Goal: Communication & Community: Answer question/provide support

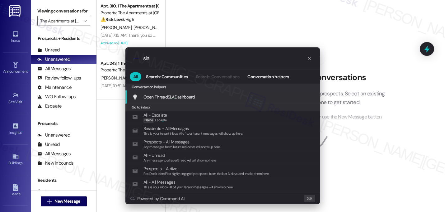
click at [170, 97] on span "SLA" at bounding box center [171, 97] width 7 height 6
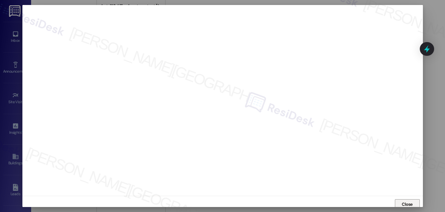
click at [402, 200] on span "Close" at bounding box center [407, 203] width 13 height 9
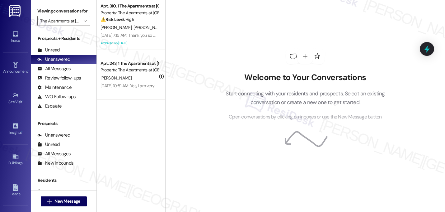
click at [272, 90] on p "Start connecting with your residents and prospects. Select an existing conversa…" at bounding box center [305, 98] width 178 height 18
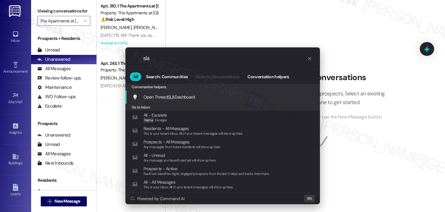
type input "sla"
click at [175, 95] on span "SLA" at bounding box center [171, 97] width 7 height 6
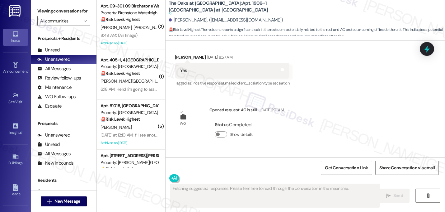
scroll to position [3699, 0]
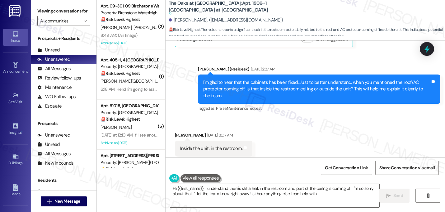
type textarea "Hi {{first_name}}, I understand there's still a leak in the restroom and part o…"
click at [256, 194] on textarea "Hi {{first_name}}, I understand there's still a leak in the restroom and part o…" at bounding box center [274, 195] width 209 height 23
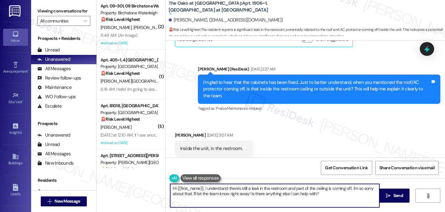
click at [256, 194] on textarea "Hi {{first_name}}, I understand there's still a leak in the restroom and part o…" at bounding box center [274, 195] width 209 height 23
click at [263, 205] on textarea "Hi {{first_name}}, I understand there's still a leak in the restroom and part o…" at bounding box center [274, 195] width 209 height 23
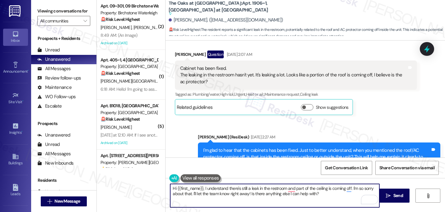
scroll to position [3631, 0]
click at [358, 120] on div "Sent via SMS Sarah (ResiDesk) Sep 13, 2025 at 2:27 AM I'm glad to hear that the…" at bounding box center [306, 153] width 280 height 66
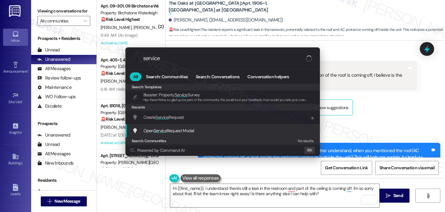
type input "service"
click at [166, 132] on span "Service" at bounding box center [160, 131] width 13 height 6
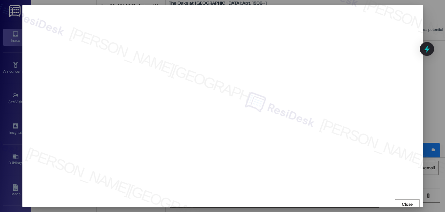
scroll to position [2, 0]
click at [407, 203] on span "Close" at bounding box center [407, 202] width 11 height 7
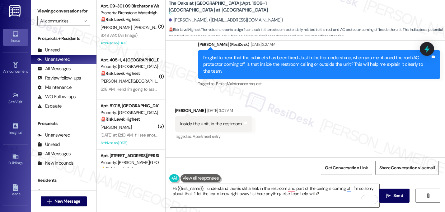
scroll to position [3757, 0]
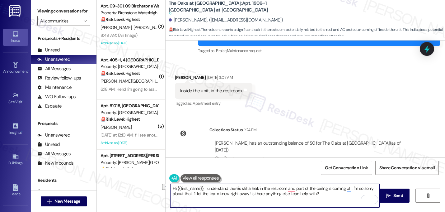
drag, startPoint x: 194, startPoint y: 194, endPoint x: 329, endPoint y: 195, distance: 134.9
click at [329, 195] on textarea "Hi {{first_name}}, I understand there's still a leak in the restroom and part o…" at bounding box center [274, 195] width 209 height 23
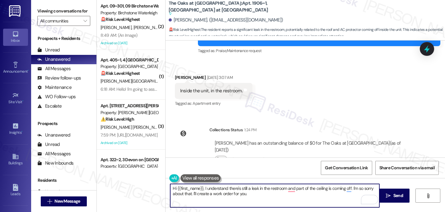
paste textarea "Do we have your permission to enter your unit while you're away (in case it's n…"
type textarea "Hi {{first_name}}, I understand there's still a leak in the restroom and part o…"
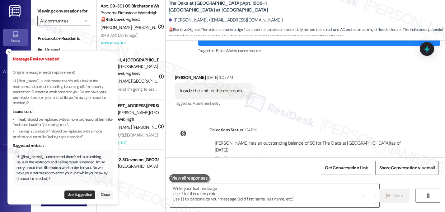
click at [72, 194] on button "Use Suggestion" at bounding box center [79, 194] width 31 height 9
type textarea "Hi {{first_name}}, I understand there's still a plumbing issue in the restroom …"
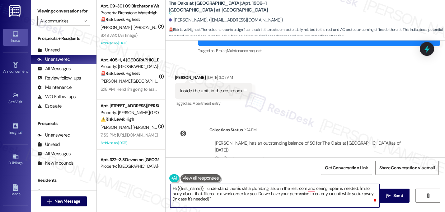
click at [210, 201] on textarea "Hi {{first_name}}, I understand there's still a plumbing issue in the restroom …" at bounding box center [274, 195] width 209 height 23
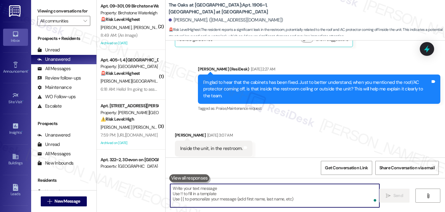
scroll to position [3813, 0]
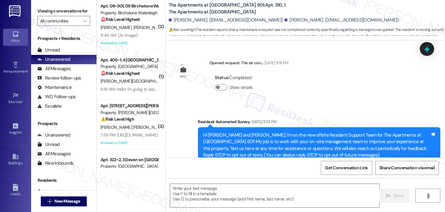
scroll to position [8150, 0]
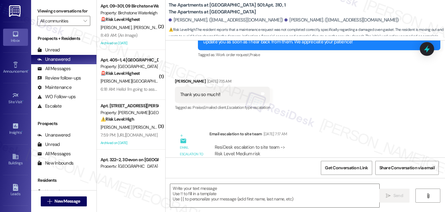
type textarea "Fetching suggested responses. Please feel free to read through the conversation…"
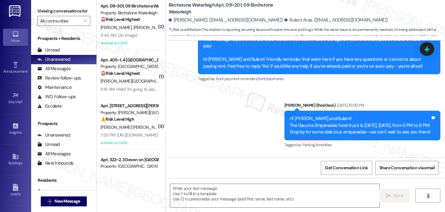
type textarea "Fetching suggested responses. Please feel free to read through the conversation…"
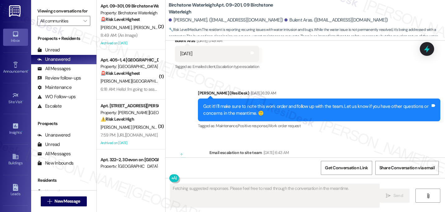
scroll to position [2663, 0]
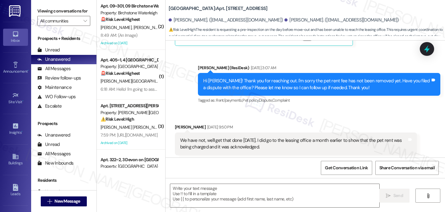
type textarea "Fetching suggested responses. Please feel free to read through the conversation…"
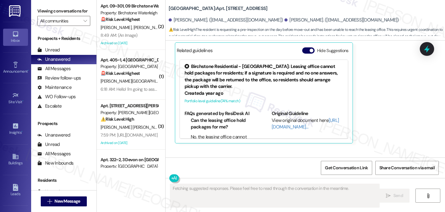
scroll to position [8911, 0]
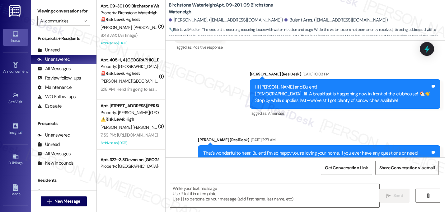
type textarea "Fetching suggested responses. Please feel free to read through the conversation…"
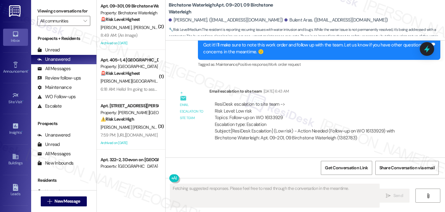
scroll to position [2663, 0]
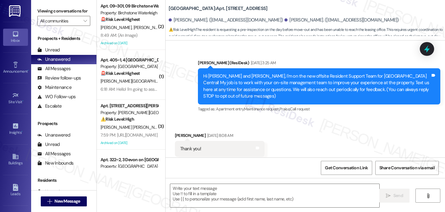
scroll to position [8847, 0]
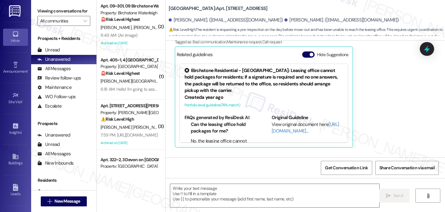
type textarea "Fetching suggested responses. Please feel free to read through the conversation…"
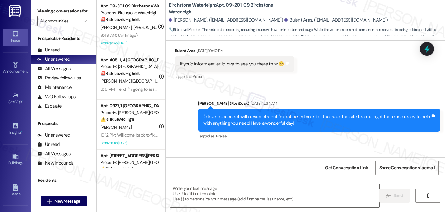
type textarea "Fetching suggested responses. Please feel free to read through the conversation…"
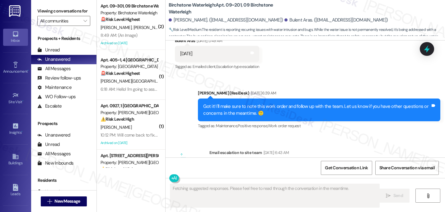
scroll to position [2663, 0]
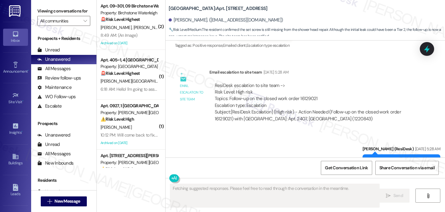
scroll to position [10863, 0]
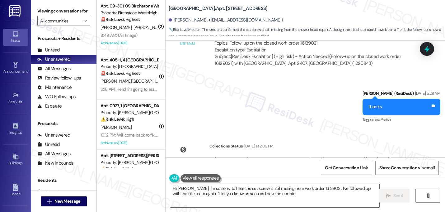
type textarea "Hi Ron, I'm so sorry to hear the set screw is still missing from work order 161…"
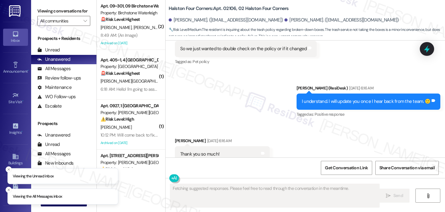
scroll to position [3132, 0]
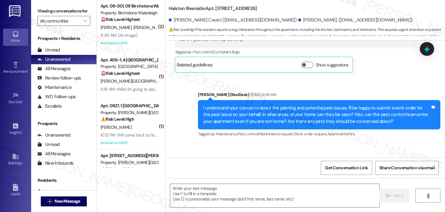
type textarea "Fetching suggested responses. Please feel free to read through the conversation…"
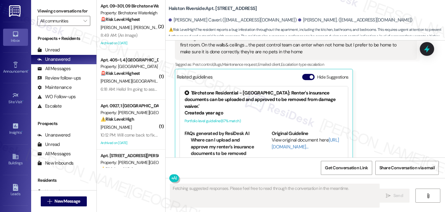
scroll to position [305, 0]
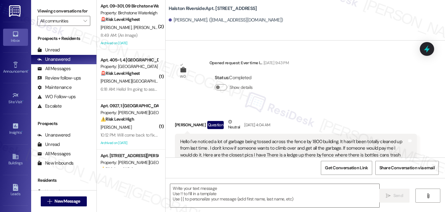
type textarea "Fetching suggested responses. Please feel free to read through the conversation…"
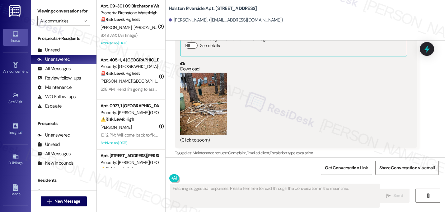
scroll to position [22633, 0]
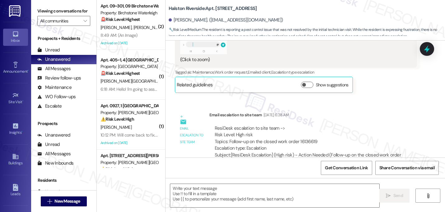
type textarea "Fetching suggested responses. Please feel free to read through the conversation…"
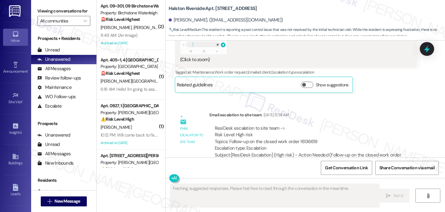
scroll to position [5409, 0]
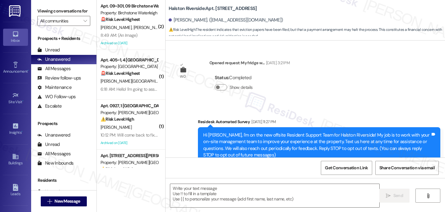
scroll to position [5085, 0]
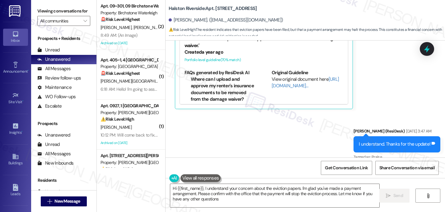
type textarea "Hi {{first_name}}, I understand your concern about the eviction papers. I'm gla…"
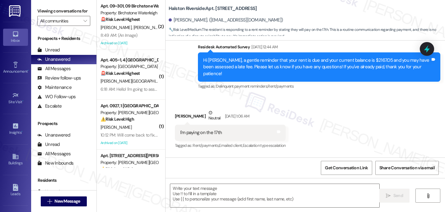
type textarea "Fetching suggested responses. Please feel free to read through the conversation…"
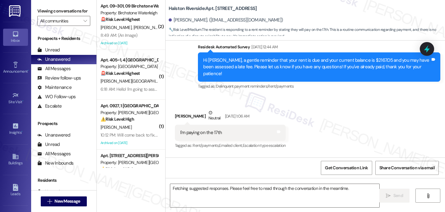
scroll to position [9325, 0]
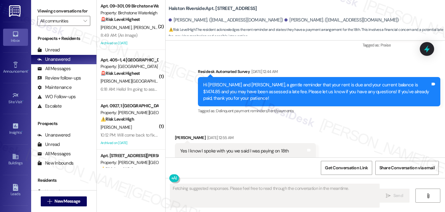
scroll to position [496, 0]
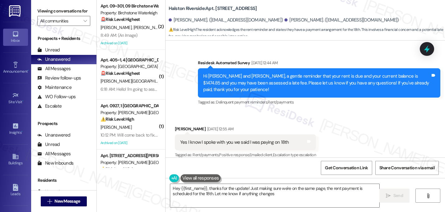
type textarea "Hey {{first_name}}, thanks for the update! Just making sure we're on the same p…"
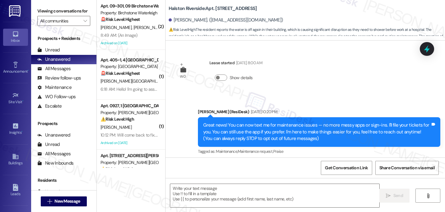
scroll to position [6820, 0]
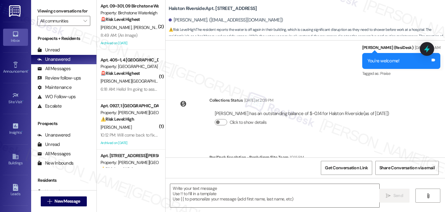
type textarea "Fetching suggested responses. Please feel free to read through the conversation…"
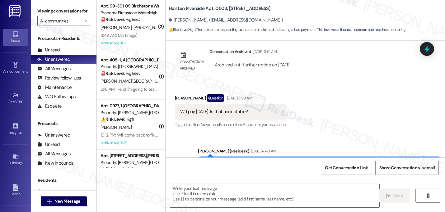
type textarea "Fetching suggested responses. Please feel free to read through the conversation…"
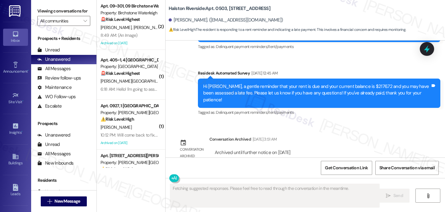
scroll to position [4360, 0]
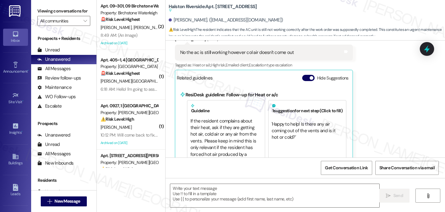
type textarea "Fetching suggested responses. Please feel free to read through the conversation…"
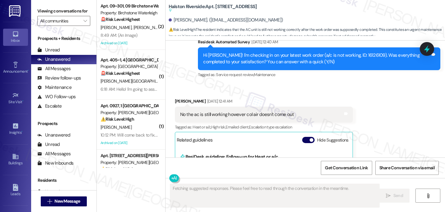
scroll to position [2635, 0]
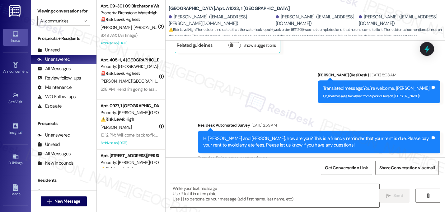
type textarea "Fetching suggested responses. Please feel free to read through the conversation…"
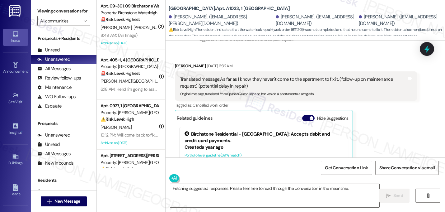
scroll to position [2474, 0]
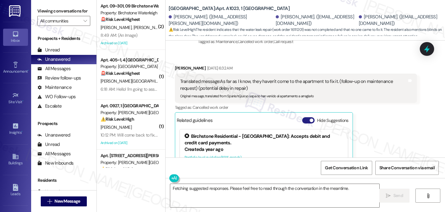
click at [310, 118] on span "button" at bounding box center [312, 120] width 4 height 4
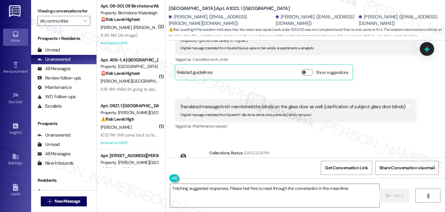
scroll to position [2522, 0]
click at [303, 112] on div "Lease started Jan 07, 2025 at 8:00 AM Announcement, sent via SMS Sarah (ResiDes…" at bounding box center [306, 98] width 280 height 117
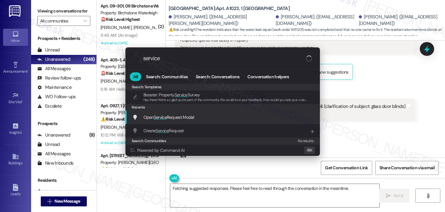
click at [156, 120] on span "Service" at bounding box center [160, 117] width 13 height 6
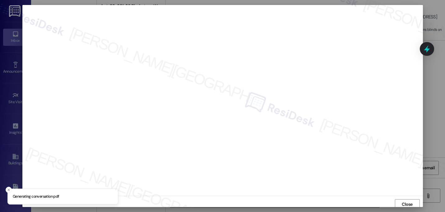
scroll to position [2, 0]
click at [408, 196] on div "Close" at bounding box center [222, 201] width 401 height 17
click at [407, 203] on span "Close" at bounding box center [407, 202] width 11 height 7
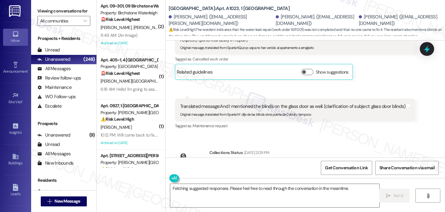
click at [364, 145] on div "Collections Status Sep 13, 2025 at 2:09 PM Mauricio Ruiz Arredondo has an outst…" at bounding box center [274, 169] width 208 height 48
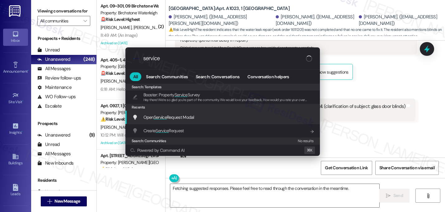
type input "service"
click at [168, 116] on span "Open Service Request Modal" at bounding box center [169, 117] width 51 height 6
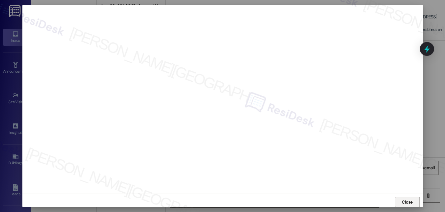
click at [407, 200] on span "Close" at bounding box center [407, 202] width 11 height 7
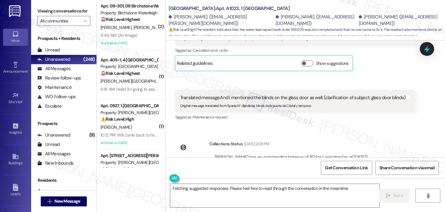
scroll to position [2531, 0]
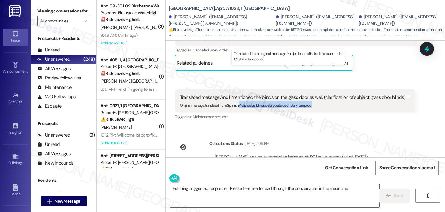
drag, startPoint x: 313, startPoint y: 77, endPoint x: 237, endPoint y: 79, distance: 76.3
click at [237, 101] on div "Original message, translated from Spanish : Y dije de las blinds de la puerta d…" at bounding box center [293, 104] width 226 height 7
copy sub "Y dije de las blinds de la puerta de Cristal y tampoco"
click at [333, 197] on textarea "Fetching suggested responses. Please feel free to read through the conversation…" at bounding box center [274, 195] width 209 height 23
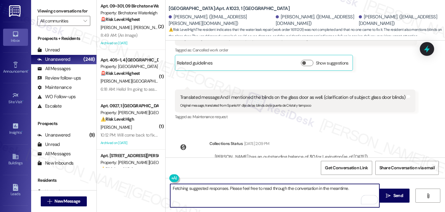
drag, startPoint x: 350, startPoint y: 191, endPoint x: 138, endPoint y: 179, distance: 212.8
click at [138, 179] on div "( 2 ) Apt. 09~301, 09 Birchstone Waterleigh Property: Birchstone Waterleigh 🚨 R…" at bounding box center [271, 106] width 349 height 212
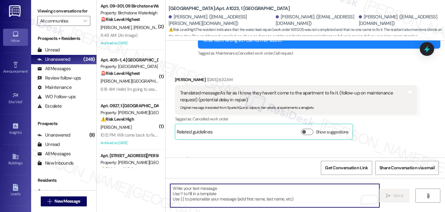
scroll to position [2449, 0]
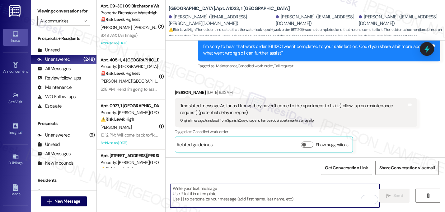
click at [224, 192] on textarea "To enrich screen reader interactions, please activate Accessibility in Grammarl…" at bounding box center [274, 195] width 209 height 23
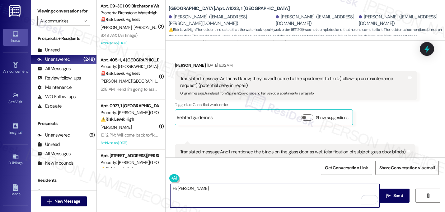
scroll to position [2477, 0]
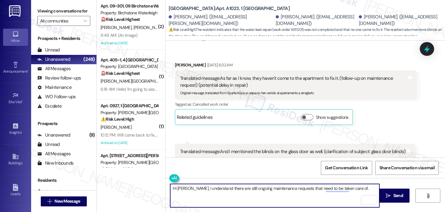
click at [349, 186] on textarea "Hi Maritza, I understand there are still ongoing maintenance requests that need…" at bounding box center [274, 195] width 209 height 23
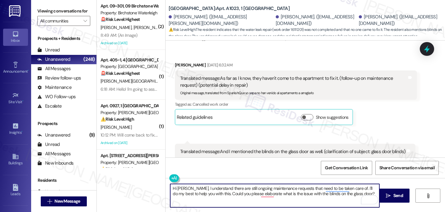
click at [256, 196] on textarea "Hi Maritza, I understand there are still ongoing maintenance requests that need…" at bounding box center [274, 195] width 209 height 23
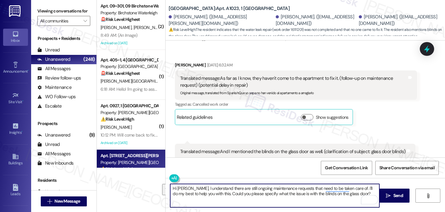
drag, startPoint x: 286, startPoint y: 184, endPoint x: 95, endPoint y: 155, distance: 193.1
click at [97, 155] on div "( 2 ) Apt. 09~301, 09 Birchstone Waterleigh Property: Birchstone Waterleigh 🚨 R…" at bounding box center [271, 106] width 349 height 212
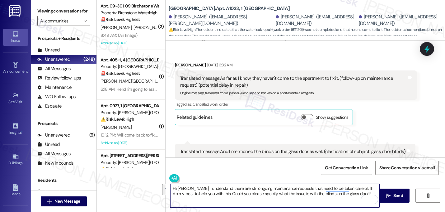
type textarea "Hi Maritza, I understand there are still ongoing maintenance requests that need…"
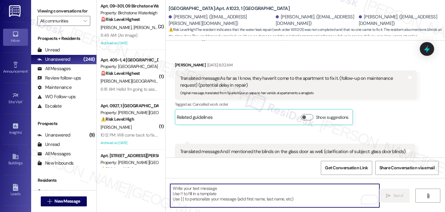
paste textarea "Hi Maritza! I understand there are still some maintenance issues that haven’t b…"
type textarea "Hi Maritza! I understand there are still some maintenance issues that haven’t b…"
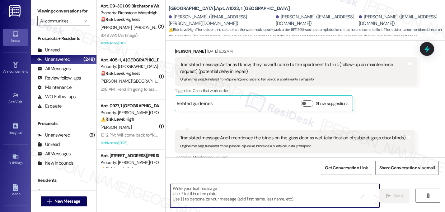
scroll to position [2588, 0]
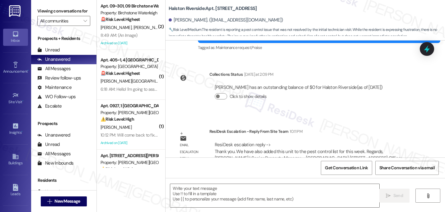
type textarea "Fetching suggested responses. Please feel free to read through the conversation…"
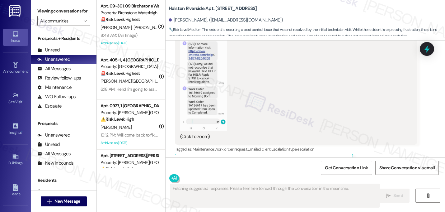
scroll to position [5152, 0]
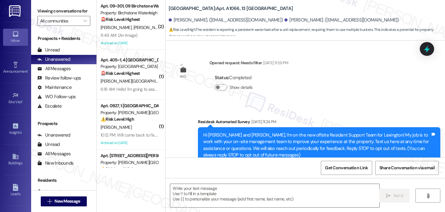
scroll to position [5108, 0]
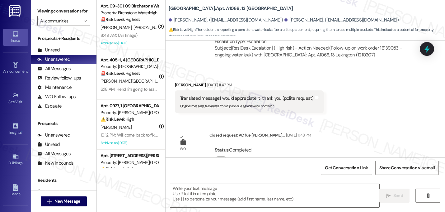
type textarea "Fetching suggested responses. Please feel free to read through the conversation…"
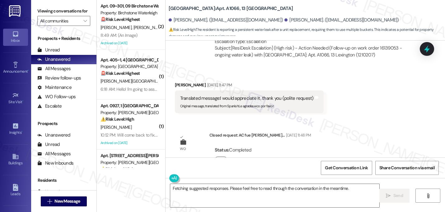
click at [221, 156] on button "Show details" at bounding box center [221, 159] width 12 height 6
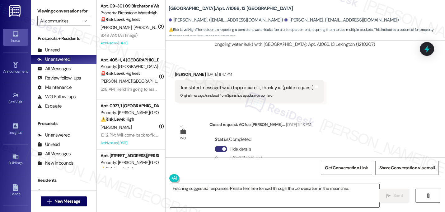
scroll to position [5128, 0]
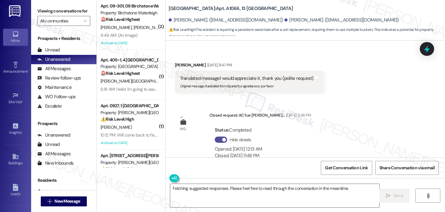
click at [222, 138] on span "button" at bounding box center [224, 140] width 4 height 4
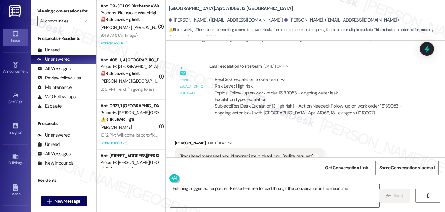
scroll to position [5050, 0]
drag, startPoint x: 330, startPoint y: 94, endPoint x: 338, endPoint y: 94, distance: 8.4
click at [338, 103] on div "Subject: [ResiDesk Escalation] (High risk) - Action Needed (Follow-up on work o…" at bounding box center [313, 109] width 197 height 13
click at [343, 103] on div "Subject: [ResiDesk Escalation] (High risk) - Action Needed (Follow-up on work o…" at bounding box center [313, 109] width 197 height 13
drag, startPoint x: 344, startPoint y: 95, endPoint x: 328, endPoint y: 92, distance: 16.4
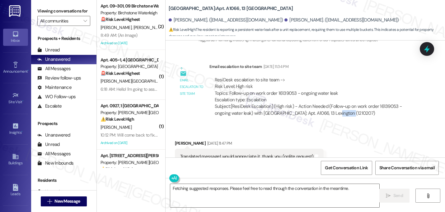
click at [328, 103] on div "Subject: [ResiDesk Escalation] (High risk) - Action Needed (Follow-up on work o…" at bounding box center [313, 109] width 197 height 13
copy div "1210207"
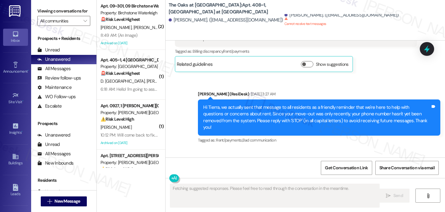
scroll to position [2497, 0]
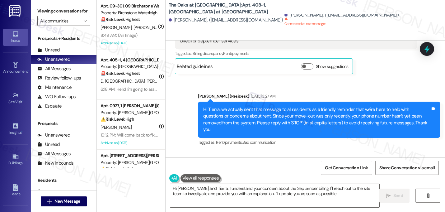
type textarea "Hi Tiegan and Tierra, I understand your concern about the September billing. I'…"
click at [273, 151] on div "Received via SMS Tierra Lewis Neutral Sep 05, 2025 at 3:28 AM STOP Tags and not…" at bounding box center [306, 180] width 280 height 59
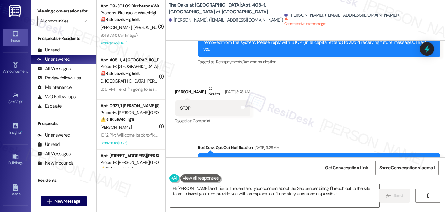
scroll to position [2615, 0]
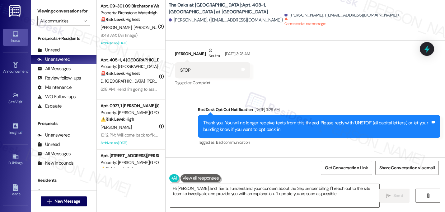
click at [320, 102] on div "WO Opened request: The tub dra... Aug 10, 2024 at 1:25 AM Status : Completed Sh…" at bounding box center [306, 98] width 280 height 117
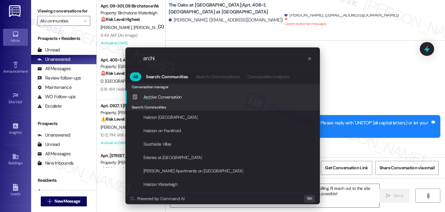
type input "archi"
click at [174, 97] on span "Archi ve Conversation" at bounding box center [163, 97] width 38 height 6
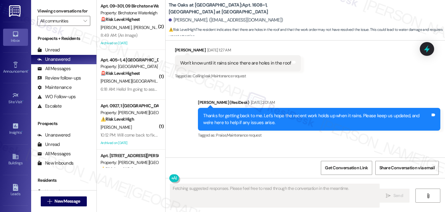
scroll to position [3788, 0]
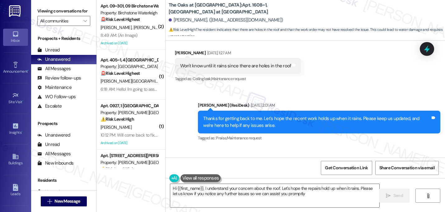
type textarea "Hi {{first_name}}, I understand your concern about the roof. Let's hope the rep…"
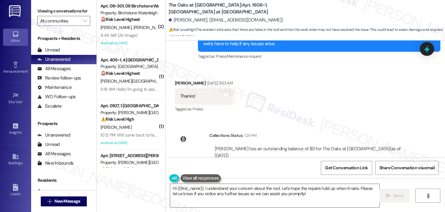
scroll to position [3874, 0]
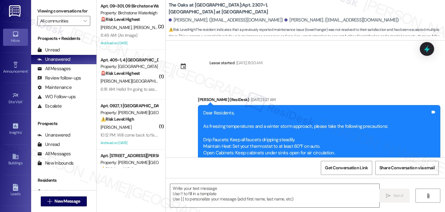
scroll to position [3147, 0]
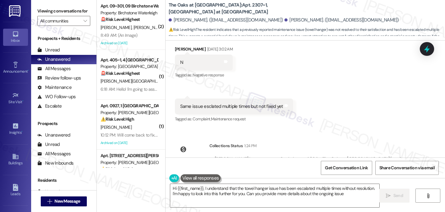
type textarea "Hi {{first_name}}, I understand that the towel hanger issue has been escalated …"
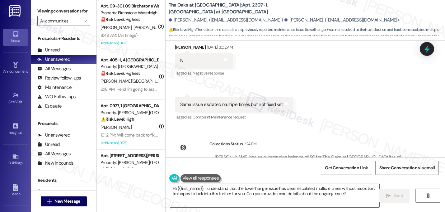
click at [325, 85] on div "Received via SMS Saurabh Chaudhary Sep 13, 2025 at 3:02 AM N Tags and notes Tag…" at bounding box center [306, 78] width 280 height 97
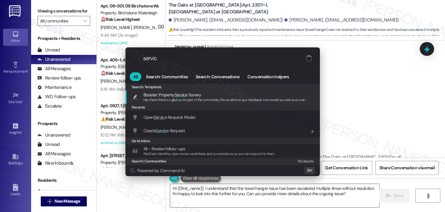
click at [354, 101] on div ".cls-1{fill:#0a055f;}.cls-2{fill:#0cc4c4;} resideskLogoBlueOrange servic All Se…" at bounding box center [222, 106] width 445 height 212
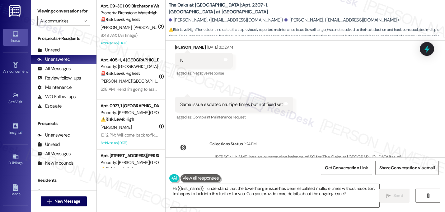
click at [327, 100] on div "Lease started Dec 20, 2024 at 8:00 AM Announcement, sent via SMS Sarah (ResiDes…" at bounding box center [306, 98] width 280 height 117
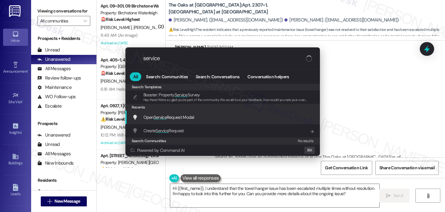
type input "service"
click at [152, 117] on span "Open Service Request Modal" at bounding box center [169, 117] width 51 height 6
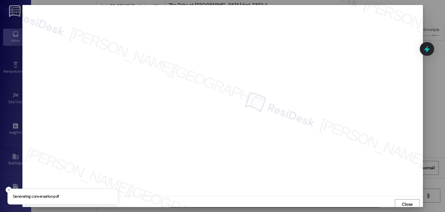
scroll to position [2, 0]
click at [406, 200] on span "Close" at bounding box center [407, 202] width 11 height 7
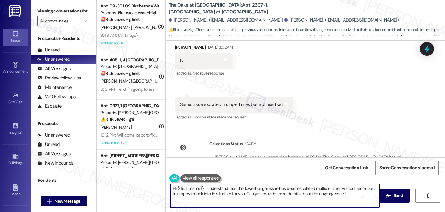
drag, startPoint x: 351, startPoint y: 194, endPoint x: 128, endPoint y: 178, distance: 223.3
click at [128, 178] on div "( 2 ) Apt. 09~301, 09 Birchstone Waterleigh Property: Birchstone Waterleigh 🚨 R…" at bounding box center [271, 106] width 349 height 212
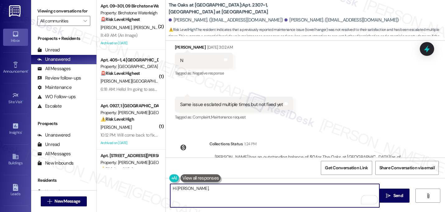
scroll to position [3100, 0]
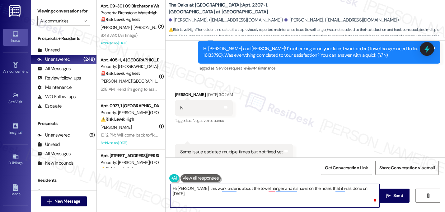
type textarea "Hi Saurabh, this work order is about the towel hanger and it shows on the notes…"
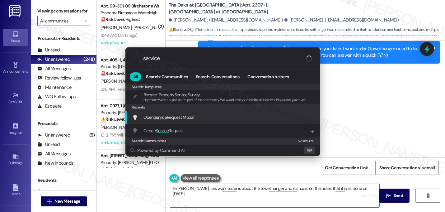
type input "service"
click at [161, 115] on span "Service" at bounding box center [160, 117] width 13 height 6
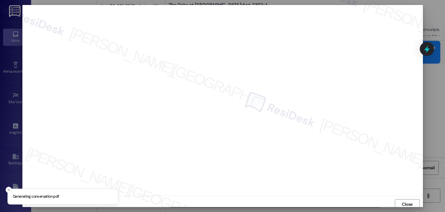
scroll to position [2, 0]
click at [407, 203] on span "Close" at bounding box center [407, 202] width 11 height 7
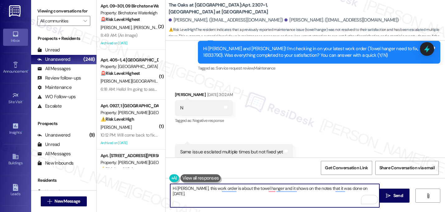
click at [173, 196] on textarea "Hi Saurabh, this work order is about the towel hanger and it shows on the notes…" at bounding box center [274, 195] width 209 height 23
click at [198, 195] on textarea "Hi Saurabh, this work order is about the towel hanger and it shows on the notes…" at bounding box center [274, 195] width 209 height 23
click at [184, 193] on textarea "Hi Saurabh, this work order is about the towel hanger, and it shows on the note…" at bounding box center [274, 195] width 209 height 23
drag, startPoint x: 238, startPoint y: 197, endPoint x: 155, endPoint y: 178, distance: 85.6
click at [155, 178] on div "( 2 ) Apt. 09~301, 09 Birchstone Waterleigh Property: Birchstone Waterleigh 🚨 R…" at bounding box center [271, 106] width 349 height 212
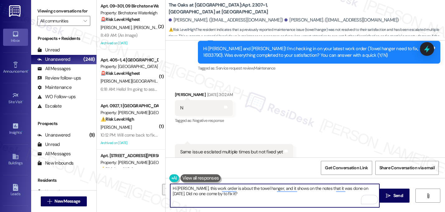
type textarea "Hi Saurabh, this work order is about the towel hanger, and it shows on the note…"
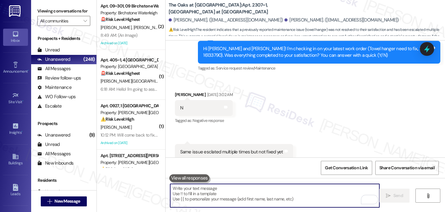
paste textarea "Hi Saurabh! This work order is for the towel hanger, and the notes show it was …"
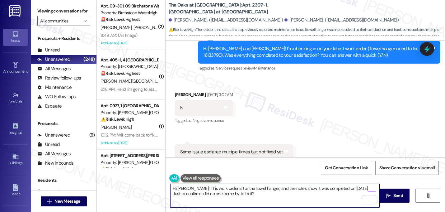
click at [192, 196] on textarea "Hi Saurabh! This work order is for the towel hanger, and the notes show it was …" at bounding box center [274, 195] width 209 height 23
type textarea "Hi Saurabh! This work order is for the towel hanger, and the notes show it was …"
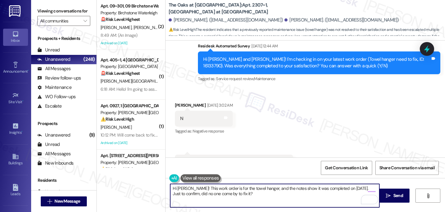
scroll to position [3147, 0]
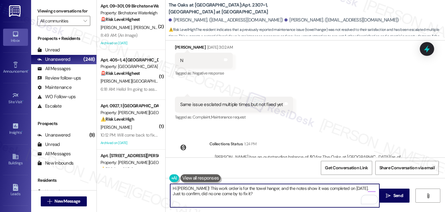
click at [248, 194] on textarea "Hi Saurabh! This work order is for the towel hanger, and the notes show it was …" at bounding box center [274, 195] width 209 height 23
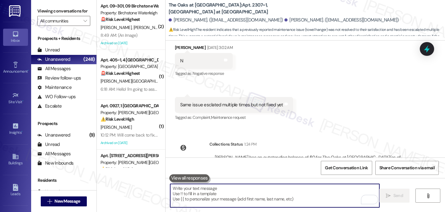
scroll to position [3197, 0]
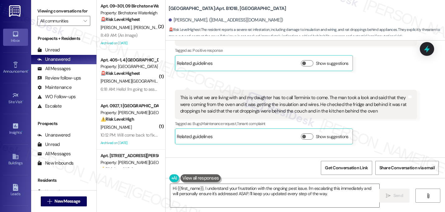
scroll to position [16773, 0]
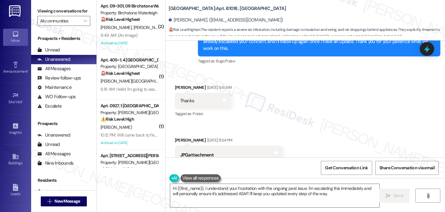
scroll to position [16502, 0]
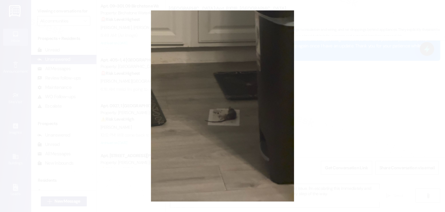
click at [376, 97] on button "Unzoom image" at bounding box center [222, 106] width 445 height 212
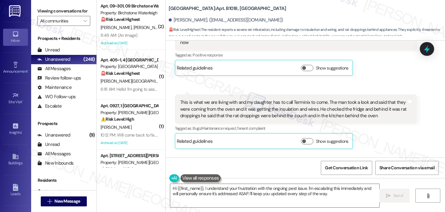
scroll to position [16781, 0]
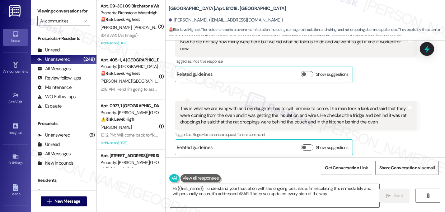
scroll to position [16770, 0]
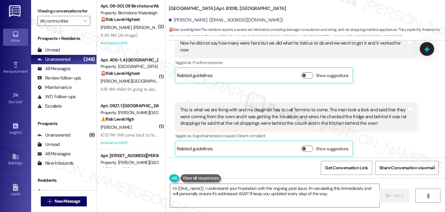
drag, startPoint x: 350, startPoint y: 74, endPoint x: 176, endPoint y: 55, distance: 175.1
click at [176, 190] on div "If I see another rat, my family will be out of here. If this is not resolved AS…" at bounding box center [296, 204] width 243 height 29
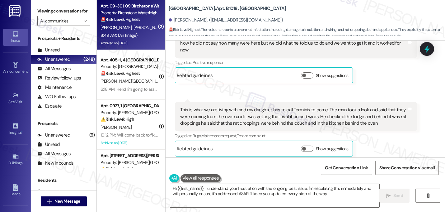
copy div "If I see another rat, my family will be out of here. If this is not resolved AS…"
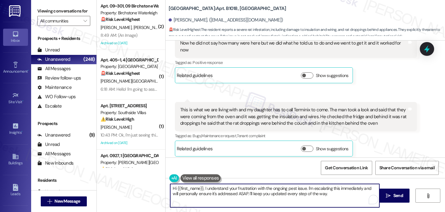
drag, startPoint x: 212, startPoint y: 190, endPoint x: 328, endPoint y: 193, distance: 115.9
click at [328, 193] on textarea "Hi {{first_name}}, I understand your frustration with the ongoing pest issue. I…" at bounding box center [274, 195] width 209 height 23
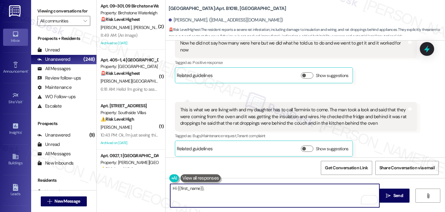
paste textarea "Hi there, I’m so sorry to hear this—what you’re experiencing is absolutely not …"
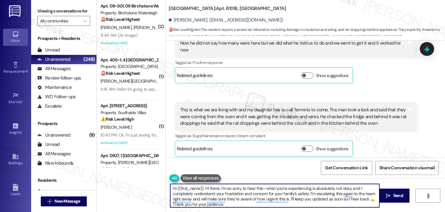
click at [218, 188] on textarea "Hi {{first_name}}, Hi there, I’m so sorry to hear this—what you’re experiencing…" at bounding box center [274, 195] width 209 height 23
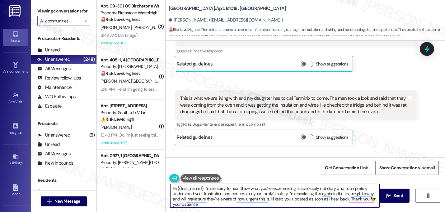
scroll to position [16781, 0]
click at [249, 188] on textarea "Hi {{first_name}}, I’m so sorry to hear this—what you’re experiencing is absolu…" at bounding box center [274, 195] width 209 height 23
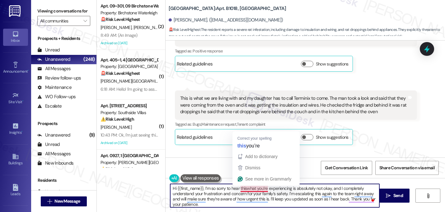
click at [247, 189] on textarea "Hi {{first_name}}, I’m so sorry to hear thiswhat you’re experiencing is absolut…" at bounding box center [274, 195] width 209 height 23
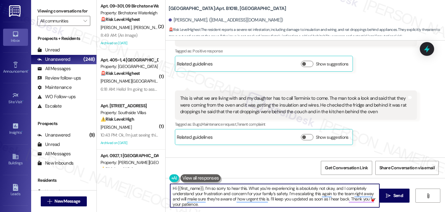
click at [373, 193] on textarea "Hi {{first_name}}, I’m so sorry to hear this. What you’re experiencing is absol…" at bounding box center [274, 195] width 209 height 23
click at [371, 192] on textarea "Hi {{first_name}}, I’m so sorry to hear this. What you’re experiencing is absol…" at bounding box center [274, 195] width 209 height 23
click at [370, 193] on textarea "Hi {{first_name}}, I’m so sorry to hear this. What you’re experiencing is absol…" at bounding box center [274, 195] width 209 height 23
type textarea "Hi {{first_name}}, I’m so sorry to hear this. What you’re experiencing is absol…"
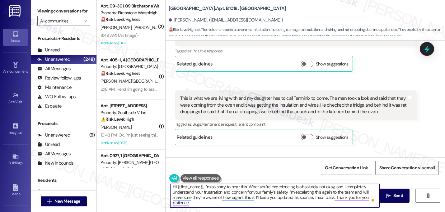
scroll to position [0, 0]
click at [191, 204] on textarea "Hi {{first_name}}, I’m so sorry to hear this. What you’re experiencing is absol…" at bounding box center [274, 195] width 209 height 23
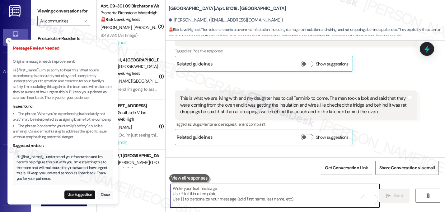
click at [107, 194] on button "Close" at bounding box center [105, 194] width 16 height 9
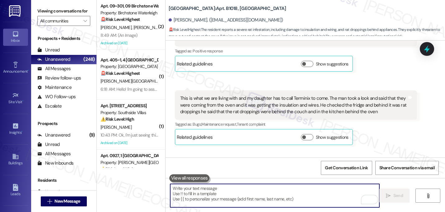
click at [269, 198] on textarea "To enrich screen reader interactions, please activate Accessibility in Grammarl…" at bounding box center [274, 195] width 209 height 23
paste textarea "Hi, I hear how serious and frustrating this is, and I’m truly sorry your family…"
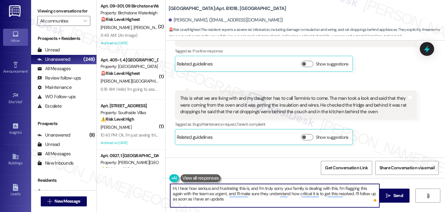
click at [176, 188] on textarea "Hi, I hear how serious and frustrating this is, and I’m truly sorry your family…" at bounding box center [274, 195] width 209 height 23
click at [324, 188] on textarea "Hi Charlene, I hear how serious and frustrating this is, and I’m truly sorry yo…" at bounding box center [274, 195] width 209 height 23
type textarea "Hi Charlene, I hear how serious and frustrating this is, and I’m truly sorry yo…"
click at [249, 201] on textarea "Hi Charlene, I hear how serious and frustrating this is, and I’m truly sorry yo…" at bounding box center [274, 195] width 209 height 23
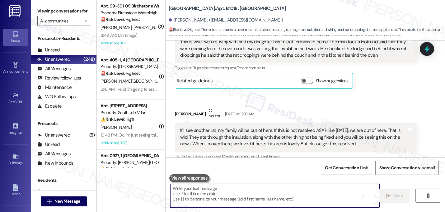
scroll to position [16838, 0]
click at [325, 191] on div "Collections Status Yesterday at 2:09 PM Charlene Crosland has an outstanding ba…" at bounding box center [274, 215] width 208 height 48
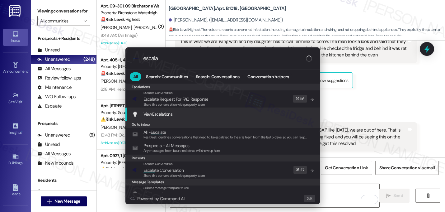
click at [348, 94] on div ".cls-1{fill:#0a055f;}.cls-2{fill:#0cc4c4;} resideskLogoBlueOrange escala All Se…" at bounding box center [222, 106] width 445 height 212
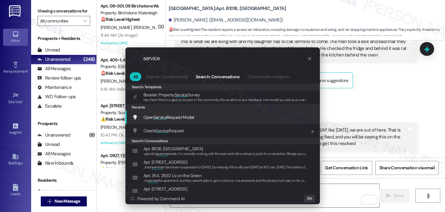
click at [177, 121] on div "Open Service Request Modal Add shortcut" at bounding box center [223, 117] width 195 height 13
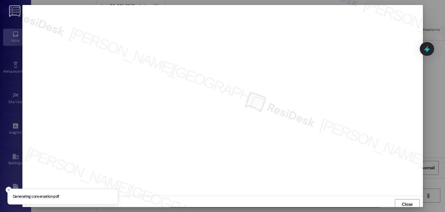
scroll to position [2, 0]
click at [399, 197] on button "Close" at bounding box center [407, 202] width 25 height 10
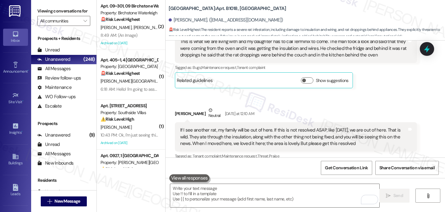
click at [306, 191] on div "Collections Status Yesterday at 2:09 PM Charlene Crosland has an outstanding ba…" at bounding box center [274, 215] width 208 height 48
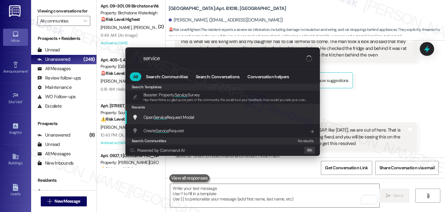
click at [164, 118] on span "Service" at bounding box center [160, 117] width 13 height 6
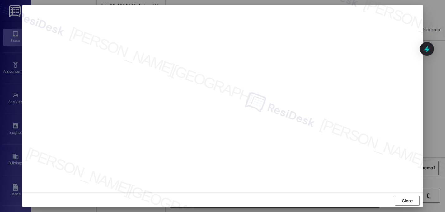
scroll to position [5, 0]
click at [408, 198] on span "Close" at bounding box center [407, 199] width 11 height 7
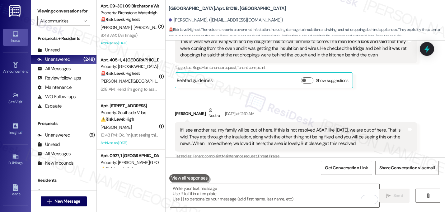
click at [283, 191] on div "Collections Status Yesterday at 2:09 PM Charlene Crosland has an outstanding ba…" at bounding box center [274, 215] width 208 height 48
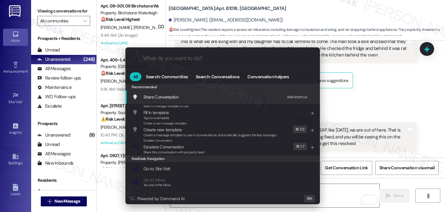
type input "s"
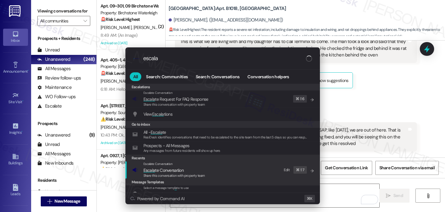
type input "escala"
click at [151, 168] on span "Escala" at bounding box center [150, 170] width 12 height 6
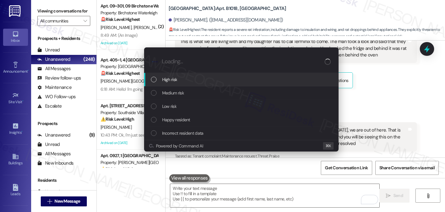
click at [197, 80] on div "High risk" at bounding box center [242, 79] width 182 height 7
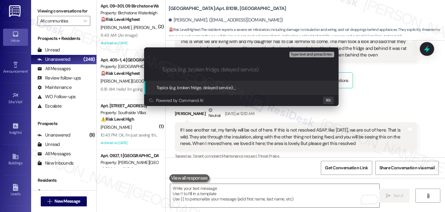
type input "U"
paste input "16140112"
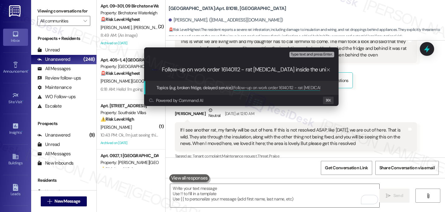
click at [241, 69] on input "Follow-up on work order 16140112 - rat infestation inside the unit" at bounding box center [244, 69] width 164 height 7
type input "Follow-up on work order 16140112 - rat infestation inside the unit"
click at [317, 58] on div "Type text and press Enter." at bounding box center [313, 54] width 46 height 8
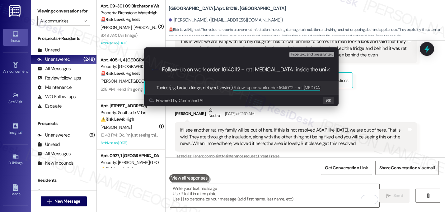
click at [319, 55] on span "Type text and press Enter." at bounding box center [312, 54] width 42 height 4
click at [317, 68] on input "Follow-up on work order 16140112 - rat infestation inside the unit" at bounding box center [244, 69] width 164 height 7
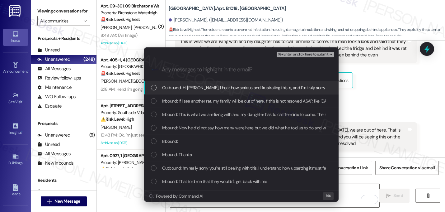
click at [173, 88] on span "Outbound: Hi Charlene, I hear how serious and frustrating this is, and I’m trul…" at bounding box center [417, 87] width 510 height 7
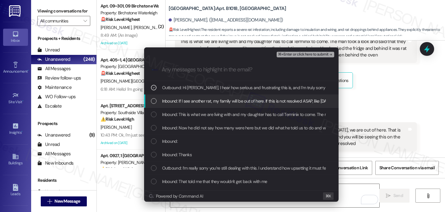
click at [171, 99] on span "Inbound: If I see another rat, my family will be out of here. If this is not re…" at bounding box center [453, 100] width 582 height 7
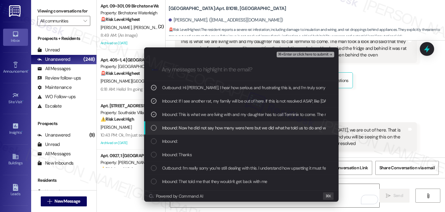
click at [172, 132] on div "Inbound: Now he did not say how many were here but we did what he told us to do…" at bounding box center [241, 127] width 195 height 13
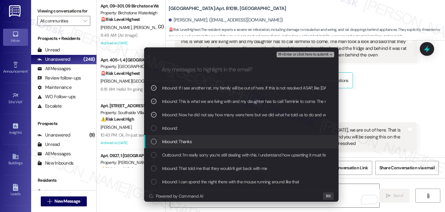
click at [185, 142] on span "Inbound: Thanks" at bounding box center [177, 141] width 30 height 7
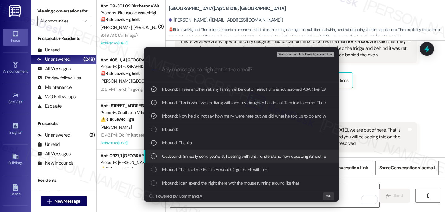
scroll to position [12, 0]
click at [187, 152] on div "Outbound: I’m really sorry you’re still dealing with this. I understand how ups…" at bounding box center [241, 155] width 195 height 13
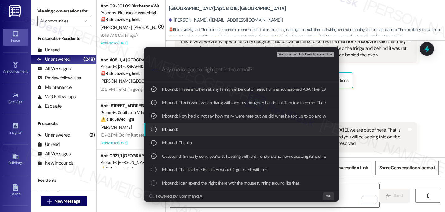
click at [168, 128] on span "Inbound:" at bounding box center [170, 129] width 16 height 7
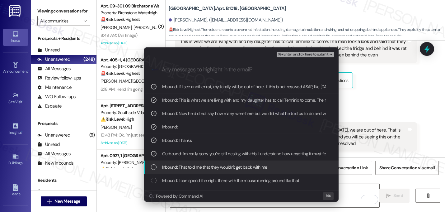
click at [175, 162] on div "Inbound: That told me that they wouldn't get back with me" at bounding box center [241, 166] width 195 height 13
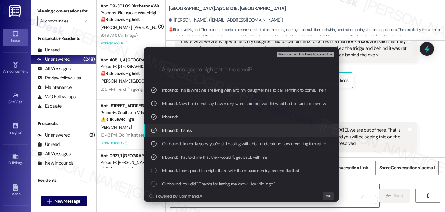
scroll to position [26, 0]
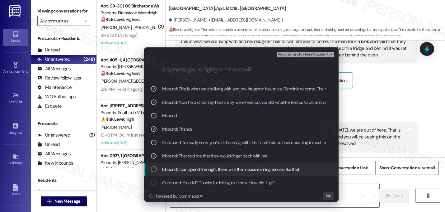
click at [185, 164] on div "Inbound: I can spend the night there with the mouse running around like that" at bounding box center [241, 169] width 195 height 13
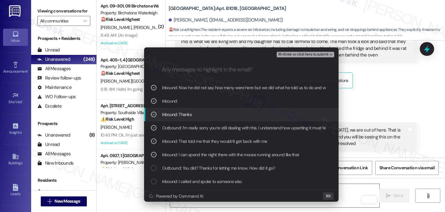
scroll to position [40, 0]
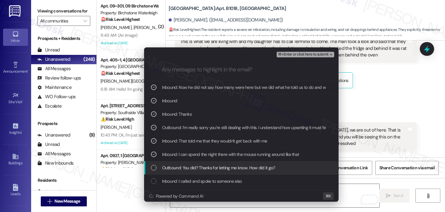
click at [187, 165] on span "Outbound: You did? Thanks for letting me know. How did it go?" at bounding box center [218, 167] width 113 height 7
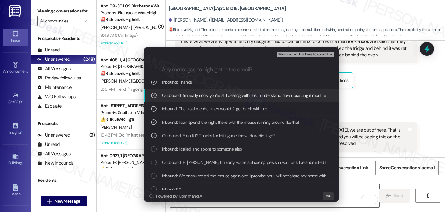
scroll to position [73, 0]
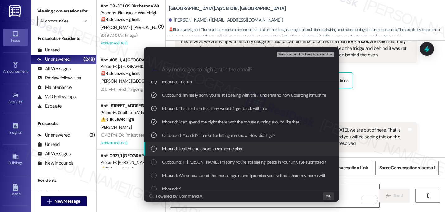
click at [197, 149] on span "Inbound: I called and spoke to someone also" at bounding box center [202, 148] width 80 height 7
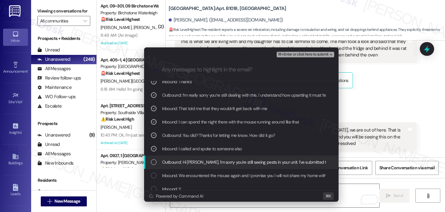
click at [195, 159] on span "Outbound: Hi Charlene, I'm sorry you're still seeing pests in your unit. I've s…" at bounding box center [340, 162] width 356 height 7
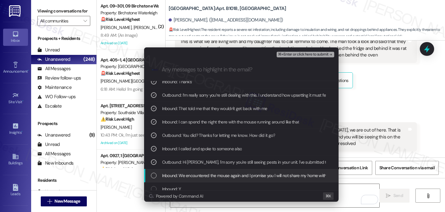
click at [197, 171] on div "Inbound: We encountered the mouse again and I promise you I will not share my h…" at bounding box center [241, 175] width 195 height 13
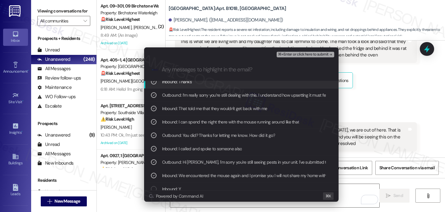
click at [325, 56] on span "⌘+Enter or click here to submit" at bounding box center [303, 54] width 50 height 4
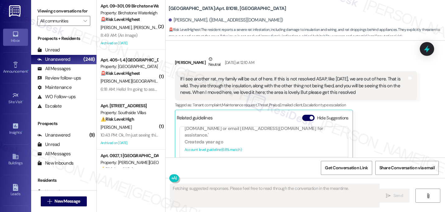
scroll to position [16932, 0]
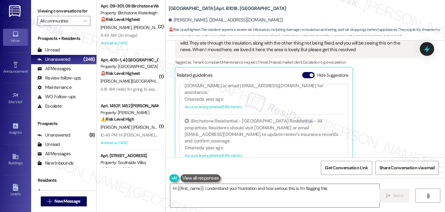
type textarea "Hi {{first_name}}, I understand your frustration and how serious this is. I'm f…"
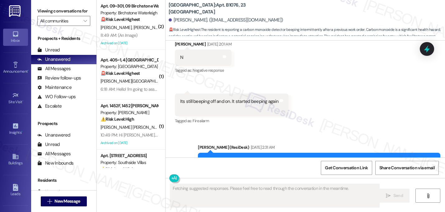
scroll to position [11866, 0]
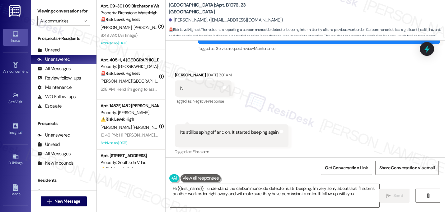
type textarea "Hi {{first_name}}, I understand the carbon monoxide detector is still beeping. …"
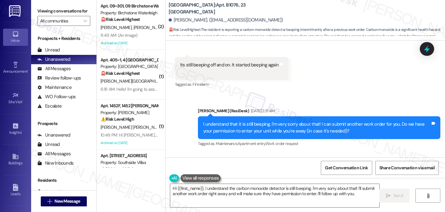
scroll to position [11947, 0]
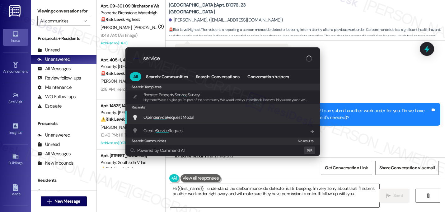
type input "service"
click at [164, 121] on div "Open Service Request Modal Add shortcut" at bounding box center [223, 117] width 195 height 13
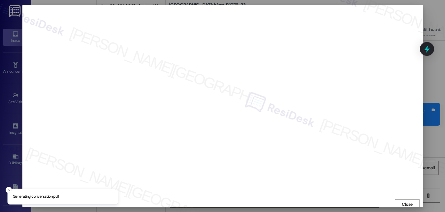
scroll to position [2, 0]
click at [402, 200] on span "Close" at bounding box center [407, 202] width 11 height 7
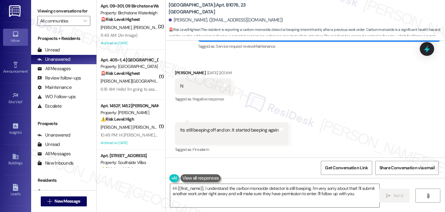
scroll to position [11947, 0]
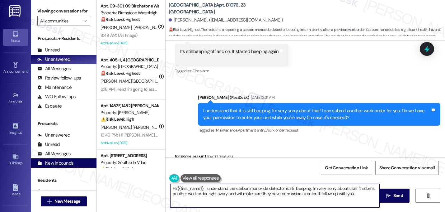
drag, startPoint x: 363, startPoint y: 192, endPoint x: 83, endPoint y: 172, distance: 280.4
click at [83, 172] on div "Viewing conversations for All communities  Prospects + Residents Unread (0) Un…" at bounding box center [238, 106] width 414 height 212
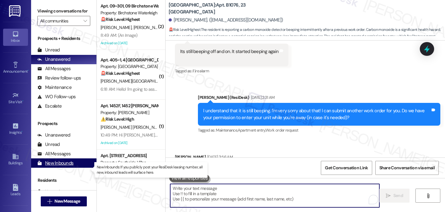
paste textarea "I submitted the work order, notified the team, and will update you as soon as I…"
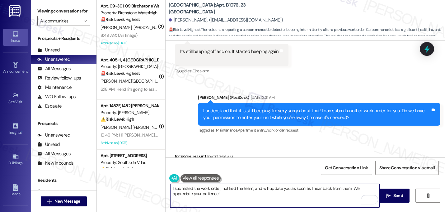
click at [170, 188] on textarea "I submitted the work order, notified the team, and will update you as soon as I…" at bounding box center [274, 195] width 209 height 23
click at [214, 193] on textarea "Perfect. I submitted the work order, notified the team, and will update you as …" at bounding box center [274, 195] width 209 height 23
type textarea "Perfect. I submitted the work order, notified the team, and will update you as …"
click at [250, 195] on textarea "Perfect. I submitted the work order, notified the team, and will update you as …" at bounding box center [274, 195] width 209 height 23
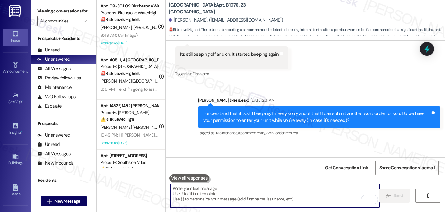
scroll to position [11997, 0]
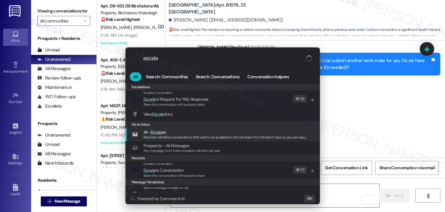
type input "escala"
click at [355, 100] on div ".cls-1{fill:#0a055f;}.cls-2{fill:#0cc4c4;} resideskLogoBlueOrange escala All Se…" at bounding box center [222, 106] width 445 height 212
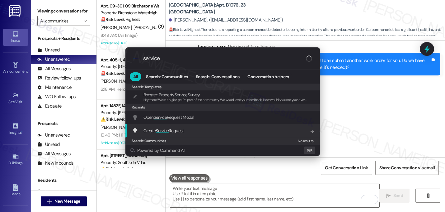
type input "service"
click at [173, 133] on span "Create Service Request" at bounding box center [164, 131] width 40 height 6
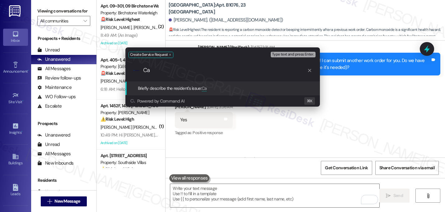
type input "C"
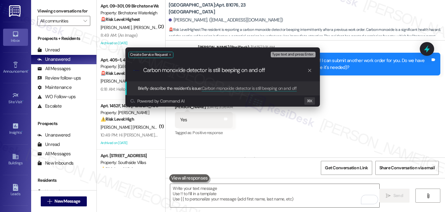
click at [195, 68] on input "Carbon monoxide detector is still beeping on and off" at bounding box center [225, 70] width 164 height 7
click at [284, 70] on input "Carbon monoxide detector is still beeping on and off" at bounding box center [225, 70] width 164 height 7
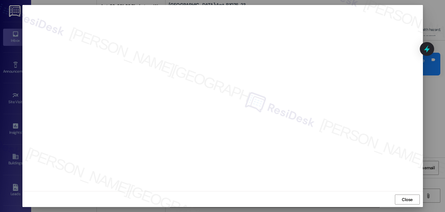
scroll to position [5, 0]
click at [407, 201] on span "Close" at bounding box center [407, 199] width 11 height 7
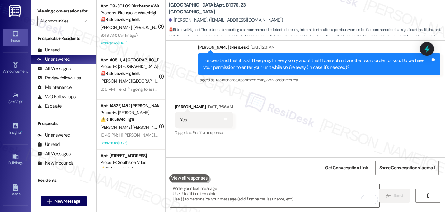
scroll to position [0, 0]
click at [373, 151] on div "Collections Status Yesterday at 2:09 PM Robin Smith has an outstanding balance …" at bounding box center [274, 175] width 208 height 48
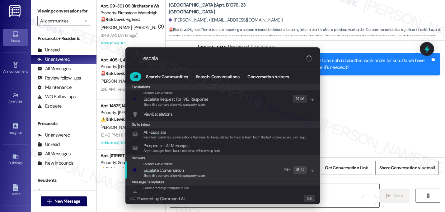
type input "escala"
click at [169, 169] on span "Escala te Conversation" at bounding box center [164, 170] width 40 height 6
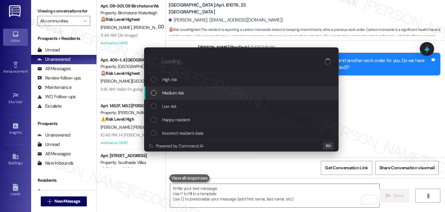
click at [163, 94] on span "Medium risk" at bounding box center [173, 92] width 22 height 7
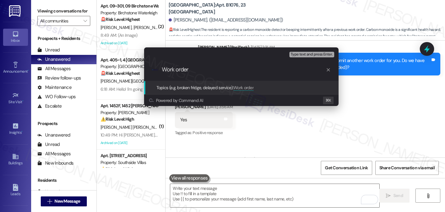
paste input "16142760"
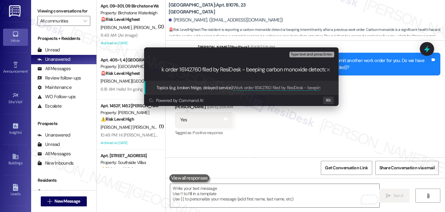
type input "Work order 16142760 filed by ResiDesk - beeping carbon monoxide detector"
click at [204, 69] on input "Work order 16142760 filed by ResiDesk - beeping carbon monoxide detector" at bounding box center [244, 69] width 164 height 7
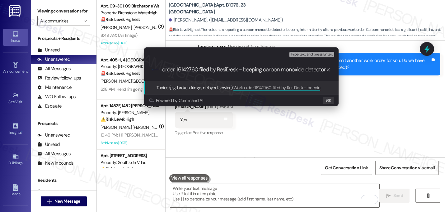
click at [313, 66] on input "Work order 16142760 filed by ResiDesk - beeping carbon monoxide detector" at bounding box center [244, 69] width 164 height 7
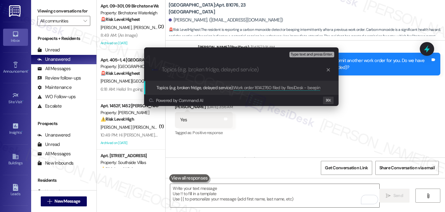
scroll to position [0, 0]
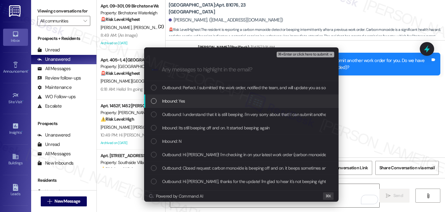
click at [182, 106] on div "Inbound: Yes" at bounding box center [241, 100] width 195 height 13
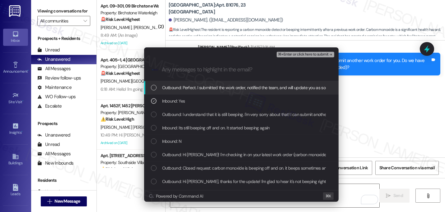
click at [183, 92] on div "Outbound: Perfect. I submitted the work order, notified the team, and will upda…" at bounding box center [241, 87] width 195 height 13
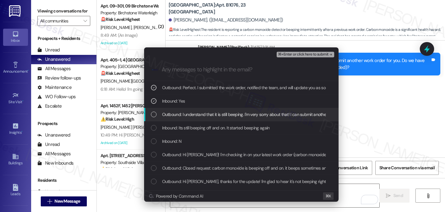
click at [186, 115] on span "Outbound: I understand that it is still beeping. I'm very sorry about that! I c…" at bounding box center [340, 114] width 356 height 7
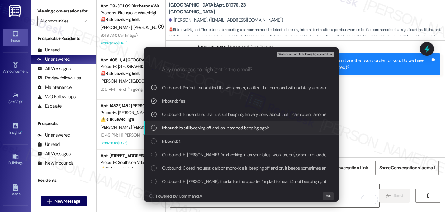
click at [182, 129] on span "Inbound: Its still beeping off and on. It started beeping again" at bounding box center [216, 127] width 108 height 7
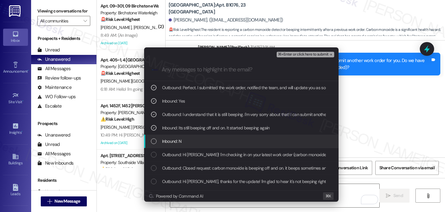
click at [189, 141] on div "Inbound: N" at bounding box center [242, 141] width 182 height 7
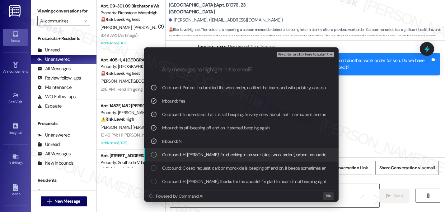
click at [192, 153] on span "Outbound: Hi Robin! I'm checking in on your latest work order (carbon monoxide …" at bounding box center [342, 154] width 361 height 7
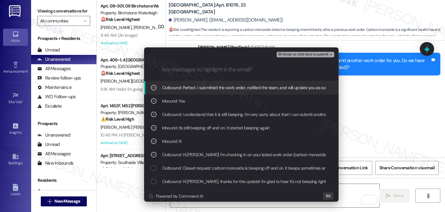
click at [328, 56] on span "⌘+Enter or click here to submit" at bounding box center [303, 54] width 50 height 4
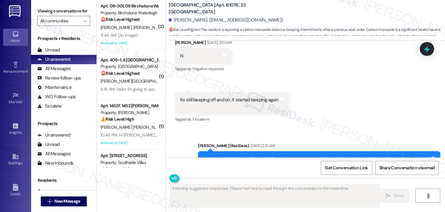
scroll to position [11889, 0]
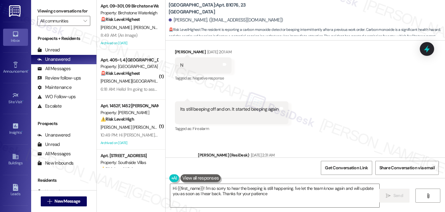
type textarea "Hi {{first_name}}! I'm so sorry to hear the beeping is still happening. I've le…"
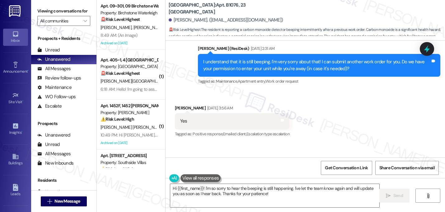
scroll to position [12006, 0]
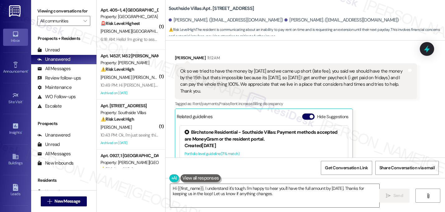
scroll to position [12570, 0]
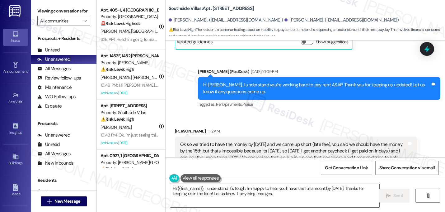
click at [307, 187] on button "Hide Suggestions" at bounding box center [308, 190] width 12 height 6
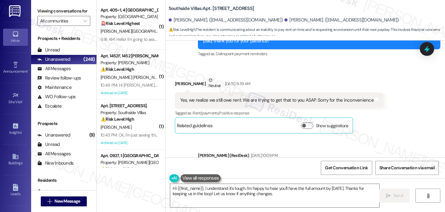
scroll to position [12567, 0]
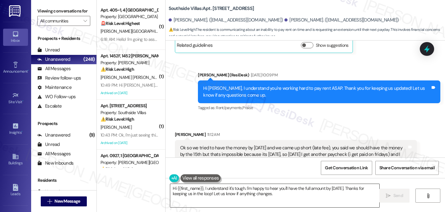
click at [201, 189] on textarea "Hi {{first_name}}, I understand it's tough. I'm happy to hear you'll have the f…" at bounding box center [274, 195] width 209 height 23
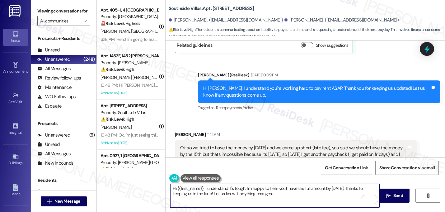
click at [203, 188] on textarea "Hi {{first_name}}, I understand it's tough. I'm happy to hear you'll have the f…" at bounding box center [274, 195] width 209 height 23
click at [241, 188] on textarea "understand it's tough. I'm happy to hear you'll have the full amount by [DATE].…" at bounding box center [274, 195] width 209 height 23
click at [231, 197] on textarea "understand it's tough. I''ll notify the team that you'll have the full amount b…" at bounding box center [274, 195] width 209 height 23
drag, startPoint x: 233, startPoint y: 196, endPoint x: 168, endPoint y: 194, distance: 65.5
click at [170, 194] on textarea "understand it's tough. I''ll notify the team that you'll have the full amount b…" at bounding box center [274, 195] width 209 height 23
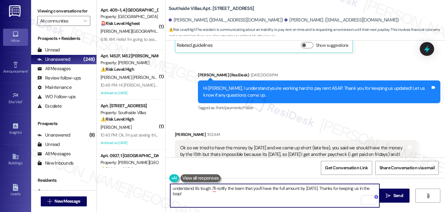
click at [170, 190] on textarea "understand it's tough. I''ll notify the team that you'll have the full amount b…" at bounding box center [274, 195] width 209 height 23
click at [198, 197] on textarea "I understand it's tough. I'll notify the team that you'll have the full amount …" at bounding box center [274, 195] width 209 height 23
type textarea "I understand it's tough. I'll notify the team that you'll have the full amount …"
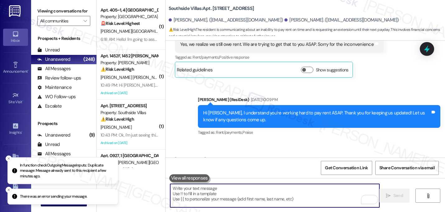
scroll to position [12610, 0]
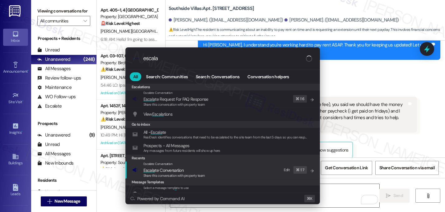
type input "escala"
click at [145, 172] on span "Escala" at bounding box center [150, 170] width 12 height 6
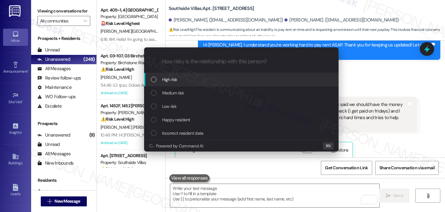
click at [158, 79] on div "High risk" at bounding box center [242, 79] width 182 height 7
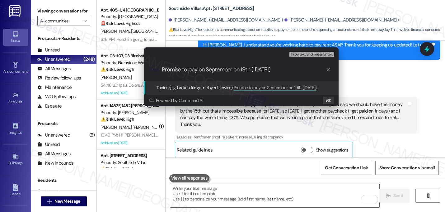
type input "Promise to pay on September on 19th (Friday)"
click at [242, 65] on div ".cls-1{fill:#0a055f;}.cls-2{fill:#0cc4c4;} resideskLogoBlueOrange Promise to pa…" at bounding box center [241, 70] width 195 height 22
click at [238, 68] on input "Promise to pay on September on 19th (Friday)" at bounding box center [244, 69] width 164 height 7
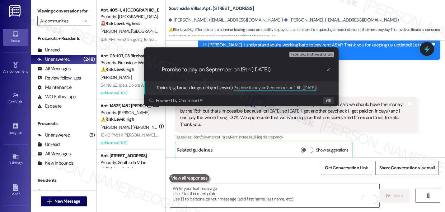
click at [284, 67] on input "Promise to pay on September on 19th (Friday)" at bounding box center [244, 69] width 164 height 7
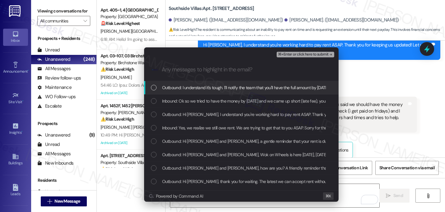
click at [225, 89] on span "Outbound: I understand it's tough. I'll notify the team that you'll have the fu…" at bounding box center [276, 87] width 229 height 7
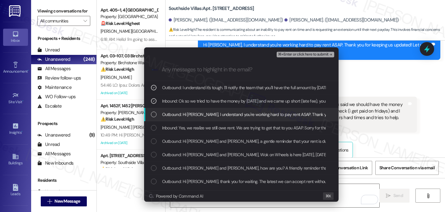
click at [219, 111] on span "Outbound: Hi Jose, I understand you're working hard to pay rent ASAP. Thank you…" at bounding box center [303, 114] width 283 height 7
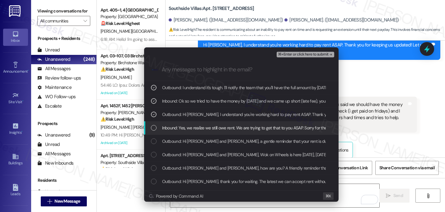
click at [226, 132] on div "Inbound: Yes, we realize we still owe rent. We are trying to get that to you AS…" at bounding box center [241, 127] width 195 height 13
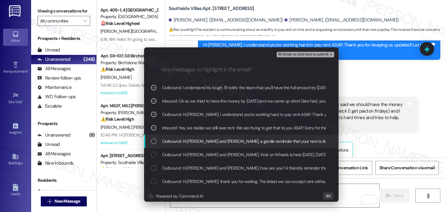
click at [226, 139] on span "Outbound: Hi Chelsea and Jose, a gentle reminder that your rent is due and your…" at bounding box center [407, 141] width 491 height 7
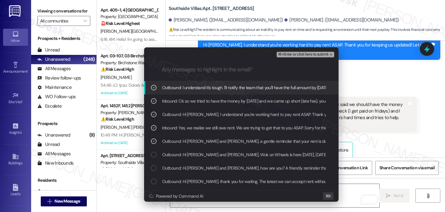
click at [330, 56] on icon "remove-block-⌘+enter-or click here to submit" at bounding box center [331, 54] width 4 height 4
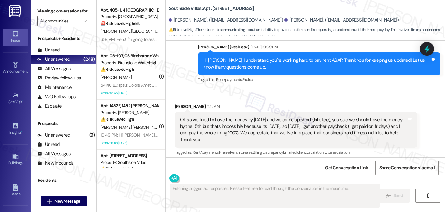
scroll to position [12704, 0]
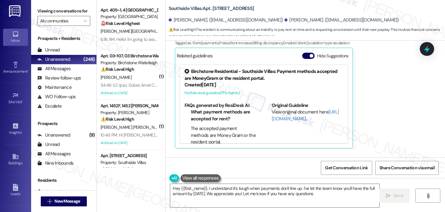
type textarea "Hey {{first_name}}, I understand it's tough when payments don't line up. I've l…"
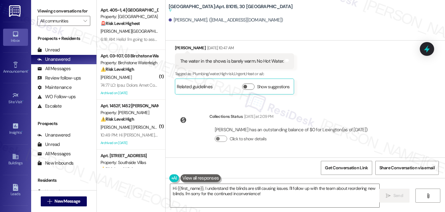
scroll to position [16566, 0]
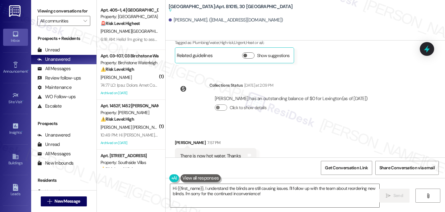
scroll to position [16629, 0]
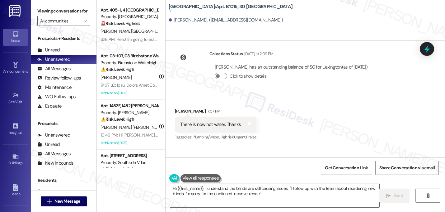
click at [303, 204] on button "Hide Suggestions" at bounding box center [308, 207] width 12 height 6
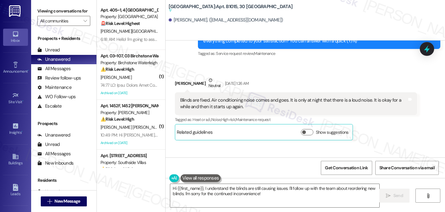
scroll to position [16568, 0]
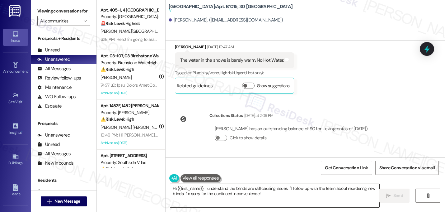
click at [202, 189] on textarea "Hi {{first_name}}, I understand the blinds are still causing issues. I'll follo…" at bounding box center [274, 195] width 209 height 23
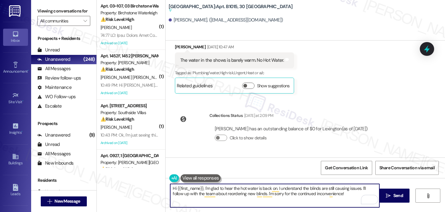
type textarea "Hi {{first_name}}, I'm glad to hear the hot water is back on. I understand the …"
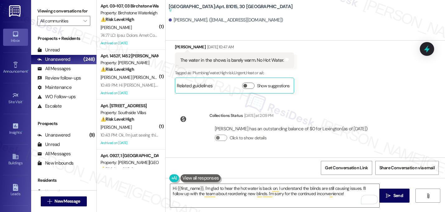
copy div "The maintenance person installed a new rod but now the blinds are falling out d…"
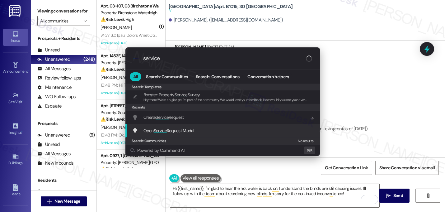
type input "service"
click at [158, 132] on span "Service" at bounding box center [160, 131] width 13 height 6
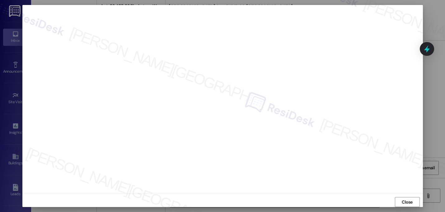
scroll to position [1, 0]
click at [405, 204] on span "Close" at bounding box center [407, 203] width 11 height 7
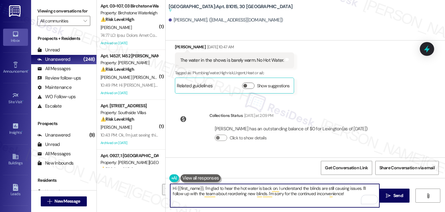
drag, startPoint x: 359, startPoint y: 188, endPoint x: 371, endPoint y: 191, distance: 12.3
click at [371, 191] on textarea "Hi {{first_name}}, I'm glad to hear the hot water is back on. I understand the …" at bounding box center [274, 195] width 209 height 23
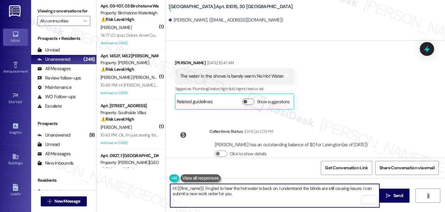
scroll to position [16568, 0]
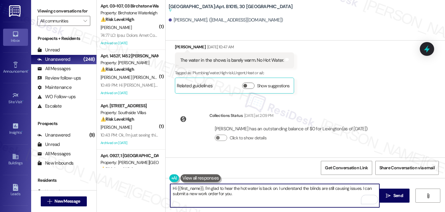
paste textarea "Do we have your permission to enter your unit while you're away (in case it's n…"
type textarea "Hi {{first_name}}, I'm glad to hear the hot water is back on. I understand the …"
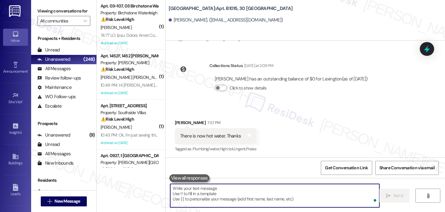
scroll to position [15810, 0]
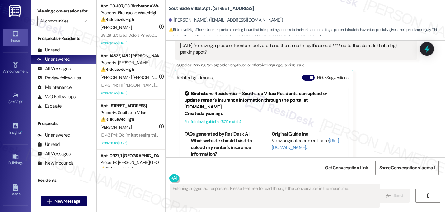
scroll to position [9985, 0]
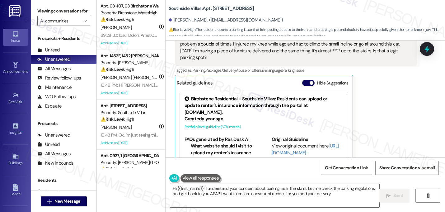
type textarea "Hi {{first_name}}! I understand your concern about parking near the stairs. Let…"
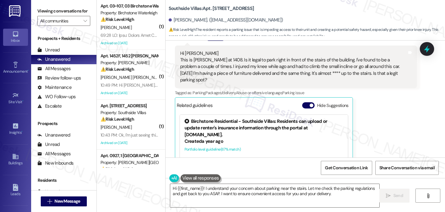
scroll to position [9827, 0]
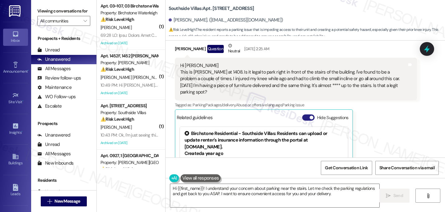
click at [307, 114] on button "Hide Suggestions" at bounding box center [308, 117] width 12 height 6
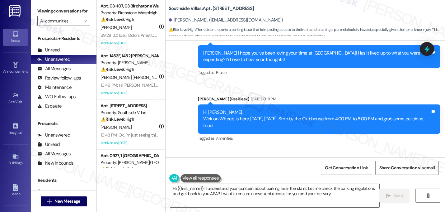
scroll to position [9872, 0]
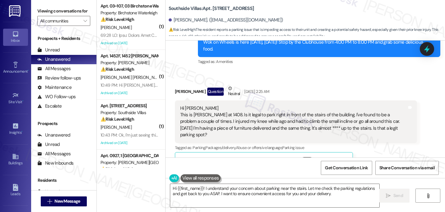
click at [301, 157] on button "Show suggestions" at bounding box center [307, 160] width 12 height 6
click at [306, 157] on button "Hide Suggestions" at bounding box center [308, 160] width 12 height 6
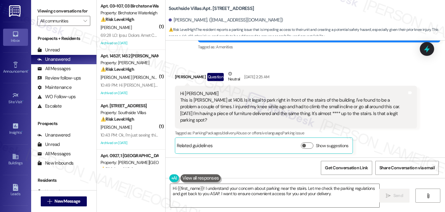
scroll to position [9900, 0]
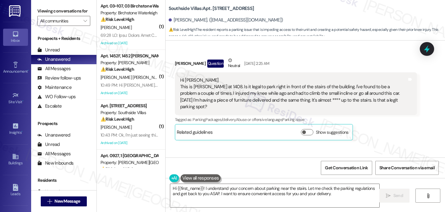
click at [216, 183] on button "Show details" at bounding box center [221, 186] width 12 height 6
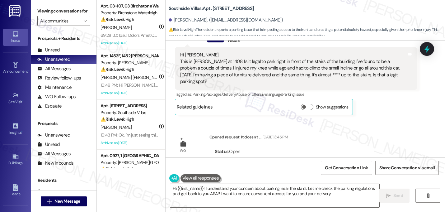
scroll to position [9926, 0]
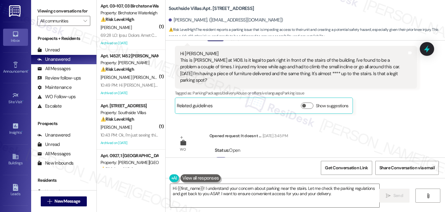
click at [216, 157] on button "Hide details" at bounding box center [221, 160] width 12 height 6
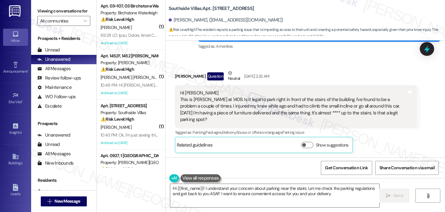
scroll to position [9875, 0]
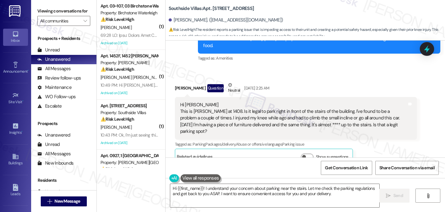
click at [217, 102] on div "Hi Sarah This is Loretta Texter at 1408. Is it legal to park right in front of …" at bounding box center [293, 118] width 227 height 33
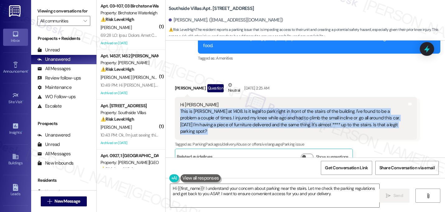
click at [217, 102] on div "Hi Sarah This is Loretta Texter at 1408. Is it legal to park right in front of …" at bounding box center [293, 118] width 227 height 33
copy div "This is Loretta Texter at 1408. Is it legal to park right in front of the stair…"
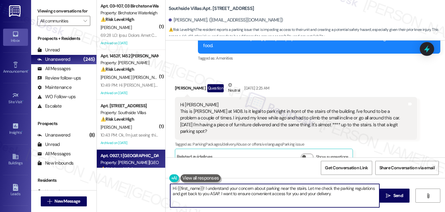
drag, startPoint x: 335, startPoint y: 193, endPoint x: 139, endPoint y: 157, distance: 199.4
click at [139, 157] on div "( 1 ) Apt. 03~107, 03 Birchstone Waterleigh Property: Birchstone Waterleigh ⚠️ …" at bounding box center [271, 106] width 349 height 212
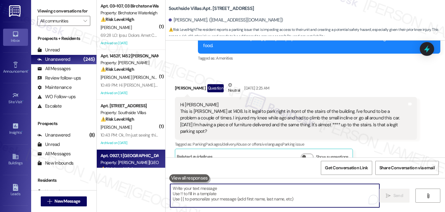
paste textarea "Hi Loretta, thank you for reaching out. I’m really sorry to hear about the trou…"
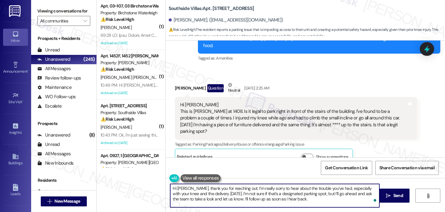
click at [220, 195] on textarea "Hi Loretta, thank you for reaching out. I’m really sorry to hear about the trou…" at bounding box center [274, 195] width 209 height 23
drag, startPoint x: 339, startPoint y: 194, endPoint x: 186, endPoint y: 197, distance: 152.9
click at [186, 197] on textarea "Hi Loretta, thank you for reaching out. I’m really sorry to hear about the trou…" at bounding box center [274, 195] width 209 height 23
type textarea "Hi Loretta, thank you for reaching out. I’m really sorry to hear about the trou…"
click at [212, 198] on textarea "Hi Loretta, thank you for reaching out. I’m really sorry to hear about the trou…" at bounding box center [274, 195] width 209 height 23
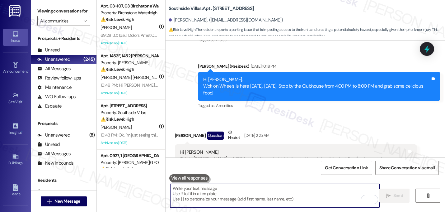
scroll to position [9833, 0]
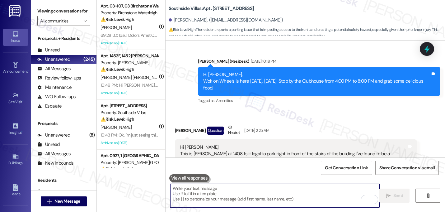
click at [255, 110] on div "Received via SMS Loretta Texter Question Neutral Sep 13, 2025 at 2:25 AM Hi Sar…" at bounding box center [306, 161] width 280 height 102
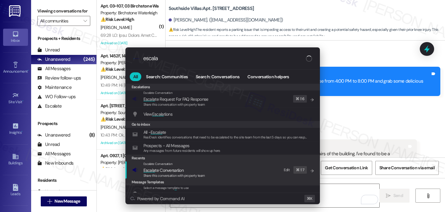
type input "escala"
click at [156, 167] on span "Escala te Conversation" at bounding box center [164, 170] width 40 height 6
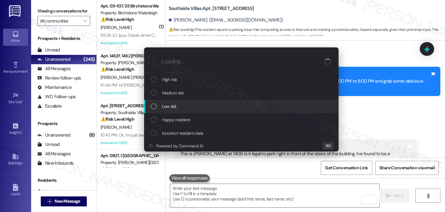
click at [154, 110] on div "Low risk" at bounding box center [242, 106] width 182 height 7
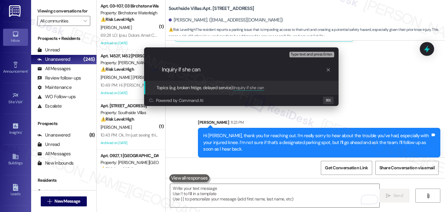
scroll to position [10000, 0]
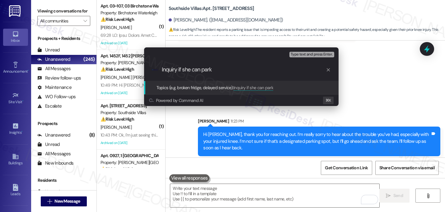
click at [347, 122] on div "Escalate Conversation Low risk Topics (e.g. broken fridge, delayed service) Any…" at bounding box center [222, 106] width 445 height 212
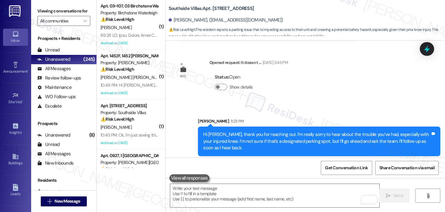
scroll to position [10000, 0]
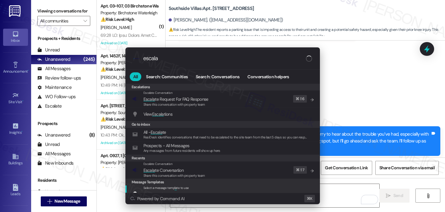
type input "escala"
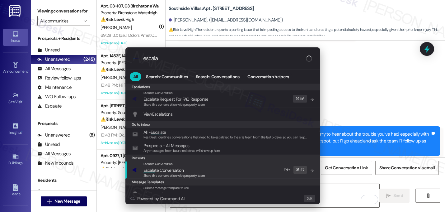
click at [170, 170] on span "Escala te Conversation" at bounding box center [164, 170] width 40 height 6
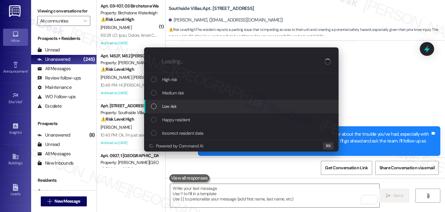
click at [161, 106] on div "Low risk" at bounding box center [242, 106] width 182 height 7
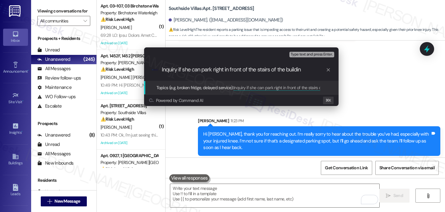
type input "Inquiry if she can park right in front of the stairs of the building"
click at [233, 73] on input "Inquiry if she can park right in front of the stairs of the building" at bounding box center [244, 69] width 164 height 7
click at [308, 70] on input "Inquiry if she can park right in front of the stairs of the building" at bounding box center [244, 69] width 164 height 7
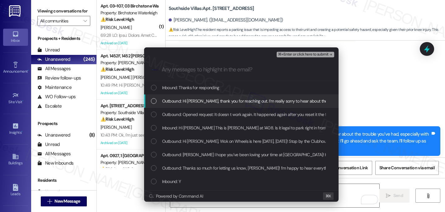
click at [206, 102] on span "Outbound: Hi Loretta, thank you for reaching out. I’m really sorry to hear abou…" at bounding box center [398, 100] width 472 height 7
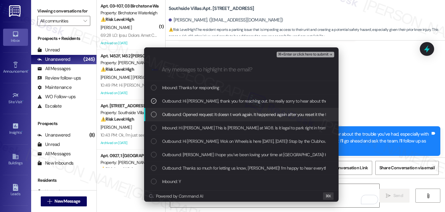
click at [197, 116] on span "Outbound: Opened request: It doesn t work again. It happened again after you re…" at bounding box center [371, 114] width 418 height 7
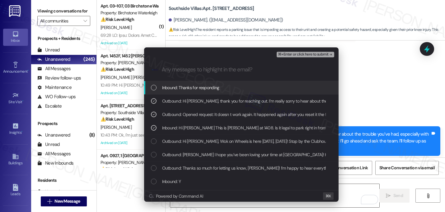
click at [223, 88] on div "Inbound: Thanks for responding" at bounding box center [242, 87] width 182 height 7
click at [327, 55] on span "⌘+Enter or click here to submit" at bounding box center [303, 54] width 50 height 4
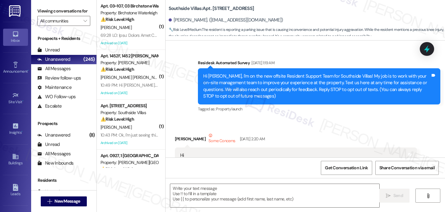
scroll to position [10018, 0]
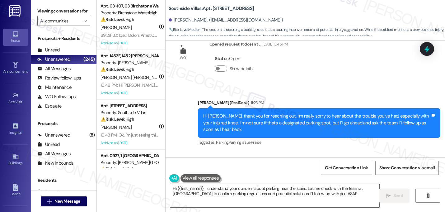
type textarea "Hi {{first_name}}, I understand your concern about parking near the stairs. Let…"
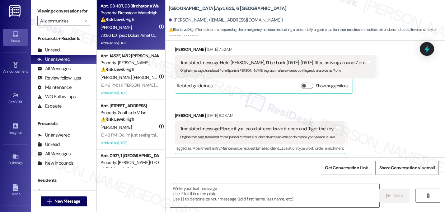
type textarea "Fetching suggested responses. Please feel free to read through the conversation…"
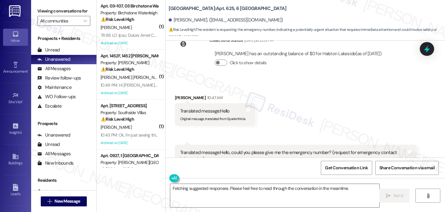
scroll to position [8290, 0]
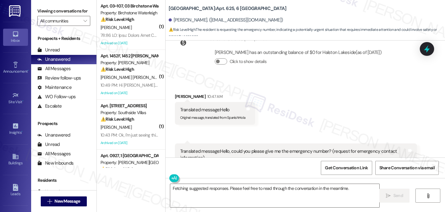
click at [302, 188] on span "button" at bounding box center [304, 190] width 4 height 4
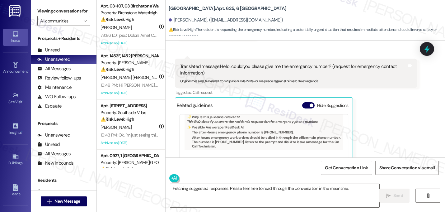
scroll to position [51, 0]
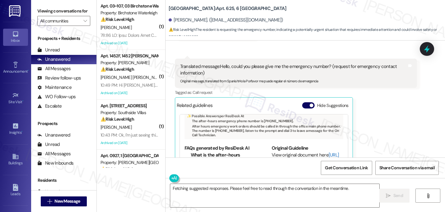
click at [280, 152] on link "[URL][DOMAIN_NAME]…" at bounding box center [305, 158] width 67 height 13
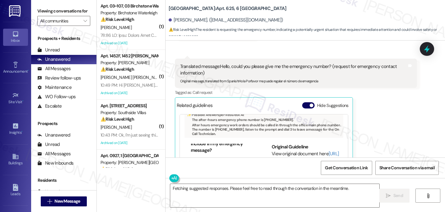
scroll to position [399, 0]
click at [306, 102] on button "Hide Suggestions" at bounding box center [308, 105] width 12 height 6
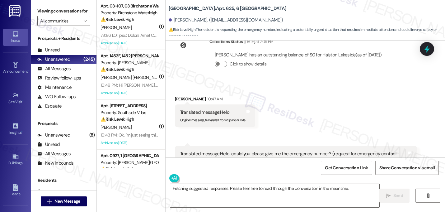
scroll to position [8286, 0]
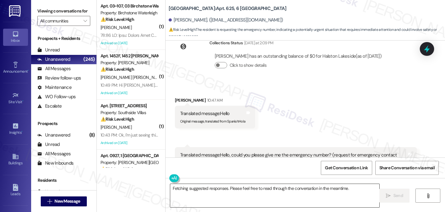
click at [213, 186] on textarea "Fetching suggested responses. Please feel free to read through the conversation…" at bounding box center [274, 195] width 209 height 23
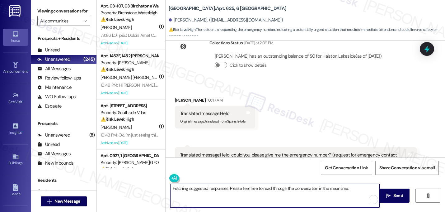
click at [213, 186] on textarea "Fetching suggested responses. Please feel free to read through the conversation…" at bounding box center [274, 195] width 209 height 23
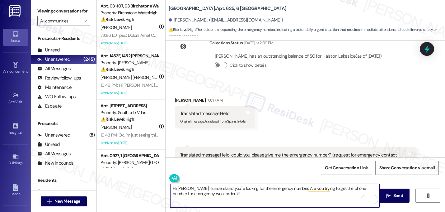
click at [170, 193] on textarea "Hi Katherin! I understand you're looking for the emergency number. Are you tryi…" at bounding box center [274, 195] width 209 height 23
click at [254, 195] on textarea "Hi Katherin! I understand you're looking for the emergency number. Are you tryi…" at bounding box center [274, 195] width 209 height 23
click at [251, 190] on textarea "Hi Katherin! I understand you're looking for the emergency number. Are you tryi…" at bounding box center [274, 195] width 209 height 23
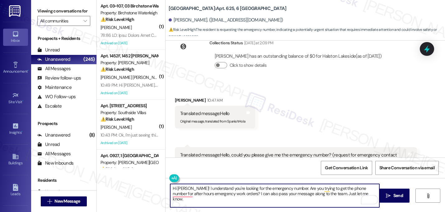
click at [251, 190] on textarea "Hi Katherin! I understand you're looking for the emergency number. Are you tryi…" at bounding box center [274, 195] width 209 height 23
type textarea "Hi Katherin! I understand you're looking for the emergency number. Are you tryi…"
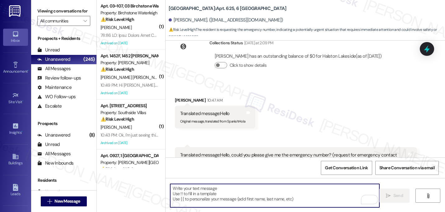
paste textarea "Hi Katherin! I understand you're looking for the emergency number. Just to clar…"
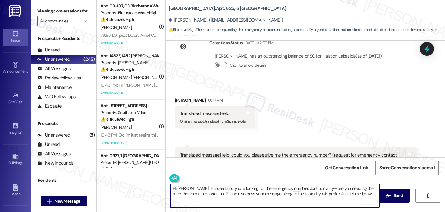
click at [319, 188] on textarea "Hi Katherin! I understand you're looking for the emergency number. Just to clar…" at bounding box center [274, 195] width 209 height 23
type textarea "Hi Katherin! I understand you're looking for the emergency number. Just to clar…"
click at [354, 194] on textarea "Hi Katherin! I understand you're looking for the emergency number. Just to clar…" at bounding box center [274, 195] width 209 height 23
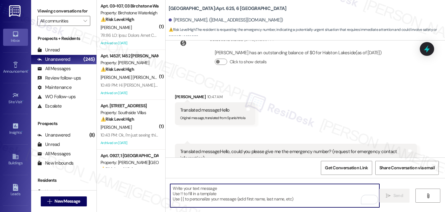
scroll to position [8340, 0]
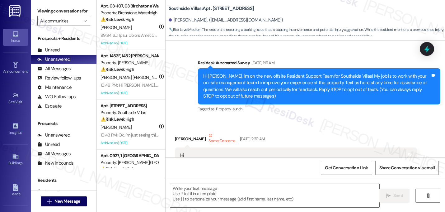
scroll to position [10158, 0]
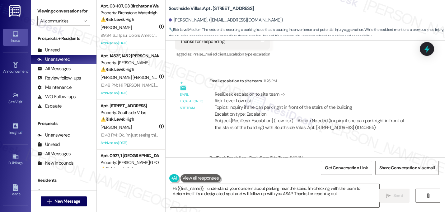
type textarea "Hi {{first_name}}, I understand your concern about parking near the stairs. I'm…"
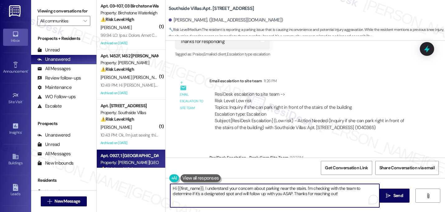
drag, startPoint x: 225, startPoint y: 172, endPoint x: 130, endPoint y: 166, distance: 96.1
click at [130, 166] on div "( 1 ) Apt. 03~107, 03 Birchstone Waterleigh Property: Birchstone Waterleigh ⚠️ …" at bounding box center [271, 106] width 349 height 212
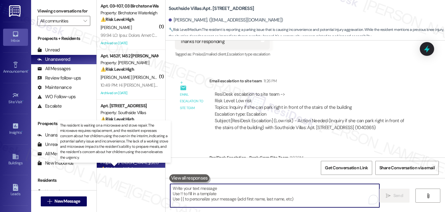
paste textarea "Hi {{name}}! Just a quick update on your concern. The office team may reach out…"
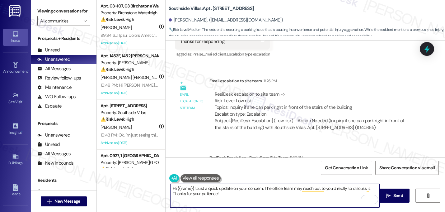
click at [193, 189] on textarea "Hi {{name}}! Just a quick update on your concern. The office team may reach out…" at bounding box center [274, 195] width 209 height 23
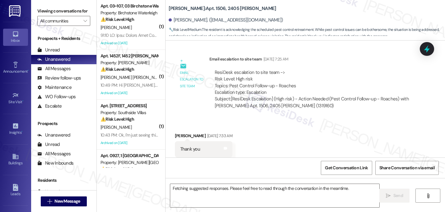
scroll to position [12224, 0]
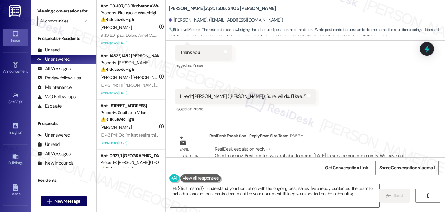
type textarea "Hi {{first_name}}, I understand your frustration with the ongoing pest issues. …"
click at [246, 191] on textarea "Hi {{first_name}}, I understand your frustration with the ongoing pest issues. …" at bounding box center [274, 195] width 209 height 23
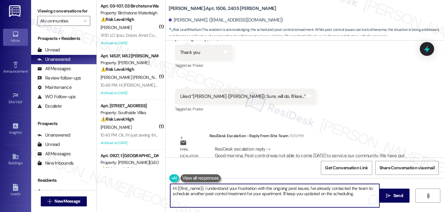
click at [246, 191] on textarea "Hi {{first_name}}, I understand your frustration with the ongoing pest issues. …" at bounding box center [274, 195] width 209 height 23
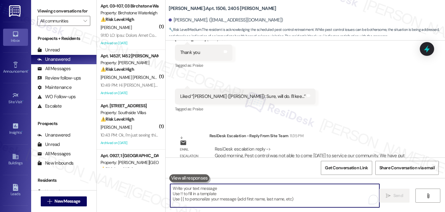
paste textarea "Hi {{name}}! Just a quick update on your concern. The office team may reach out…"
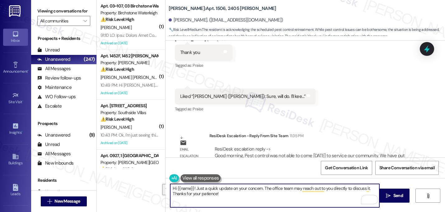
drag, startPoint x: 261, startPoint y: 189, endPoint x: 366, endPoint y: 182, distance: 105.2
click at [370, 191] on textarea "Hi {{name}}! Just a quick update on your concern. The office team may reach out…" at bounding box center [274, 195] width 209 height 23
click at [325, 195] on textarea "Hi {{name}}! Just a quick update on your concern. Pest control was not able to …" at bounding box center [274, 195] width 209 height 23
type textarea "Hi {{name}}! Just a quick update on your concern. Pest control was not able to …"
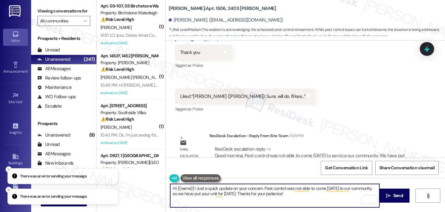
click at [246, 192] on textarea "Hi {{name}}! Just a quick update on your concern. Pest control was not able to …" at bounding box center [274, 195] width 209 height 23
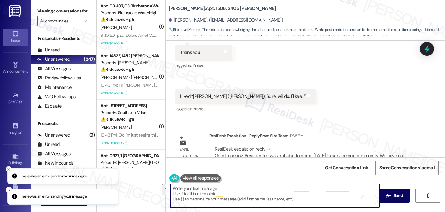
paste textarea "Hi {{first_name}}! Just a quick update on your concern. The office team may rea…"
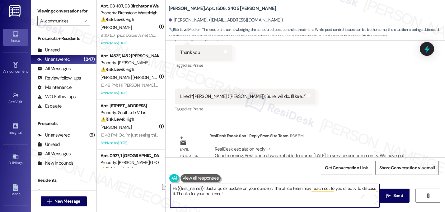
drag, startPoint x: 271, startPoint y: 189, endPoint x: 376, endPoint y: 187, distance: 105.3
click at [376, 187] on textarea "Hi {{first_name}}! Just a quick update on your concern. The office team may rea…" at bounding box center [274, 195] width 209 height 23
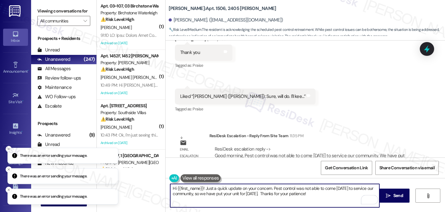
type textarea "Hi {{first_name}}! Just a quick update on your concern. Pest control was not ab…"
click at [256, 189] on textarea "Hi {{first_name}}! Just a quick update on your concern. Pest control was not ab…" at bounding box center [274, 195] width 209 height 23
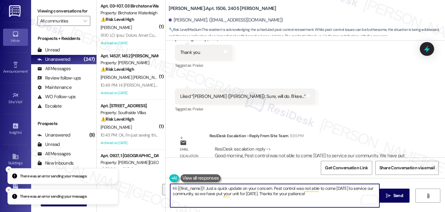
click at [256, 189] on textarea "Hi {{first_name}}! Just a quick update on your concern. Pest control was not ab…" at bounding box center [274, 195] width 209 height 23
click at [334, 193] on textarea "Hi {{first_name}}! Just a quick update on your concern. Pest control was not ab…" at bounding box center [274, 195] width 209 height 23
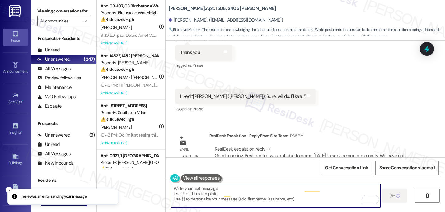
click at [322, 195] on textarea "Hi {{first_name}}! Just a quick update on your concern. Pest control was not ab…" at bounding box center [275, 195] width 209 height 23
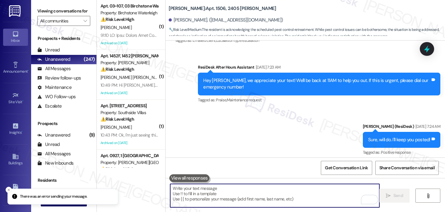
scroll to position [12274, 0]
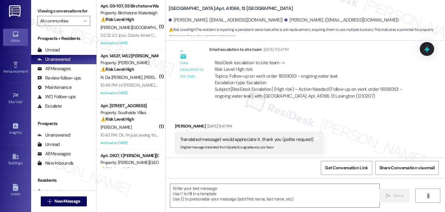
scroll to position [5049, 0]
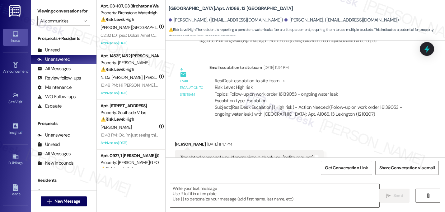
type textarea "Fetching suggested responses. Please feel free to read through the conversation…"
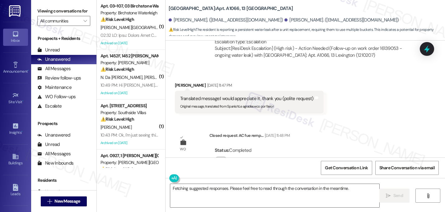
scroll to position [5108, 0]
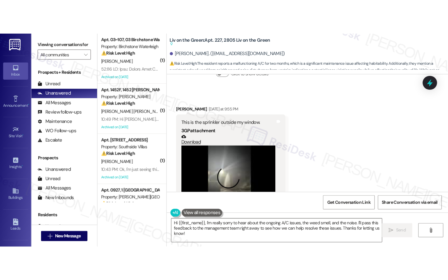
scroll to position [5360, 0]
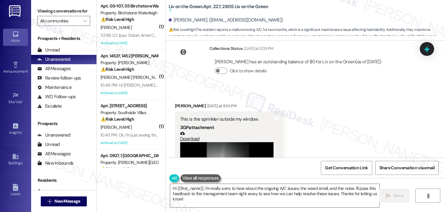
click at [225, 142] on video at bounding box center [226, 177] width 93 height 70
click at [226, 142] on video at bounding box center [226, 177] width 93 height 70
click at [235, 142] on video at bounding box center [226, 177] width 93 height 70
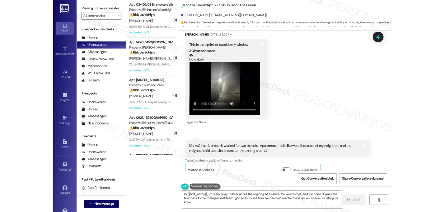
scroll to position [5296, 0]
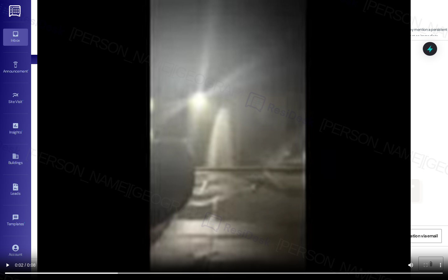
click at [231, 176] on video at bounding box center [224, 140] width 448 height 280
click at [117, 146] on video at bounding box center [224, 140] width 448 height 280
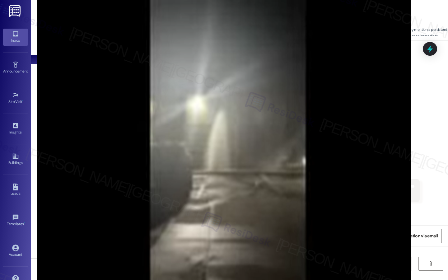
click at [188, 169] on video at bounding box center [224, 140] width 448 height 280
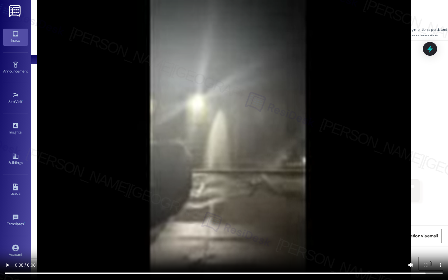
click at [309, 109] on video at bounding box center [224, 140] width 448 height 280
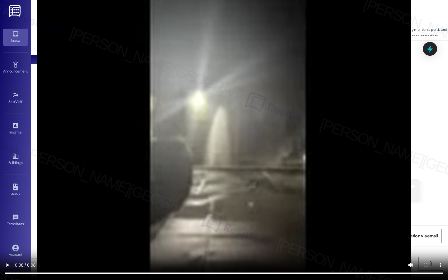
click at [350, 124] on video at bounding box center [224, 140] width 448 height 280
click at [344, 93] on video at bounding box center [224, 140] width 448 height 280
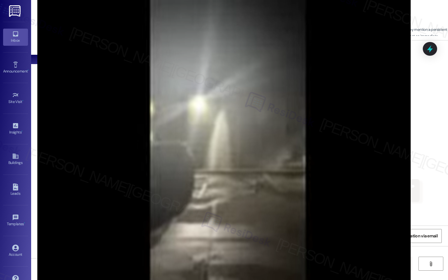
click at [122, 105] on video at bounding box center [224, 140] width 448 height 280
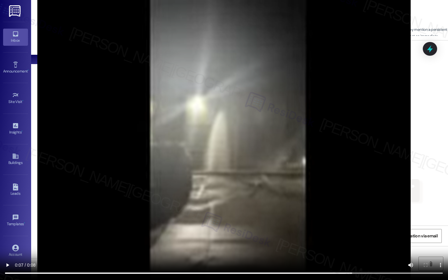
click at [357, 142] on video at bounding box center [224, 140] width 448 height 280
click at [357, 141] on video at bounding box center [224, 140] width 448 height 280
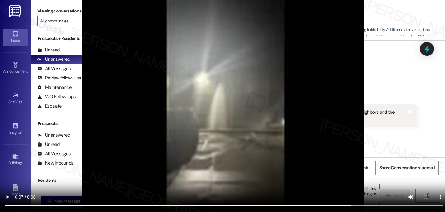
scroll to position [5434, 0]
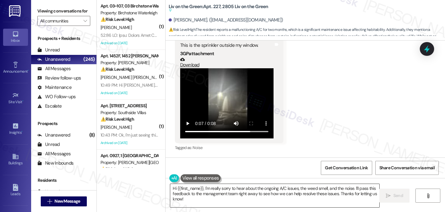
click at [356, 189] on textarea "Hi {{first_name}}, I'm really sorry to hear about the ongoing A/C issues, the w…" at bounding box center [274, 195] width 209 height 23
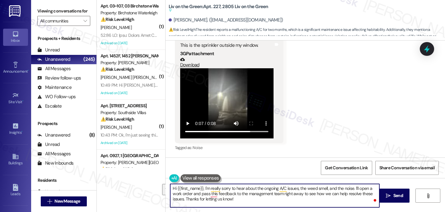
drag, startPoint x: 281, startPoint y: 194, endPoint x: 289, endPoint y: 199, distance: 10.1
click at [289, 199] on textarea "Hi {{first_name}}, I'm really sorry to hear about the ongoing A/C issues, the w…" at bounding box center [274, 195] width 209 height 23
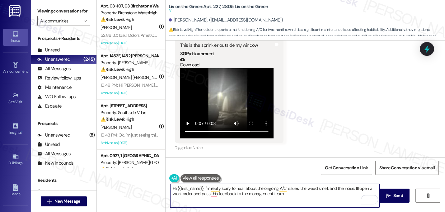
click at [191, 194] on textarea "Hi {{first_name}}, I'm really sorry to hear about the ongoing A/C issues, the w…" at bounding box center [274, 195] width 209 height 23
click at [304, 193] on textarea "Hi {{first_name}}, I'm really sorry to hear about the ongoing A/C issues, the w…" at bounding box center [274, 195] width 209 height 23
click at [234, 196] on textarea "Hi {{first_name}}, I'm really sorry to hear about the ongoing A/C issues, the w…" at bounding box center [274, 195] width 209 height 23
click at [291, 194] on textarea "Hi {{first_name}}, I'm really sorry to hear about the ongoing A/C issues, the w…" at bounding box center [274, 195] width 209 height 23
click at [286, 193] on textarea "Hi {{first_name}}, I'm really sorry to hear about the ongoing A/C issues, the w…" at bounding box center [274, 195] width 209 height 23
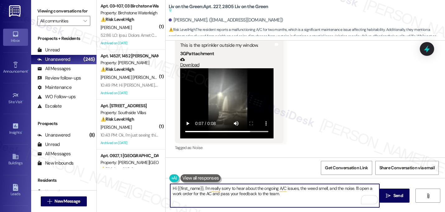
paste textarea "Do we have your permission to enter your unit while you're away (in case it's n…"
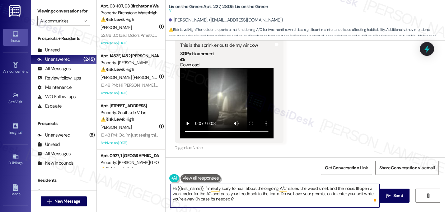
click at [205, 194] on textarea "Hi {{first_name}}, I'm really sorry to hear about the ongoing A/C issues, the w…" at bounding box center [274, 195] width 209 height 23
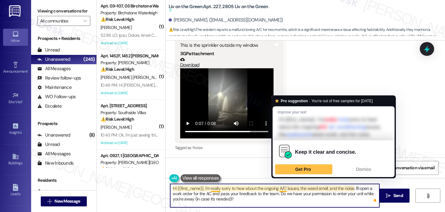
click at [282, 189] on textarea "Hi {{first_name}}, I'm really sorry to hear about the ongoing A/C issues, the w…" at bounding box center [274, 195] width 209 height 23
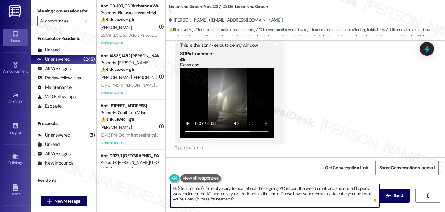
click at [277, 194] on textarea "Hi {{first_name}}, I'm really sorry to hear about the ongoing AC issues, the we…" at bounding box center [274, 195] width 209 height 23
click at [181, 197] on textarea "Hi {{first_name}}, I'm really sorry to hear about the ongoing AC issues, the we…" at bounding box center [274, 195] width 209 height 23
type textarea "Hi {{first_name}}, I'm really sorry to hear about the ongoing AC issues, the we…"
click at [346, 199] on textarea "Hi {{first_name}}, I'm really sorry to hear about the ongoing AC issues, the we…" at bounding box center [274, 195] width 209 height 23
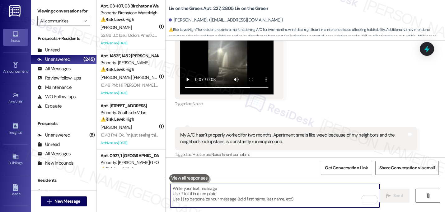
scroll to position [5491, 0]
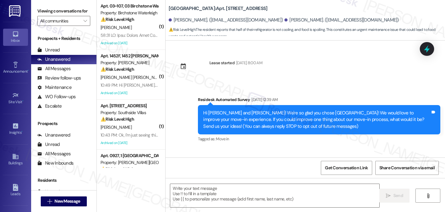
scroll to position [2848, 0]
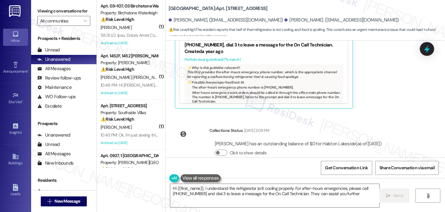
type textarea "Hi {{first_name}}, I understand the refrigerator isn't cooling properly. For af…"
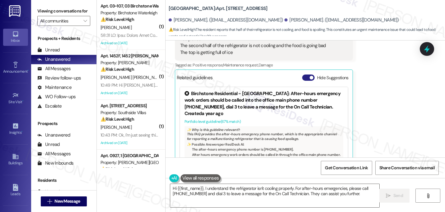
click at [308, 74] on button "Hide Suggestions" at bounding box center [308, 77] width 12 height 6
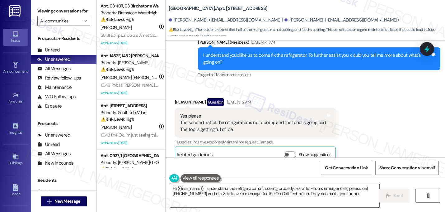
scroll to position [2709, 0]
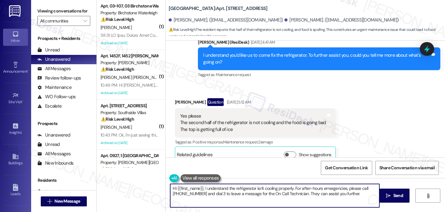
drag, startPoint x: 345, startPoint y: 194, endPoint x: 107, endPoint y: 178, distance: 237.9
click at [107, 178] on div "( 1 ) Apt. 03~107, 03 Birchstone Waterleigh Property: Birchstone Waterleigh ⚠️ …" at bounding box center [271, 106] width 349 height 212
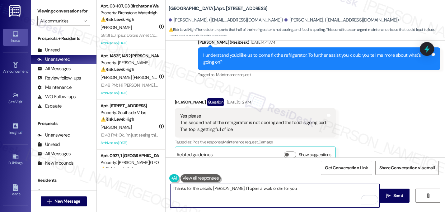
paste textarea "Do we have your permission to enter your unit while you're away (in case it's n…"
type textarea "Thanks for the details, [PERSON_NAME]. I'll open a work order for you. Do we ha…"
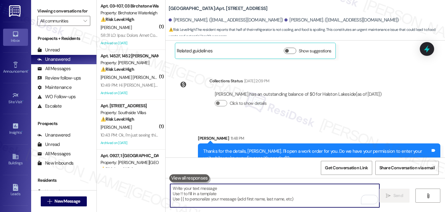
scroll to position [2813, 0]
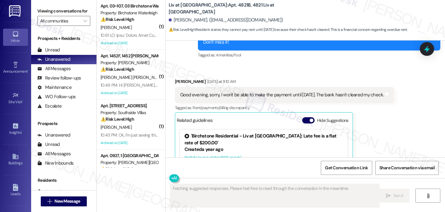
scroll to position [9454, 0]
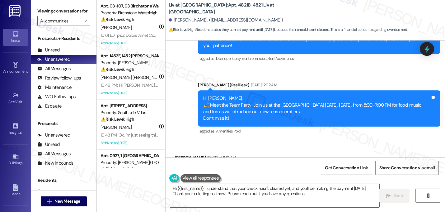
click at [306, 193] on button "Hide Suggestions" at bounding box center [308, 196] width 12 height 6
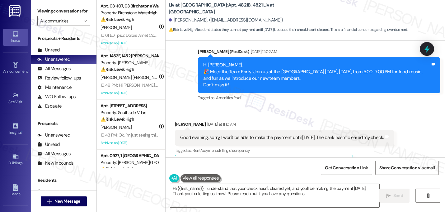
scroll to position [9489, 0]
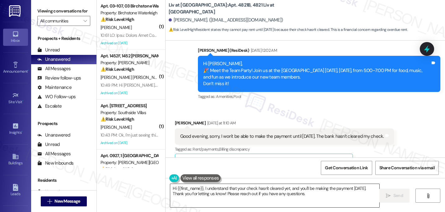
click at [297, 189] on textarea "Hi {{first_name}}, I understand that your check hasn't cleared yet, and you'll …" at bounding box center [274, 195] width 209 height 23
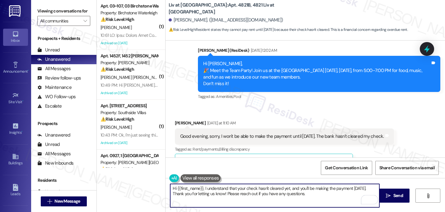
click at [296, 188] on textarea "Hi {{first_name}}, I understand that your check hasn't cleared yet, and you'll …" at bounding box center [274, 195] width 209 height 23
drag, startPoint x: 344, startPoint y: 195, endPoint x: 263, endPoint y: 193, distance: 81.9
click at [263, 193] on textarea "Hi {{first_name}}, I understand that your check hasn't cleared yet, and I'll no…" at bounding box center [274, 195] width 209 height 23
type textarea "Hi {{first_name}}, I understand that your check hasn't cleared yet, and I'll no…"
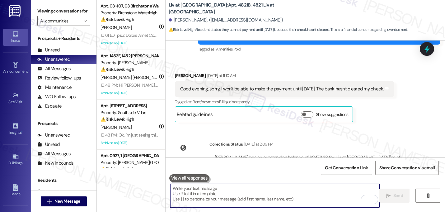
scroll to position [9539, 0]
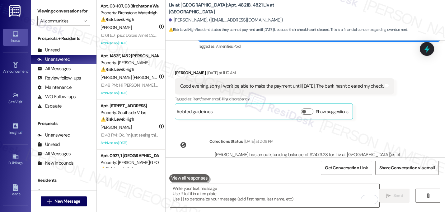
click at [307, 165] on div "Click to show details" at bounding box center [313, 172] width 197 height 14
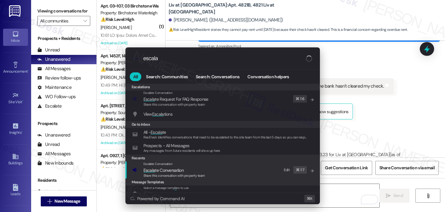
type input "escala"
click at [149, 170] on span "Escala" at bounding box center [150, 170] width 12 height 6
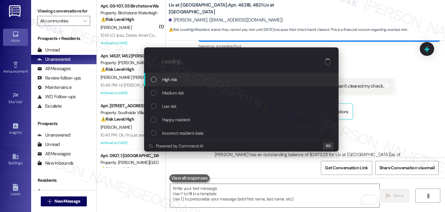
click at [180, 81] on div "High risk" at bounding box center [242, 79] width 182 height 7
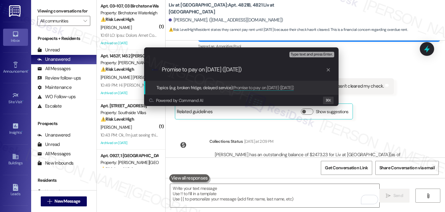
scroll to position [0, 0]
drag, startPoint x: 273, startPoint y: 72, endPoint x: 151, endPoint y: 72, distance: 122.1
click at [151, 72] on div ".cls-1{fill:#0a055f;}.cls-2{fill:#0cc4c4;} resideskLogoBlueOrange Promise to pa…" at bounding box center [241, 70] width 195 height 22
type input "Promise to pay on September 22nd (Monday)"
click at [376, 86] on div "Escalate Conversation High risk Topics (e.g. broken fridge, delayed service) An…" at bounding box center [222, 106] width 445 height 212
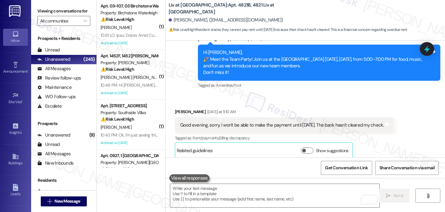
scroll to position [9539, 0]
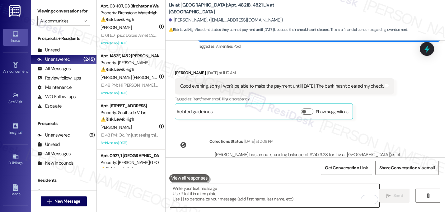
click at [217, 192] on textarea "To enrich screen reader interactions, please activate Accessibility in Grammarl…" at bounding box center [274, 195] width 209 height 23
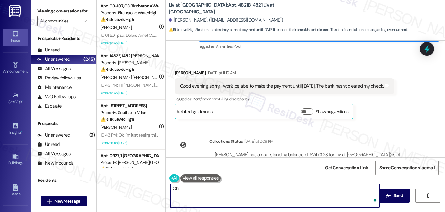
type textarea "O"
type textarea "Sorry, I almost didn't notice that today is Monday. Were you able to make the p…"
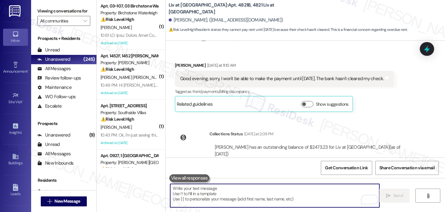
scroll to position [9582, 0]
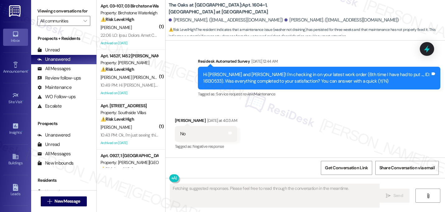
scroll to position [3540, 0]
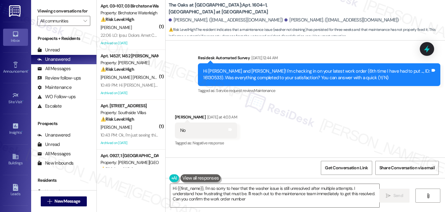
type textarea "Hi {{first_name}}, I'm so sorry to hear that the washer issue is still unresolv…"
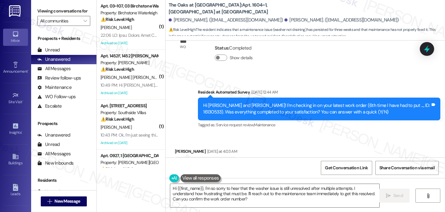
scroll to position [3493, 0]
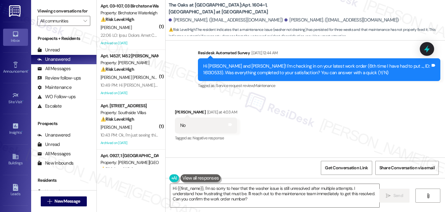
click at [291, 95] on div "Received via SMS [PERSON_NAME] [DATE] at 4:03 AM No Tags and notes Tagged as: N…" at bounding box center [306, 154] width 280 height 119
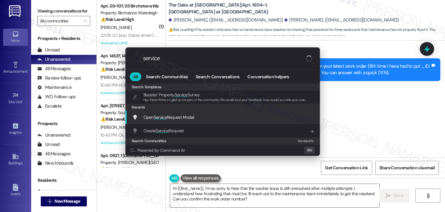
type input "service"
click at [169, 116] on span "Open Service Request Modal" at bounding box center [169, 117] width 51 height 6
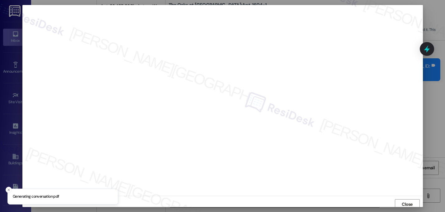
scroll to position [2, 0]
click at [405, 200] on span "Close" at bounding box center [407, 202] width 11 height 7
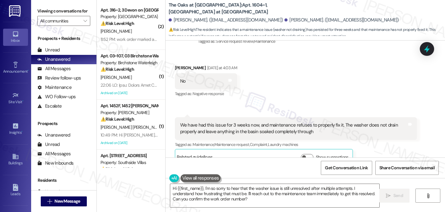
scroll to position [3540, 0]
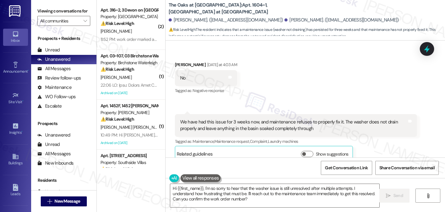
click at [248, 119] on div "We have had this issue for 3 weeks now, and maintenance refuses to properly fix…" at bounding box center [293, 125] width 227 height 13
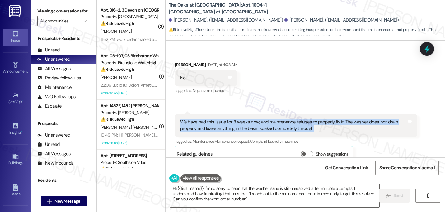
click at [248, 119] on div "We have had this issue for 3 weeks now, and maintenance refuses to properly fix…" at bounding box center [293, 125] width 227 height 13
copy div "We have had this issue for 3 weeks now, and maintenance refuses to properly fix…"
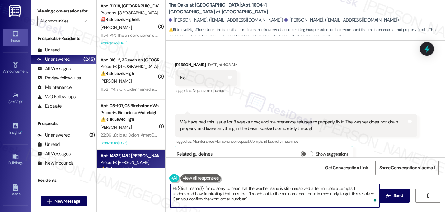
drag, startPoint x: 227, startPoint y: 197, endPoint x: 122, endPoint y: 164, distance: 110.2
click at [122, 164] on div "( 3 ) Apt. B1018, 27 Lexington Property: Lexington 🚨 Risk Level: Highest The re…" at bounding box center [271, 106] width 349 height 212
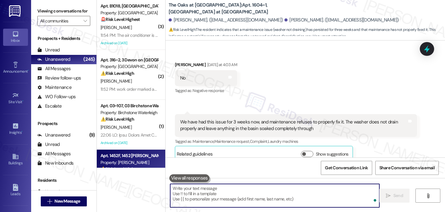
paste textarea "Hi there, I’m really sorry this issue has been going on for so long—that sounds…"
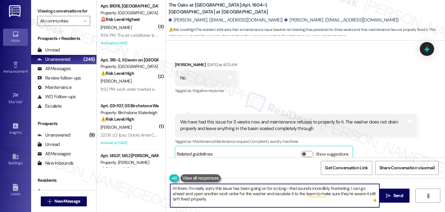
click at [183, 187] on textarea "Hi there, I’m really sorry this issue has been going on for so long—that sounds…" at bounding box center [274, 195] width 209 height 23
click at [287, 190] on textarea "Hi [PERSON_NAME], I’m really sorry this issue has been going on for so long—tha…" at bounding box center [274, 195] width 209 height 23
click at [326, 189] on textarea "Hi [PERSON_NAME], I’m really sorry this issue has been going on for so long.. T…" at bounding box center [274, 195] width 209 height 23
click at [285, 188] on textarea "Hi [PERSON_NAME], I’m really sorry this issue has been going on for so long.. T…" at bounding box center [274, 195] width 209 height 23
drag, startPoint x: 329, startPoint y: 189, endPoint x: 289, endPoint y: 187, distance: 40.6
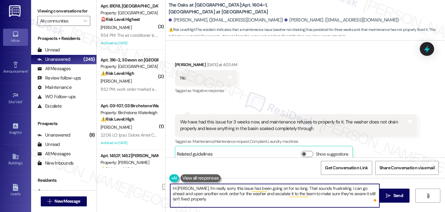
click at [289, 187] on textarea "Hi [PERSON_NAME], I’m really sorry this issue has been going on for so long. Th…" at bounding box center [274, 195] width 209 height 23
click at [278, 202] on textarea "Hi [PERSON_NAME], I’m really sorry this issue has been going on for so long. I …" at bounding box center [274, 195] width 209 height 23
paste textarea "Do we have your permission to enter your unit while you're away (in case it's n…"
type textarea "Hi [PERSON_NAME], I’m really sorry this issue has been going on for so long. I …"
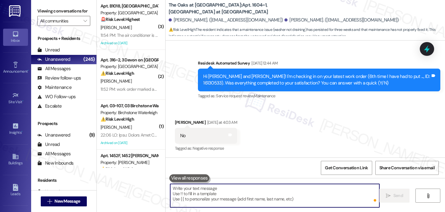
scroll to position [3597, 0]
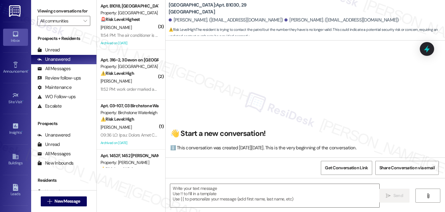
scroll to position [4906, 0]
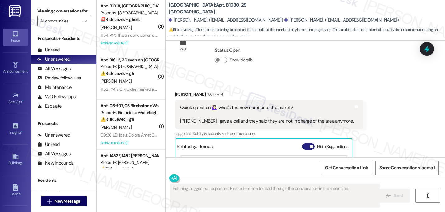
click at [306, 143] on button "Hide Suggestions" at bounding box center [308, 146] width 12 height 6
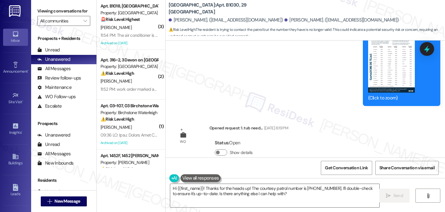
scroll to position [4809, 0]
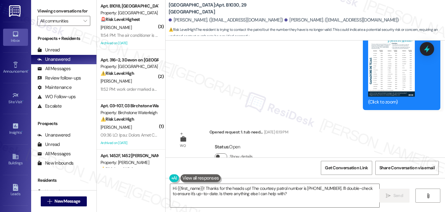
click at [215, 153] on button "Show details" at bounding box center [221, 156] width 12 height 6
click at [216, 153] on button "Hide details" at bounding box center [221, 156] width 12 height 6
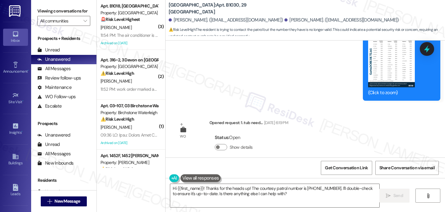
scroll to position [4821, 0]
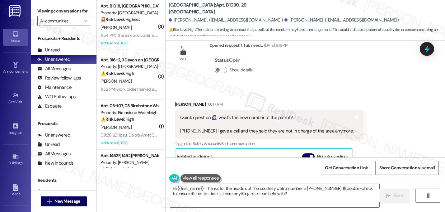
scroll to position [34, 0]
click at [280, 202] on link "[URL][DOMAIN_NAME]…" at bounding box center [305, 208] width 67 height 13
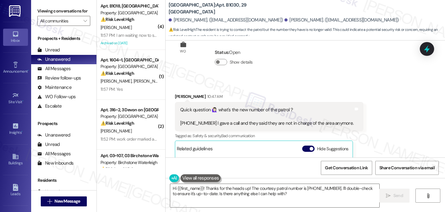
scroll to position [35, 0]
click at [310, 147] on span "button" at bounding box center [312, 149] width 4 height 4
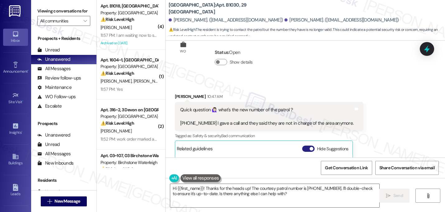
click at [306, 145] on button "Hide Suggestions" at bounding box center [308, 148] width 12 height 6
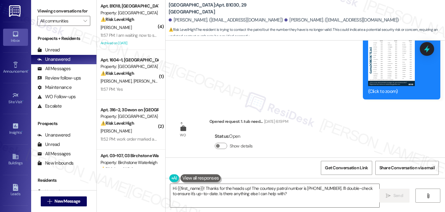
scroll to position [4821, 0]
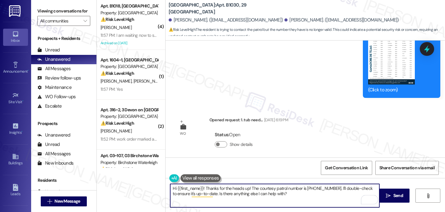
drag, startPoint x: 333, startPoint y: 189, endPoint x: 250, endPoint y: 186, distance: 82.9
click at [250, 186] on textarea "Hi {{first_name}}! Thanks for the heads up! The courtesy patrol number is 972-2…" at bounding box center [274, 195] width 209 height 23
drag, startPoint x: 250, startPoint y: 186, endPoint x: 333, endPoint y: 190, distance: 82.9
click at [333, 190] on textarea "Hi {{first_name}}! Thanks for the heads up! The courtesy patrol number is 972-2…" at bounding box center [274, 195] width 209 height 23
click at [301, 199] on textarea "Hi {{first_name}}! Thanks for the heads up! The courtesy patrol number is 972-2…" at bounding box center [274, 195] width 209 height 23
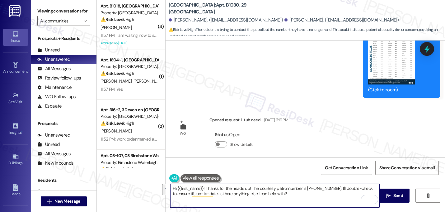
drag, startPoint x: 248, startPoint y: 188, endPoint x: 282, endPoint y: 199, distance: 35.9
click at [282, 199] on textarea "Hi {{first_name}}! Thanks for the heads up! The courtesy patrol number is 972-2…" at bounding box center [274, 195] width 209 height 23
type textarea "Hi {{first_name}}! Thanks for the heads up! We still have the same phone number…"
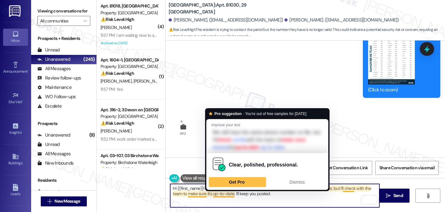
click at [283, 197] on textarea "Hi {{first_name}}! Thanks for the heads up! We still have the same phone number…" at bounding box center [274, 195] width 209 height 23
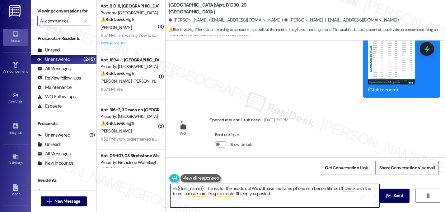
click at [287, 199] on textarea "Hi {{first_name}}! Thanks for the heads up! We still have the same phone number…" at bounding box center [274, 195] width 209 height 23
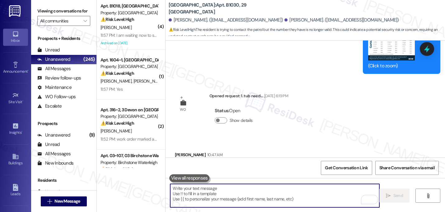
scroll to position [4871, 0]
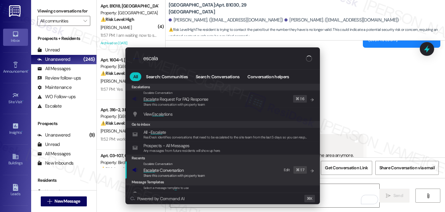
type input "escala"
click at [160, 167] on span "Escala te Conversation" at bounding box center [164, 170] width 40 height 6
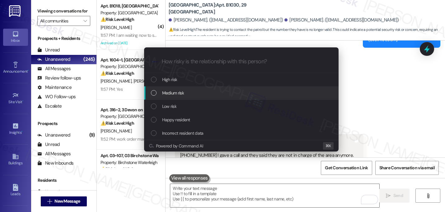
click at [174, 96] on span "Medium risk" at bounding box center [173, 92] width 22 height 7
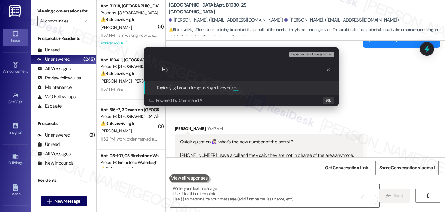
type input "H"
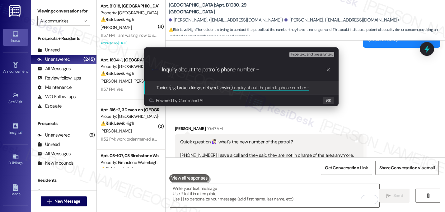
paste input "Do we have your permission to enter your unit while you're away (in case it's n…"
click at [256, 52] on div "Escalate Conversation Medium risk Topics (e.g. broken fridge, delayed service) …" at bounding box center [241, 52] width 195 height 11
drag, startPoint x: 275, startPoint y: 75, endPoint x: 124, endPoint y: 65, distance: 152.0
click at [124, 65] on div "Escalate Conversation Medium risk Topics (e.g. broken fridge, delayed service) …" at bounding box center [222, 106] width 445 height 212
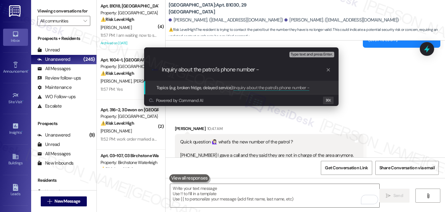
click at [396, 83] on div "Escalate Conversation Medium risk Topics (e.g. broken fridge, delayed service) …" at bounding box center [222, 106] width 445 height 212
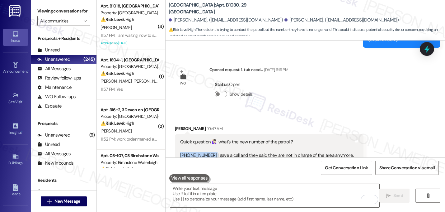
drag, startPoint x: 210, startPoint y: 69, endPoint x: 173, endPoint y: 68, distance: 36.8
click at [175, 134] on div "Quick question 🙋🏻‍♀️ what's the new number of the patrol ? (972) 263-6800 I gav…" at bounding box center [269, 148] width 189 height 29
copy div "(972) 263-6800"
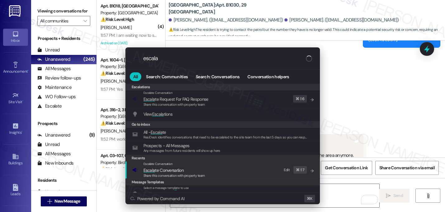
type input "escala"
click at [151, 174] on span "Share this conversation with property team" at bounding box center [175, 175] width 62 height 4
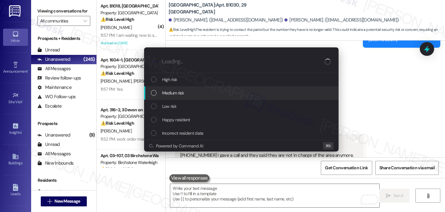
click at [179, 93] on span "Medium risk" at bounding box center [173, 92] width 22 height 7
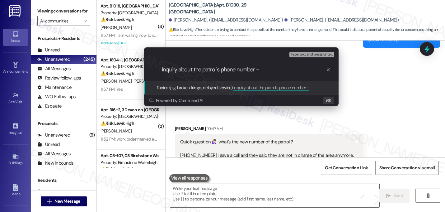
paste input "(972) 263-6800"
click at [261, 70] on input "Inquiry about the patrol's phone number - (972) 263-6800" at bounding box center [244, 69] width 164 height 7
click at [325, 72] on input "Inquiry about the patrol's phone number - she called (972) 263-6800" at bounding box center [244, 69] width 164 height 7
click at [299, 69] on input "Inquiry about the patrol's phone number - she called (972) 263-6800 but they sa…" at bounding box center [244, 69] width 164 height 7
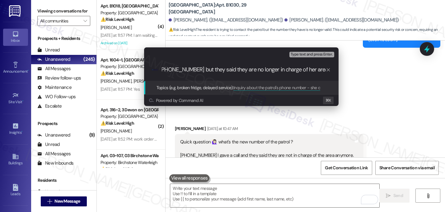
click at [299, 69] on input "Inquiry about the patrol's phone number - she called (972) 263-6800 but they sa…" at bounding box center [244, 69] width 164 height 7
click at [265, 67] on input "Inquiry about the patrol's phone number - she called (972) 263-6800 but they sa…" at bounding box center [244, 69] width 164 height 7
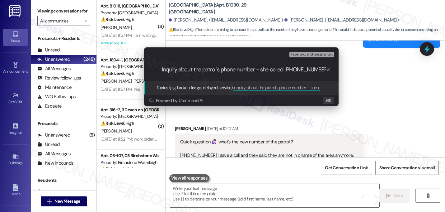
drag, startPoint x: 266, startPoint y: 69, endPoint x: 27, endPoint y: 69, distance: 238.9
click at [27, 69] on div "Escalate Conversation Medium risk Topics (e.g. broken fridge, delayed service) …" at bounding box center [222, 106] width 445 height 212
click at [237, 74] on div ".cls-1{fill:#0a055f;}.cls-2{fill:#0cc4c4;} resideskLogoBlueOrange Inquiry about…" at bounding box center [241, 70] width 195 height 22
click at [216, 69] on input "Inquiry about the patrol's phone number - she called (972) 263-6800 but they sa…" at bounding box center [244, 69] width 164 height 7
click at [221, 70] on input "Inquiry about the patrol's phone number - she called (972) 263-6800 but they sa…" at bounding box center [244, 69] width 164 height 7
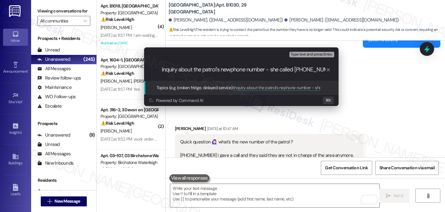
type input "Inquiry about the patrol's new phone number - she called (972) 263-6800 but the…"
click at [232, 71] on input "Inquiry about the patrol's new phone number - she called (972) 263-6800 but the…" at bounding box center [244, 69] width 164 height 7
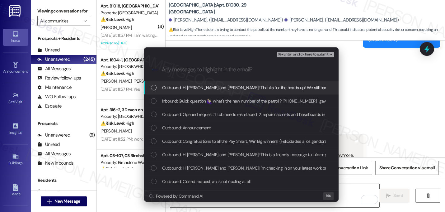
click at [177, 88] on span "Outbound: Hi Wynny and Fernando! Thanks for the heads up! We still have the sam…" at bounding box center [343, 87] width 363 height 7
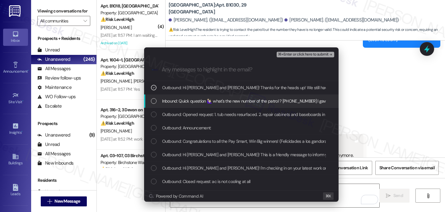
click at [180, 102] on span "Inbound: Quick question 🙋🏻‍♀️ what's the new number of the patrol ? (972) 263-6…" at bounding box center [303, 100] width 282 height 7
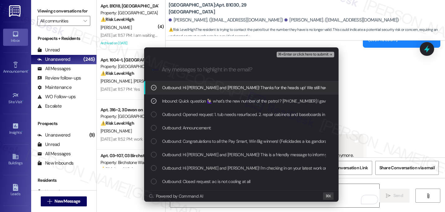
click at [325, 54] on span "⌘+Enter or click here to submit" at bounding box center [303, 54] width 50 height 4
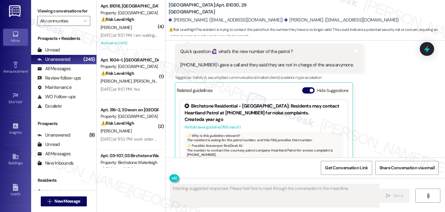
scroll to position [4965, 0]
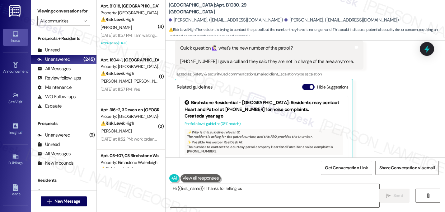
type textarea "Hi {{first_name}}! Thanks for letting us know"
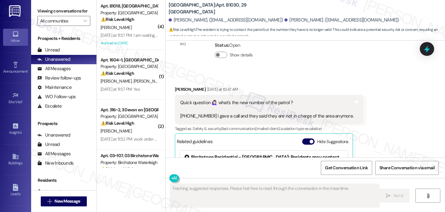
scroll to position [4906, 0]
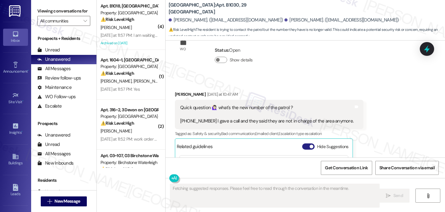
click at [305, 143] on button "Hide Suggestions" at bounding box center [308, 146] width 12 height 6
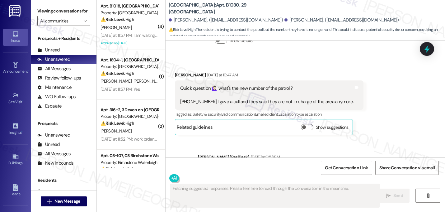
scroll to position [4971, 0]
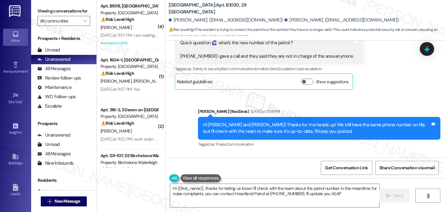
type textarea "Hi {{first_name}}, thanks for letting us know! I'll check with the team about t…"
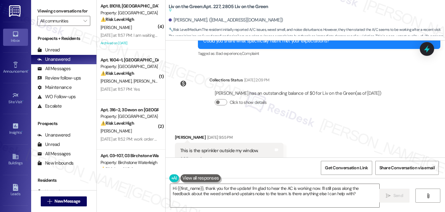
scroll to position [5553, 0]
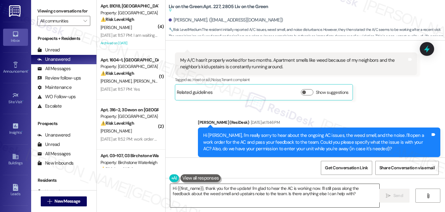
click at [203, 189] on textarea "Hi {{first_name}}, thank you for the update! I'm glad to hear the AC is working…" at bounding box center [274, 195] width 209 height 23
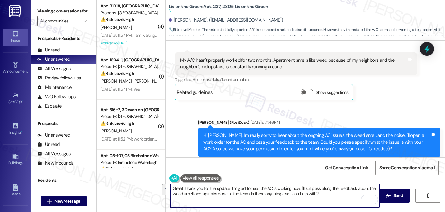
drag, startPoint x: 299, startPoint y: 188, endPoint x: 330, endPoint y: 199, distance: 32.9
click at [330, 199] on textarea "Great, thank you for the update! I'm glad to hear the AC is working now. I'll s…" at bounding box center [274, 195] width 209 height 23
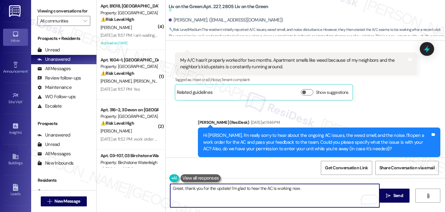
paste textarea "Let me know if you need anything else. 😊"
type textarea "Great, thank you for the update! I'm glad to hear the AC is working now. Let me…"
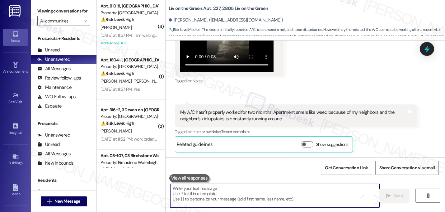
scroll to position [5500, 0]
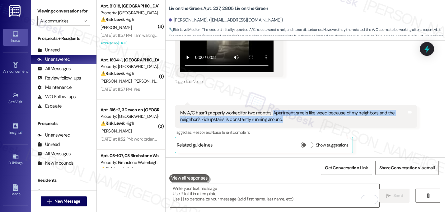
drag, startPoint x: 268, startPoint y: 48, endPoint x: 282, endPoint y: 51, distance: 14.2
click at [282, 110] on div "My A/C hasn't properly worked for two months. Apartment smells like weed becaus…" at bounding box center [293, 116] width 227 height 13
copy div "Apartment smells like weed because of my neighbors and the neighbor's kid upsta…"
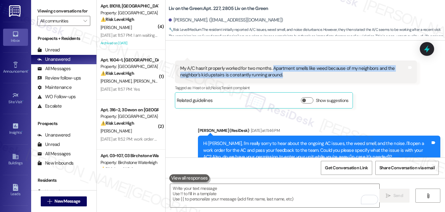
scroll to position [5596, 0]
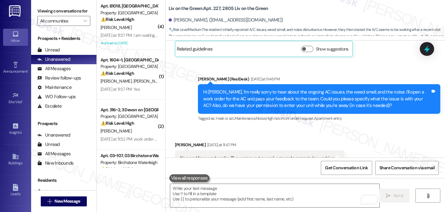
click at [324, 180] on div "Sent via SMS [PERSON_NAME] 12:02 AM Great, thank you for the update! I'm glad t…" at bounding box center [306, 201] width 280 height 43
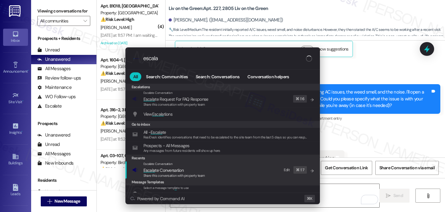
type input "escala"
click at [165, 168] on span "Escala te Conversation" at bounding box center [164, 170] width 40 height 6
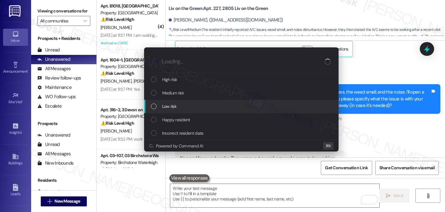
click at [163, 106] on span "Low risk" at bounding box center [169, 106] width 14 height 7
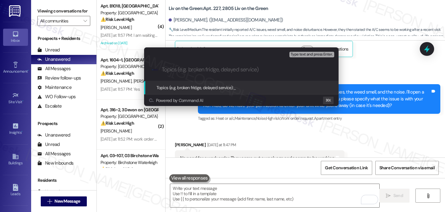
paste input "Apartment smells like weed because of my neighbors and the neighbor's kid upsta…"
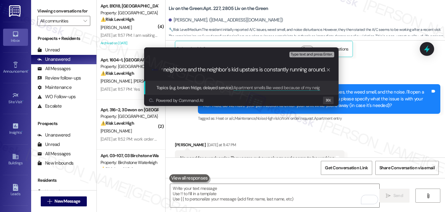
scroll to position [0, 0]
drag, startPoint x: 186, startPoint y: 70, endPoint x: 112, endPoint y: 70, distance: 74.1
click at [112, 70] on div "Escalate Conversation Low risk Topics (e.g. broken fridge, delayed service) Any…" at bounding box center [222, 106] width 445 height 212
click at [261, 70] on input "Apartment smells like weed because of my neighbors and the neighbor's kid upsta…" at bounding box center [244, 69] width 164 height 7
click at [263, 71] on input "Apartment smells like weed because of my neighbors and the neighbor's kid upsta…" at bounding box center [244, 69] width 164 height 7
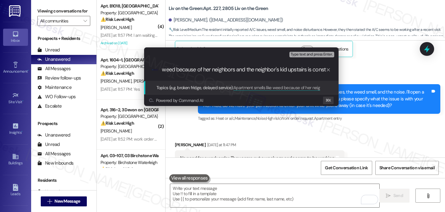
scroll to position [0, 104]
drag, startPoint x: 285, startPoint y: 70, endPoint x: 353, endPoint y: 72, distance: 68.5
click at [353, 72] on div "Escalate Conversation Low risk Topics (e.g. broken fridge, delayed service) Any…" at bounding box center [222, 106] width 445 height 212
click at [266, 71] on input "Apartment smells like weed because of her neighbors and the neighbor's kid upst…" at bounding box center [244, 69] width 164 height 7
click at [265, 71] on input "Apartment smells like weed because of her neighbors and the neighbor's kid upst…" at bounding box center [244, 69] width 164 height 7
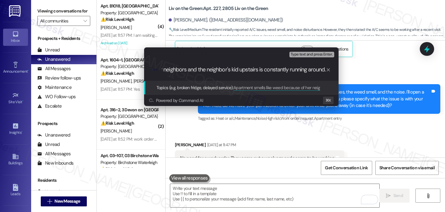
click at [265, 71] on input "Apartment smells like weed because of her neighbors and the neighbor's kid upst…" at bounding box center [244, 69] width 164 height 7
click at [263, 70] on input "Apartment smells like weed because of her neighbors and the neighbor's kid upst…" at bounding box center [244, 69] width 164 height 7
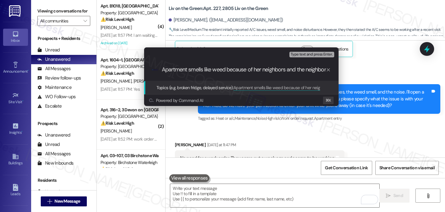
drag, startPoint x: 263, startPoint y: 70, endPoint x: 95, endPoint y: 65, distance: 167.9
click at [95, 65] on div "Escalate Conversation Low risk Topics (e.g. broken fridge, delayed service) Any…" at bounding box center [222, 106] width 445 height 212
click at [165, 70] on input "Apartment smells like weed because of her neighbors and the neighbor's kid upst…" at bounding box center [244, 69] width 164 height 7
type input "Feedback: apartment smells like weed because of her neighbors and the neighbor'…"
click at [212, 70] on input "Feedback: apartment smells like weed because of her neighbors and the neighbor'…" at bounding box center [244, 69] width 164 height 7
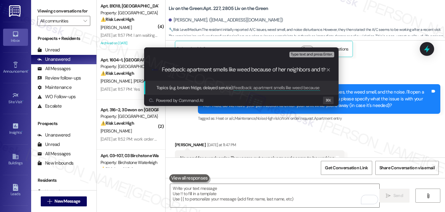
click at [212, 70] on input "Feedback: apartment smells like weed because of her neighbors and the neighbor'…" at bounding box center [244, 69] width 164 height 7
click at [271, 68] on input "Feedback: apartment smells like weed because of her neighbors and the neighbor'…" at bounding box center [244, 69] width 164 height 7
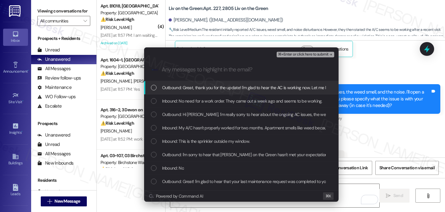
click at [235, 91] on span "Outbound: Great, thank you for the update! I'm glad to hear the AC is working n…" at bounding box center [275, 87] width 226 height 7
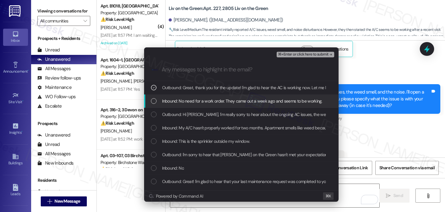
click at [236, 103] on span "Inbound: No need for a work order. They came out a week ago and seems to be wor…" at bounding box center [242, 100] width 160 height 7
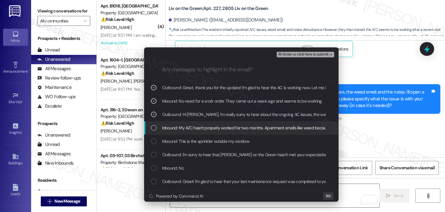
click at [234, 127] on span "Inbound: My A/C hasn't properly worked for two months. Apartment smells like we…" at bounding box center [316, 127] width 309 height 7
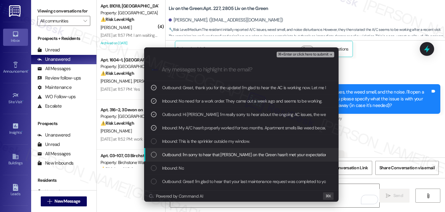
click at [261, 161] on div "Outbound: I'm sorry to hear that Liv on the Green hasn't met your expectations.…" at bounding box center [241, 154] width 195 height 13
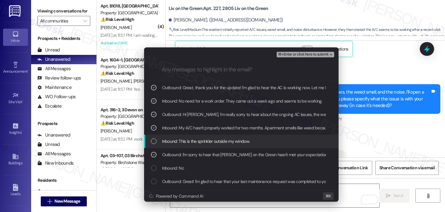
click at [245, 142] on span "Inbound: This is the sprinkler outside my window." at bounding box center [206, 141] width 88 height 7
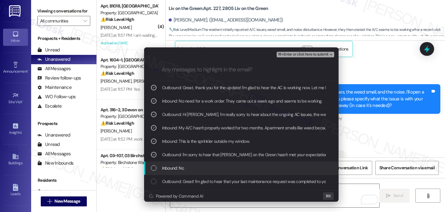
click at [234, 166] on div "Inbound: No" at bounding box center [242, 167] width 182 height 7
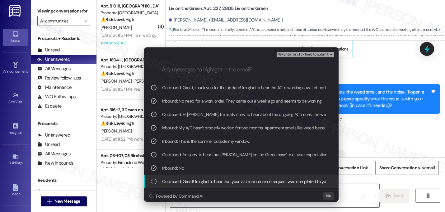
click at [239, 182] on span "Outbound: Great! I'm glad to hear that your last maintenance request was comple…" at bounding box center [315, 181] width 306 height 7
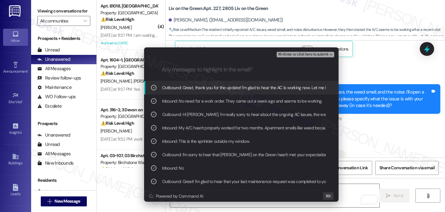
click at [325, 59] on div ".cls-1{fill:#0a055f;}.cls-2{fill:#0cc4c4;} resideskLogoBlueOrange" at bounding box center [241, 70] width 195 height 22
click at [324, 54] on span "⌘+Enter or click here to submit" at bounding box center [303, 54] width 50 height 4
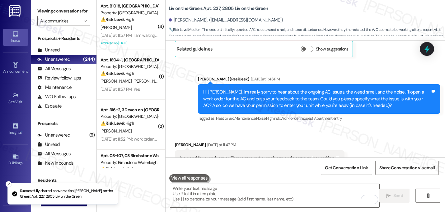
scroll to position [5596, 0]
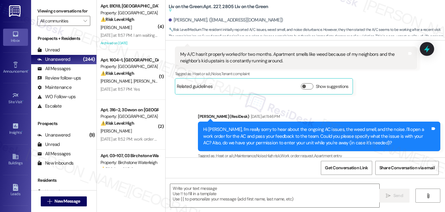
type textarea "Fetching suggested responses. Please feel free to read through the conversation…"
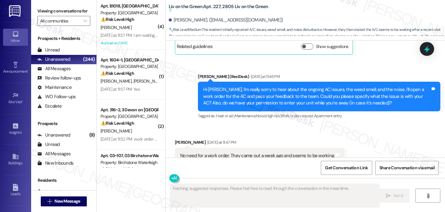
scroll to position [5606, 0]
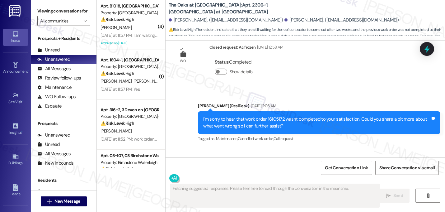
scroll to position [3799, 0]
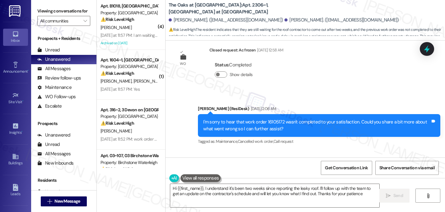
type textarea "Hi {{first_name}}, I understand it's been two weeks since reporting the leaky r…"
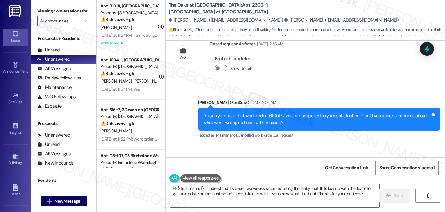
scroll to position [3807, 0]
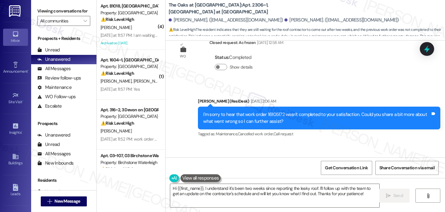
click at [332, 157] on div "[PERSON_NAME] [DATE] 2:08 AM" at bounding box center [267, 161] width 185 height 9
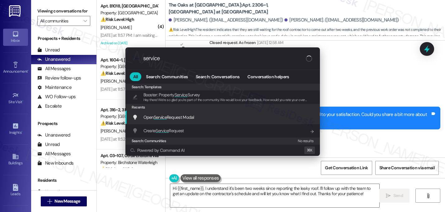
click at [175, 119] on span "Open Service Request Modal" at bounding box center [169, 117] width 51 height 6
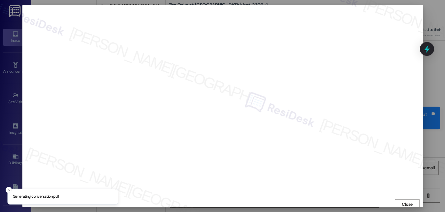
scroll to position [2, 0]
click at [401, 202] on span "Close" at bounding box center [407, 202] width 13 height 7
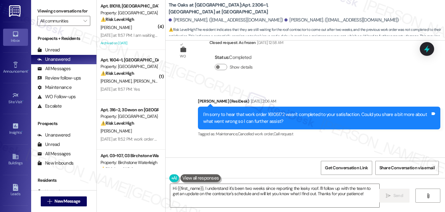
click at [281, 143] on div "Received via SMS Diamon Thompson Sep 13, 2025 at 2:08 AM We are just waiting fo…" at bounding box center [306, 169] width 280 height 53
click at [282, 143] on div "Received via SMS Diamon Thompson Sep 13, 2025 at 2:08 AM We are just waiting fo…" at bounding box center [306, 169] width 280 height 53
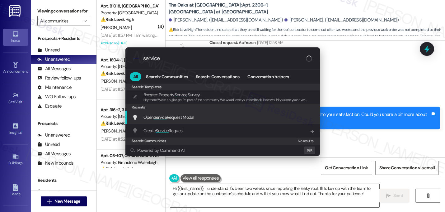
type input "service"
click at [165, 116] on span "Service" at bounding box center [160, 117] width 13 height 6
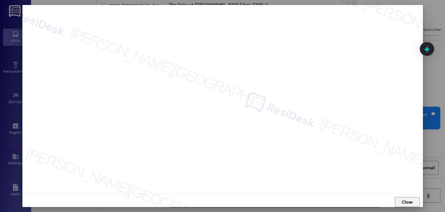
click at [410, 201] on span "Close" at bounding box center [407, 202] width 11 height 7
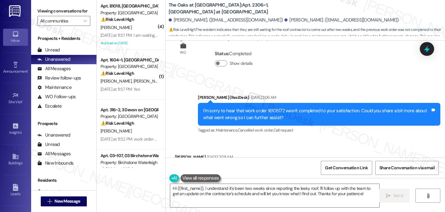
scroll to position [3817, 0]
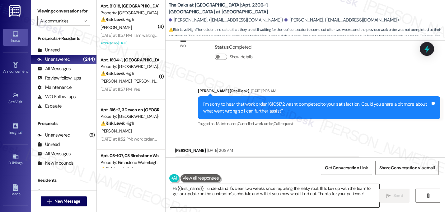
click at [254, 191] on textarea "Hi {{first_name}}, I understand it's been two weeks since reporting the leaky r…" at bounding box center [274, 195] width 209 height 23
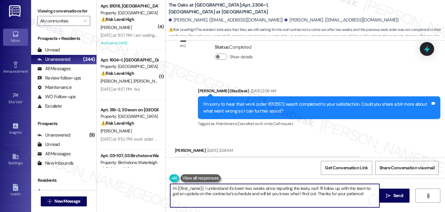
click at [254, 191] on textarea "Hi {{first_name}}, I understand it's been two weeks since reporting the leaky r…" at bounding box center [274, 195] width 209 height 23
click at [246, 196] on textarea "Hi {{first_name}}, I understand it's been two weeks since reporting the leaky r…" at bounding box center [274, 195] width 209 height 23
drag, startPoint x: 226, startPoint y: 187, endPoint x: 357, endPoint y: 193, distance: 130.6
click at [357, 193] on textarea "Hi {{first_name}}, I understand it's been two weeks since reporting the leaky r…" at bounding box center [274, 195] width 209 height 23
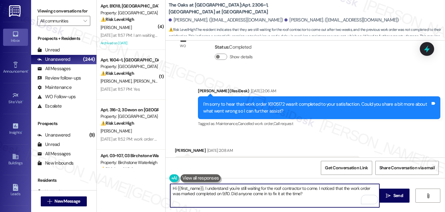
click at [285, 195] on textarea "Hi {{first_name}}, I understand you're still waiting for the roof contractor to…" at bounding box center [274, 195] width 209 height 23
type textarea "Hi {{first_name}}, I understand you're still waiting for the roof contractor to…"
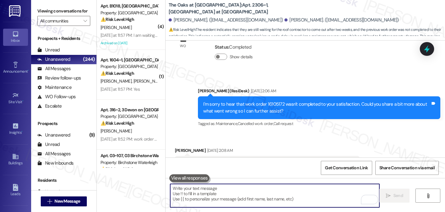
paste textarea "Hi {{first_name}}, I understand you’re still waiting for the roof contractor. I…"
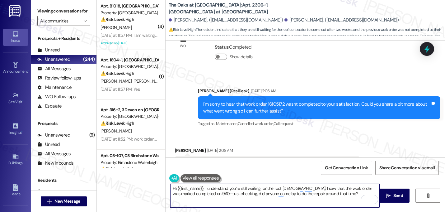
click at [200, 190] on textarea "Hi {{first_name}}, I understand you’re still waiting for the roof contractor. I…" at bounding box center [274, 195] width 209 height 23
click at [333, 191] on textarea "Hi Diamon, I understand you’re still waiting for the roof contractor. I saw tha…" at bounding box center [274, 195] width 209 height 23
click at [222, 194] on textarea "Hi Diamon, I understand you’re still waiting for the roof contractor. I saw tha…" at bounding box center [274, 195] width 209 height 23
click at [225, 192] on textarea "Hi Diamon, I understand you’re still waiting for the roof contractor. I saw tha…" at bounding box center [274, 195] width 209 height 23
click at [223, 193] on textarea "Hi Diamon, I understand you’re still waiting for the roof contractor. I saw tha…" at bounding box center [274, 195] width 209 height 23
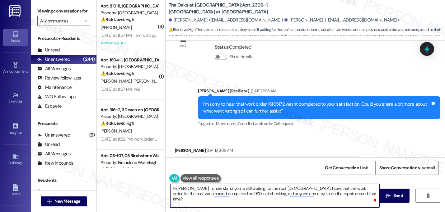
type textarea "Hi Diamon, I understand you’re still waiting for the roof contractor. I saw tha…"
click at [348, 193] on textarea "Hi Diamon, I understand you’re still waiting for the roof contractor. I saw tha…" at bounding box center [274, 195] width 209 height 23
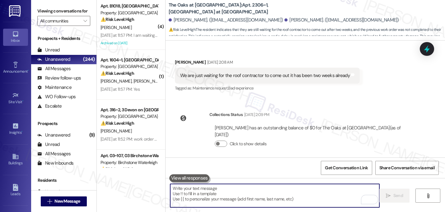
scroll to position [3913, 0]
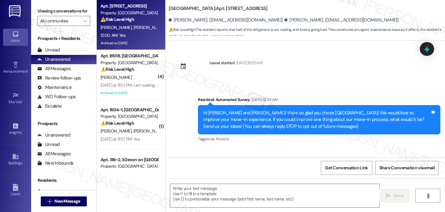
scroll to position [2875, 0]
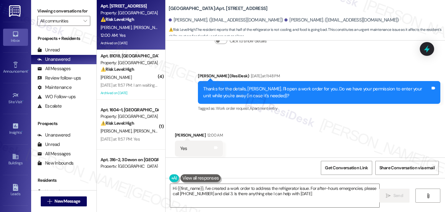
type textarea "Hi {{first_name}}, I've created a work order to address the refrigerator issue.…"
click at [244, 187] on textarea "Hi {{first_name}}, I've created a work order to address the refrigerator issue.…" at bounding box center [274, 195] width 209 height 23
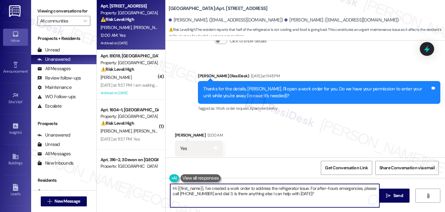
click at [244, 188] on textarea "Hi {{first_name}}, I've created a work order to address the refrigerator issue.…" at bounding box center [274, 195] width 209 height 23
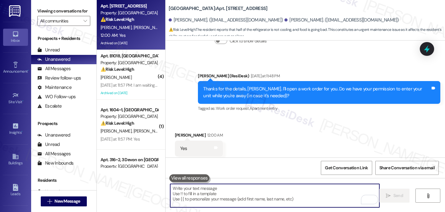
paste textarea "I submitted the work order, notified the team, and will update you as soon as I…"
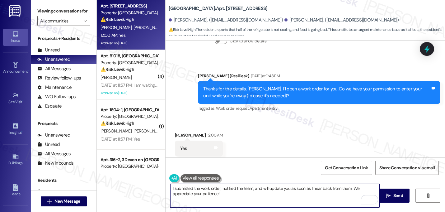
click at [170, 187] on textarea "I submitted the work order, notified the team, and will update you as soon as I…" at bounding box center [274, 195] width 209 height 23
click at [170, 189] on textarea "submitted the work order, notified the team, and will update you as soon as I h…" at bounding box center [274, 195] width 209 height 23
type textarea "Great! I submitted the work order, notified the team, and will update you as so…"
click at [277, 122] on div "Received via SMS [PERSON_NAME] 12:00 AM Yes Tags and notes Tagged as: Positive …" at bounding box center [306, 144] width 280 height 53
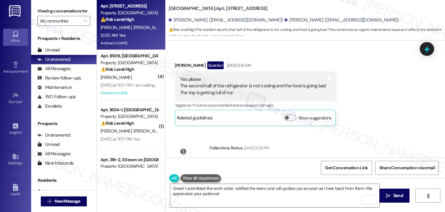
scroll to position [2734, 0]
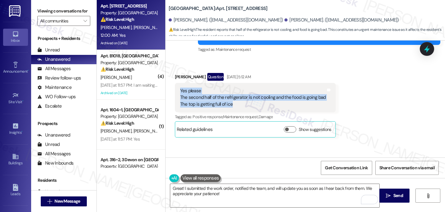
drag, startPoint x: 235, startPoint y: 93, endPoint x: 173, endPoint y: 76, distance: 64.5
click at [175, 83] on div "Yes please The second half of the refrigerator is not cooling and the food is g…" at bounding box center [255, 97] width 161 height 29
copy div "Yes please The second half of the refrigerator is not cooling and the food is g…"
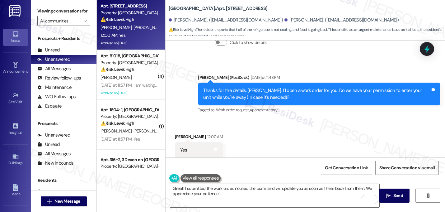
scroll to position [2875, 0]
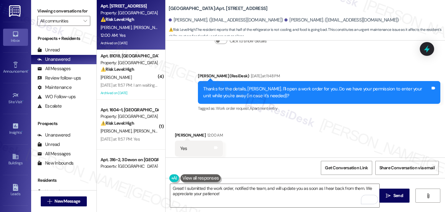
click at [277, 127] on div "Received via SMS Deviyanara Franco 12:00 AM Yes Tags and notes Tagged as: Posit…" at bounding box center [306, 144] width 280 height 53
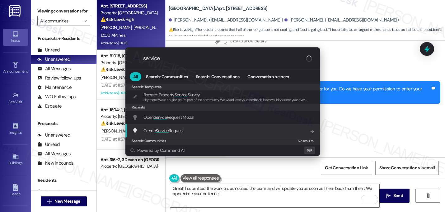
type input "service"
click at [174, 130] on span "Create Service Request" at bounding box center [164, 131] width 40 height 6
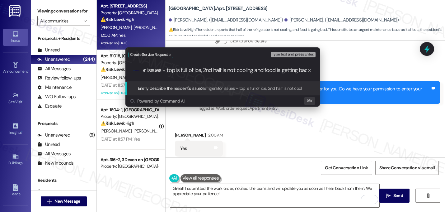
scroll to position [0, 28]
click at [231, 70] on input "Refrigerator issues - top is full of ice, 2nd half is not cooling and food is g…" at bounding box center [225, 70] width 164 height 7
type input "Refrigerator issues - top is full of ice, 2nd half is not cooling and food is g…"
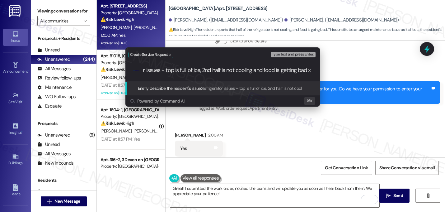
scroll to position [0, 0]
click at [236, 76] on div ".cls-1{fill:#0a055f;}.cls-2{fill:#0cc4c4;} resideskLogoBlueOrange Refrigerator …" at bounding box center [223, 70] width 195 height 22
click at [236, 71] on input "Refrigerator issues - top is full of ice, 2nd half is not cooling and food is g…" at bounding box center [225, 70] width 164 height 7
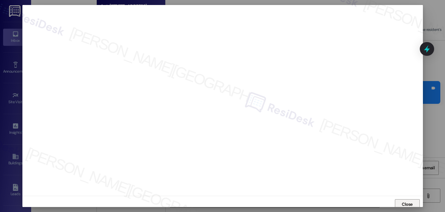
click at [406, 204] on span "Close" at bounding box center [407, 204] width 11 height 7
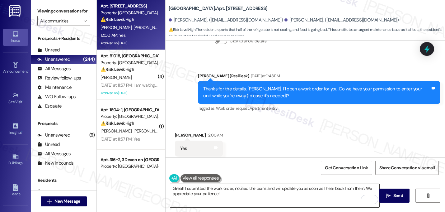
click at [225, 193] on textarea "Great! I submitted the work order, notified the team, and will update you as so…" at bounding box center [274, 195] width 209 height 23
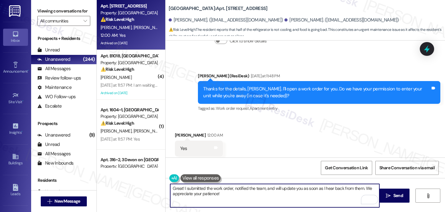
click at [181, 187] on textarea "Great! I submitted the work order, notified the team, and will update you as so…" at bounding box center [274, 195] width 209 height 23
type textarea "Great, thank you! I submitted the work order, notified the team, and will updat…"
click at [248, 195] on textarea "Great, thank you! I submitted the work order, notified the team, and will updat…" at bounding box center [274, 195] width 209 height 23
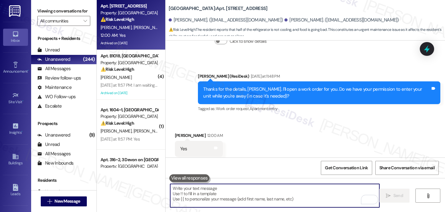
scroll to position [2925, 0]
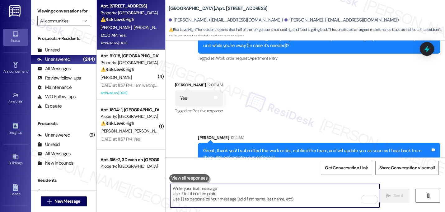
click at [294, 93] on div "Received via SMS Deviyanara Franco 12:00 AM Yes Tags and notes Tagged as: Posit…" at bounding box center [306, 94] width 280 height 53
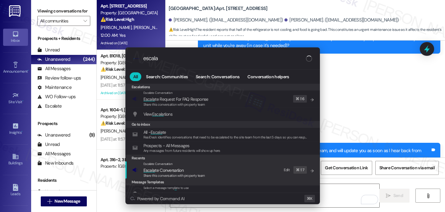
type input "escala"
click at [159, 173] on span "Escala te Conversation" at bounding box center [164, 170] width 40 height 6
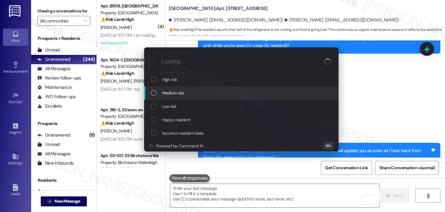
click at [161, 93] on div "Medium risk" at bounding box center [242, 92] width 182 height 7
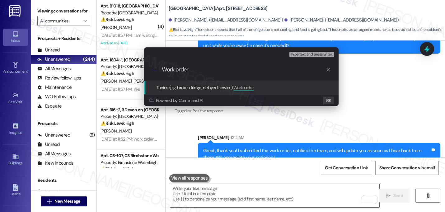
paste input "16143358"
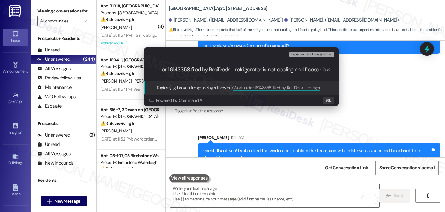
scroll to position [0, 24]
type input "Work order 16143358 filed by ResiDesk - refrigerator is not cooling and freeser…"
click at [219, 69] on input "Work order 16143358 filed by ResiDesk - refrigerator is not cooling and freeser…" at bounding box center [244, 69] width 164 height 7
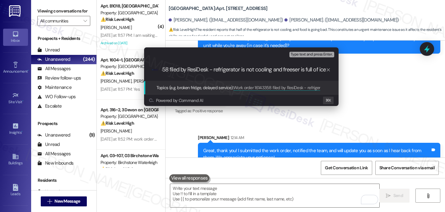
click at [219, 69] on input "Work order 16143358 filed by ResiDesk - refrigerator is not cooling and freeser…" at bounding box center [244, 69] width 164 height 7
click at [295, 70] on input "Work order 16143358 filed by ResiDesk - refrigerator is not cooling and freeser…" at bounding box center [244, 69] width 164 height 7
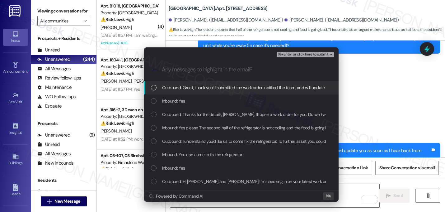
scroll to position [0, 0]
click at [241, 91] on span "Outbound: Great, thank you! I submitted the work order, notified the team, and …" at bounding box center [305, 87] width 287 height 7
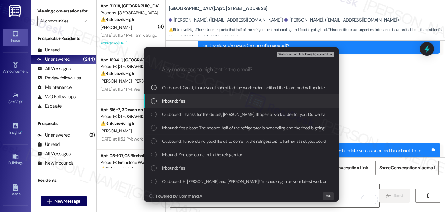
click at [221, 107] on div "Inbound: Yes" at bounding box center [241, 100] width 195 height 13
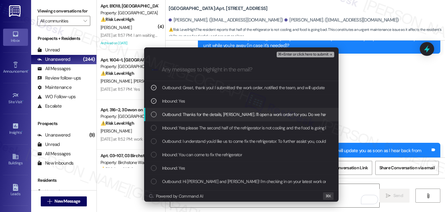
click at [222, 119] on div "Outbound: Thanks for the details, Deviyanara. I'll open a work order for you. D…" at bounding box center [241, 114] width 195 height 13
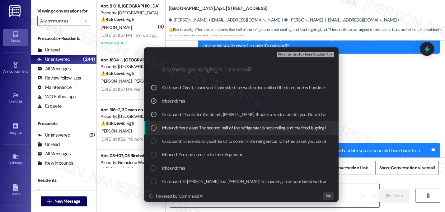
click at [223, 126] on span "Inbound: Yes please The second half of the refrigerator is not cooling and the …" at bounding box center [272, 127] width 220 height 7
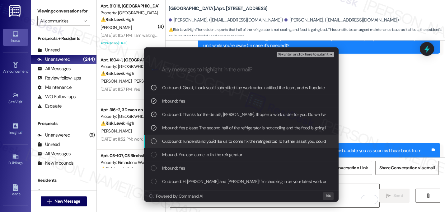
click at [223, 144] on span "Outbound: I understand you'd like us to come fix the refrigerator. To further a…" at bounding box center [281, 141] width 238 height 7
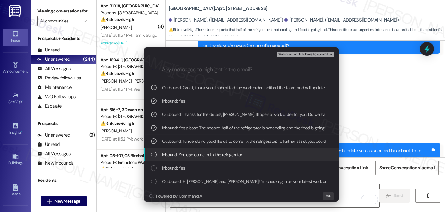
click at [223, 154] on span "Inbound: You can come to fix the refrigerator" at bounding box center [202, 154] width 80 height 7
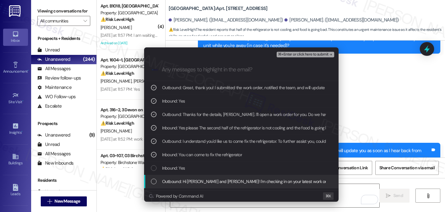
click at [209, 181] on span "Outbound: Hi Deviyanara and Martha! I'm checking in on your latest work order (…" at bounding box center [361, 181] width 399 height 7
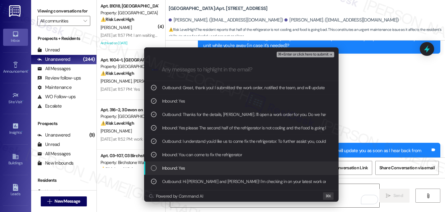
click at [205, 171] on div "Inbound: Yes" at bounding box center [242, 167] width 182 height 7
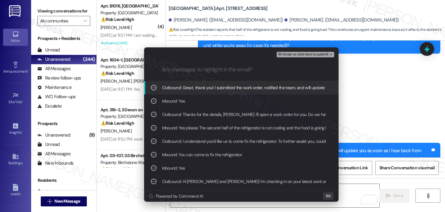
click at [323, 57] on button "⌘+Enter or click here to submit" at bounding box center [305, 55] width 57 height 6
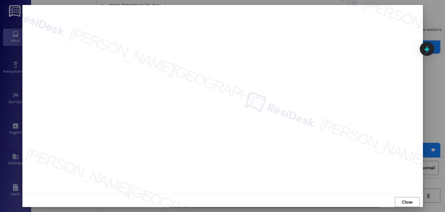
scroll to position [5, 0]
click at [406, 198] on span "Close" at bounding box center [407, 199] width 11 height 7
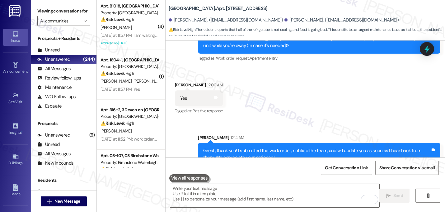
click at [272, 90] on div "Received via SMS Deviyanara Franco 12:00 AM Yes Tags and notes Tagged as: Posit…" at bounding box center [306, 94] width 280 height 53
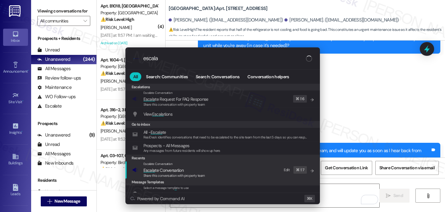
type input "escala"
click at [162, 170] on span "Escala te Conversation" at bounding box center [164, 170] width 40 height 6
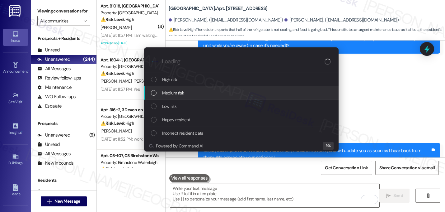
click at [181, 93] on span "Medium risk" at bounding box center [173, 92] width 22 height 7
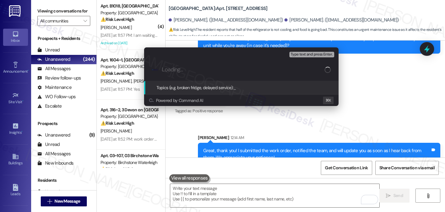
paste input "Work order 16143358 filed by ResiDesk - refrigerator is not cooling and freeser…"
type input "Work order 16143358 filed by ResiDesk - refrigerator is not cooling and freeser…"
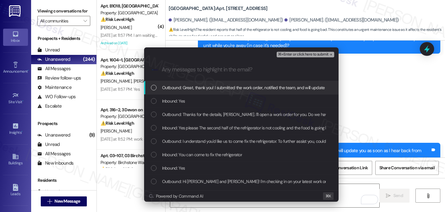
scroll to position [0, 0]
click at [241, 88] on span "Outbound: Great, thank you! I submitted the work order, notified the team, and …" at bounding box center [305, 87] width 287 height 7
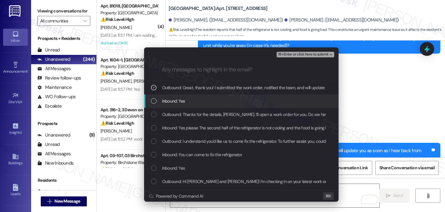
click at [235, 99] on div "Inbound: Yes" at bounding box center [242, 100] width 182 height 7
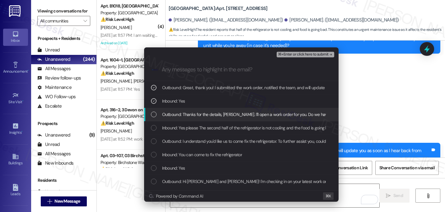
drag, startPoint x: 233, startPoint y: 112, endPoint x: 244, endPoint y: 136, distance: 26.8
click at [233, 112] on span "Outbound: Thanks for the details, Deviyanara. I'll open a work order for you. D…" at bounding box center [312, 114] width 301 height 7
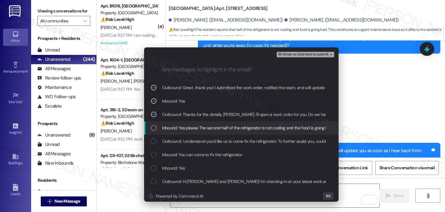
click at [245, 129] on span "Inbound: Yes please The second half of the refrigerator is not cooling and the …" at bounding box center [272, 127] width 220 height 7
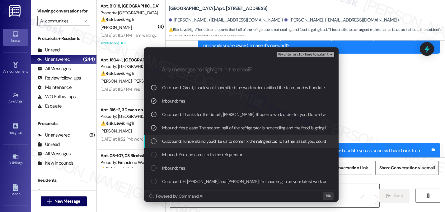
click at [237, 142] on span "Outbound: I understand you'd like us to come fix the refrigerator. To further a…" at bounding box center [281, 141] width 238 height 7
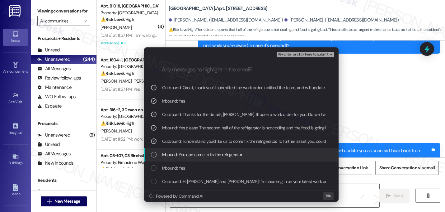
click at [220, 158] on div "Inbound: You can come to fix the refrigerator" at bounding box center [241, 154] width 195 height 13
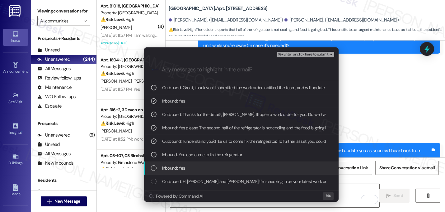
click at [217, 171] on div "Inbound: Yes" at bounding box center [241, 167] width 195 height 13
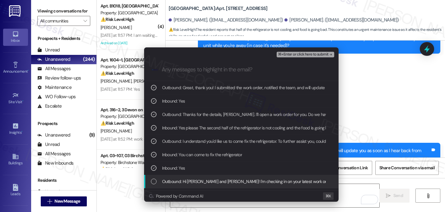
click at [219, 182] on span "Outbound: Hi Deviyanara and Martha! I'm checking in on your latest work order (…" at bounding box center [361, 181] width 399 height 7
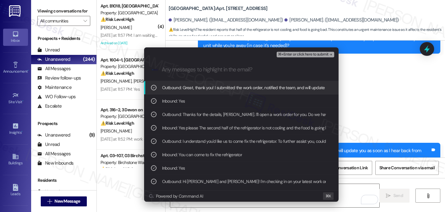
click at [331, 56] on icon "remove-block-⌘+enter-or click here to submit" at bounding box center [331, 54] width 4 height 4
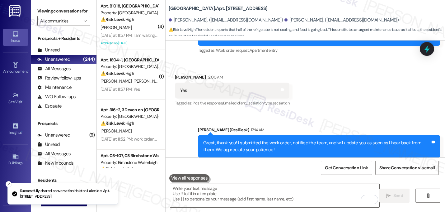
scroll to position [2934, 0]
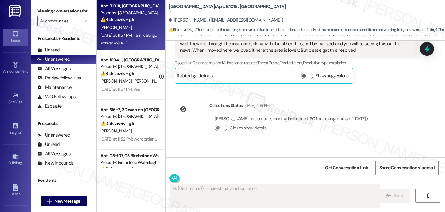
scroll to position [16921, 0]
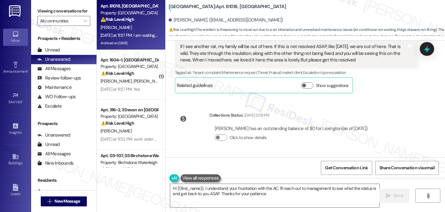
type textarea "Hi {{first_name}}, I understand your frustration with the AC. I'll reach out to…"
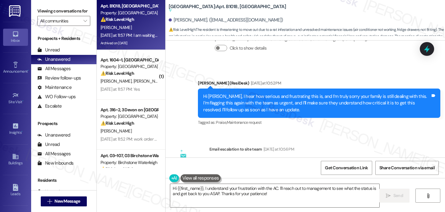
scroll to position [17139, 0]
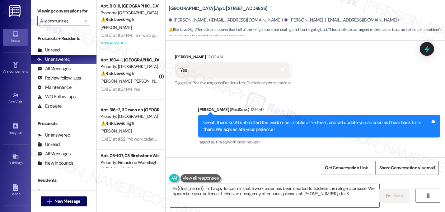
type textarea "Hi {{first_name}}, I'm happy to confirm that a work order has been created to a…"
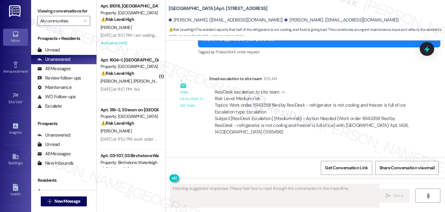
scroll to position [3074, 0]
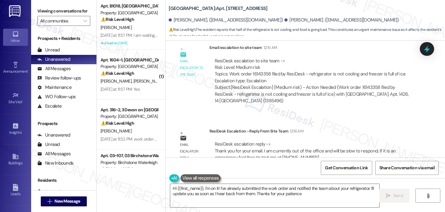
type textarea "Hi {{first_name}}, I'm on it! I've already submitted the work order and notifie…"
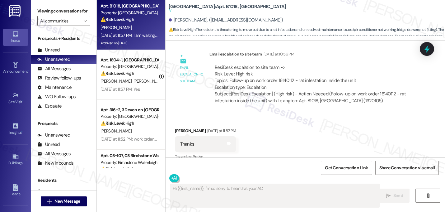
scroll to position [17104, 0]
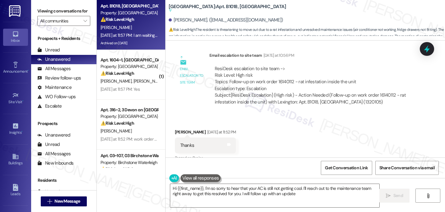
type textarea "Hi {{first_name}}, I'm so sorry to hear that your AC is still not getting cool.…"
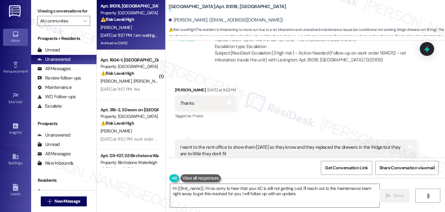
scroll to position [17139, 0]
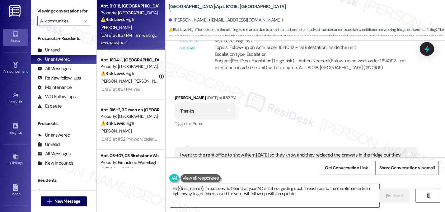
click at [286, 113] on div "Received via SMS [PERSON_NAME] [DATE] at 11:52 PM Thanks Tags and notes Tagged …" at bounding box center [306, 191] width 280 height 223
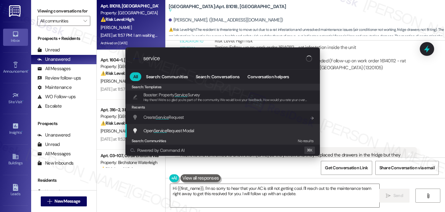
type input "service"
click at [166, 132] on span "Service" at bounding box center [160, 131] width 13 height 6
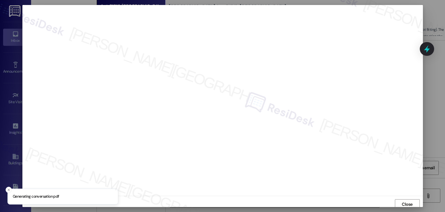
scroll to position [2, 0]
click at [411, 198] on span "Close" at bounding box center [407, 201] width 13 height 9
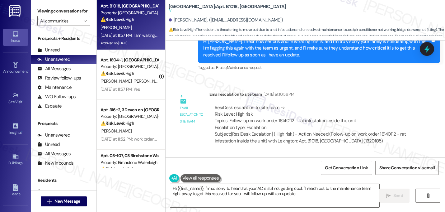
scroll to position [17090, 0]
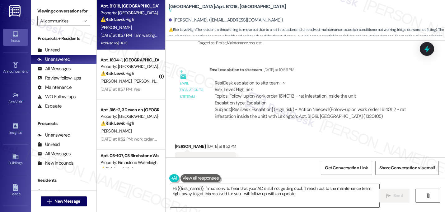
click at [216, 200] on div "I went to the rent office to show them [DATE] so they know and they replaced th…" at bounding box center [293, 206] width 227 height 13
click at [216, 200] on div "I went to the rent office to show them on Saturday so they know and they replac…" at bounding box center [293, 206] width 227 height 13
copy div "I went to the rent office to show them on Saturday so they know and they replac…"
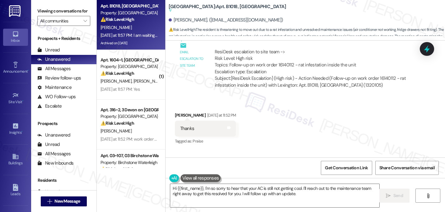
scroll to position [17147, 0]
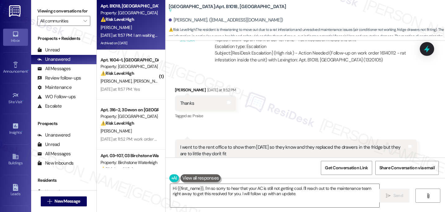
click at [211, 211] on div "The air conditioner is still not getting cool" at bounding box center [220, 214] width 81 height 7
copy div "The air conditioner is still not getting cool Tags and notes"
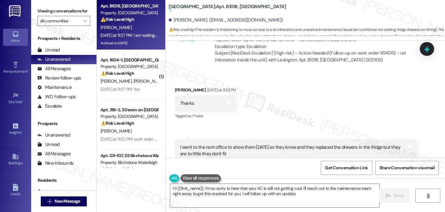
copy div "I am waiting now to speak to management Tags and notes"
click at [271, 193] on textarea "Hi {{first_name}}, I'm so sorry to hear that your AC is still not getting cool.…" at bounding box center [274, 195] width 209 height 23
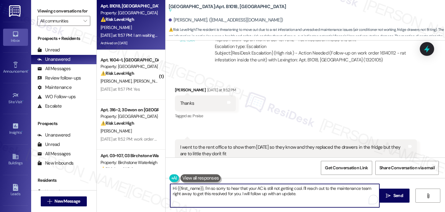
click at [271, 193] on textarea "Hi {{first_name}}, I'm so sorry to hear that your AC is still not getting cool.…" at bounding box center [274, 195] width 209 height 23
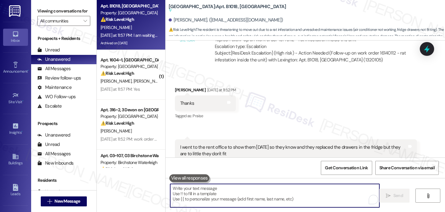
paste textarea "Hi there, thank you for the update. I’m really sorry to hear the drawers don’t …"
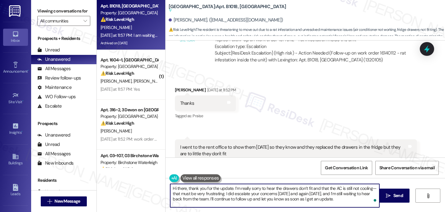
click at [187, 189] on textarea "Hi there, thank you for the update. I’m really sorry to hear the drawers don’t …" at bounding box center [274, 195] width 209 height 23
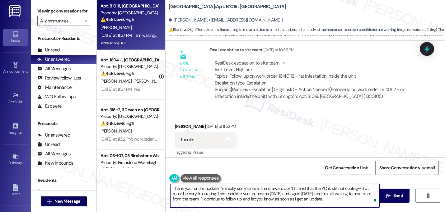
scroll to position [17111, 0]
drag, startPoint x: 355, startPoint y: 188, endPoint x: 205, endPoint y: 192, distance: 150.5
click at [205, 192] on textarea "Thank you for the update. I’m really sorry to hear the drawers don’t fit and th…" at bounding box center [274, 195] width 209 height 23
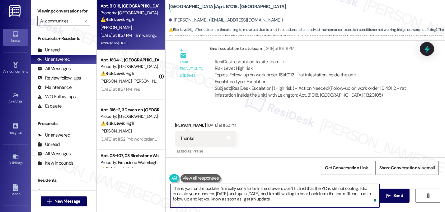
click at [212, 194] on textarea "Thank you for the update. I’m really sorry to hear the drawers don’t fit and th…" at bounding box center [274, 195] width 209 height 23
click at [272, 200] on textarea "Thank you for the update. I’m really sorry to hear the drawers don’t fit and th…" at bounding box center [274, 195] width 209 height 23
click at [211, 194] on textarea "Thank you for the update. I’m really sorry to hear the drawers don’t fit and th…" at bounding box center [274, 195] width 209 height 23
drag, startPoint x: 297, startPoint y: 201, endPoint x: 171, endPoint y: 199, distance: 125.8
click at [171, 199] on textarea "Thank you for the update. I’m really sorry to hear the drawers don’t fit and th…" at bounding box center [274, 195] width 209 height 23
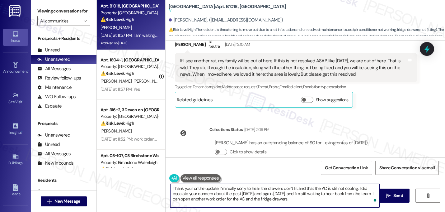
scroll to position [17147, 0]
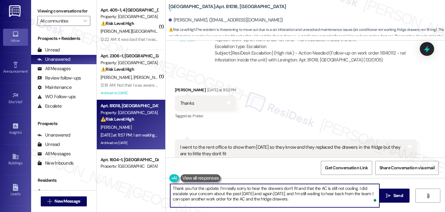
click at [178, 197] on textarea "Thank you for the update. I’m really sorry to hear the drawers don’t fit and th…" at bounding box center [274, 195] width 209 height 23
click at [301, 202] on textarea "Thank you for the update. I’m really sorry to hear the drawers don’t fit and th…" at bounding box center [274, 195] width 209 height 23
type textarea "Thank you for the update. I’m really sorry to hear the drawers don’t fit and th…"
click at [337, 203] on textarea "Thank you for the update. I’m really sorry to hear the drawers don’t fit and th…" at bounding box center [274, 195] width 209 height 23
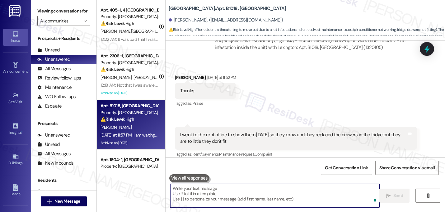
scroll to position [17187, 0]
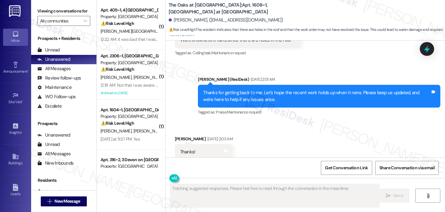
scroll to position [3808, 0]
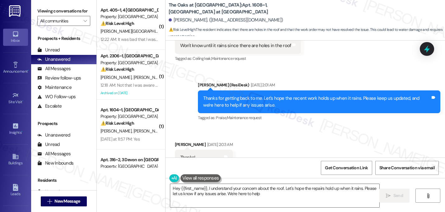
type textarea "Hey {{first_name}}, I understand your concern about the roof. Let's hope the re…"
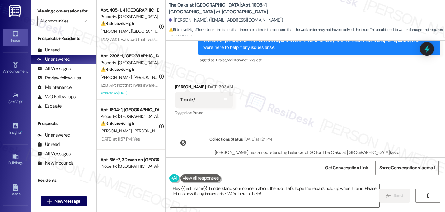
scroll to position [3874, 0]
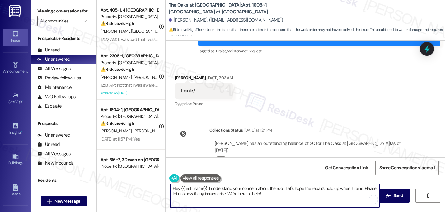
drag, startPoint x: 275, startPoint y: 187, endPoint x: 78, endPoint y: 184, distance: 196.2
click at [78, 184] on div "Viewing conversations for All communities  Prospects + Residents Unread (0) Un…" at bounding box center [238, 106] width 414 height 212
click at [273, 201] on textarea "Hey {{first_name}}, I understand your concern about the roof. Let's hope the re…" at bounding box center [274, 195] width 209 height 23
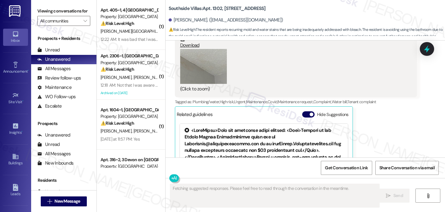
scroll to position [7227, 0]
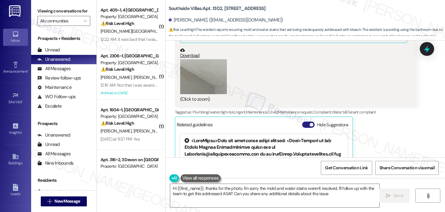
type textarea "Hi {{first_name}}, thanks for the photo. I'm sorry the mold and water stains we…"
click at [310, 123] on span "button" at bounding box center [312, 125] width 4 height 4
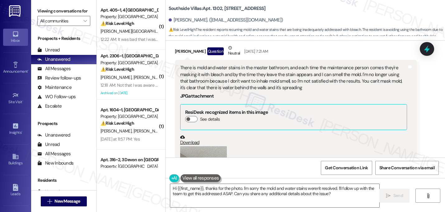
scroll to position [7147, 0]
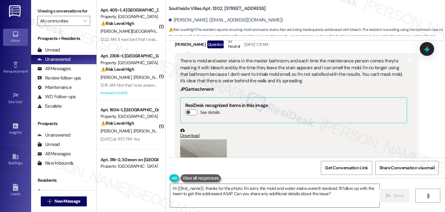
click at [185, 139] on button "Zoom image" at bounding box center [203, 156] width 47 height 35
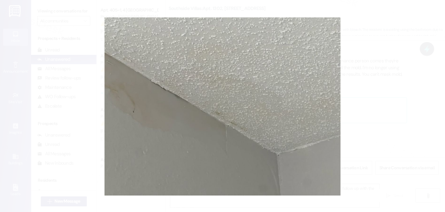
click at [381, 91] on button "Unzoom image" at bounding box center [222, 106] width 445 height 212
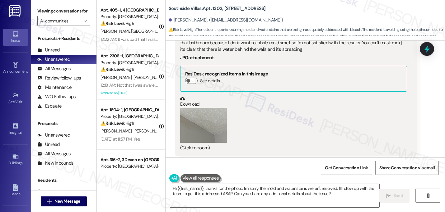
scroll to position [7130, 0]
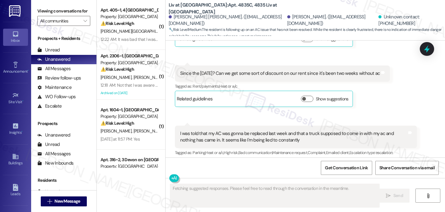
scroll to position [6014, 0]
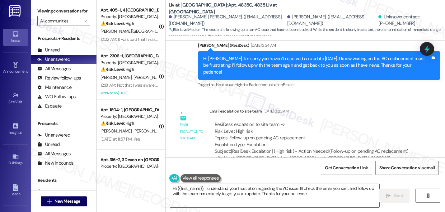
type textarea "Hi {{first_name}}, I understand your frustration regarding the AC issue. I'll c…"
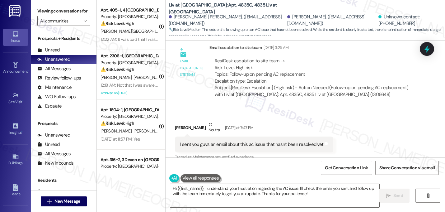
scroll to position [6078, 0]
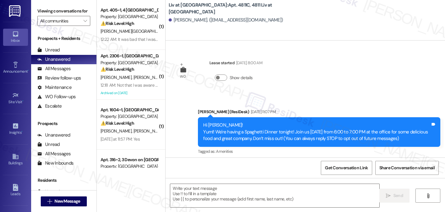
scroll to position [4726, 0]
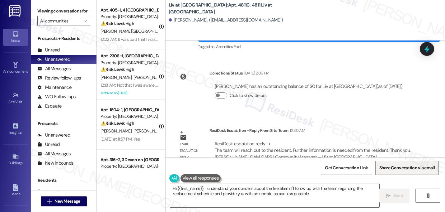
type textarea "Hi {{first_name}}, I understand your concern about the fire alarm. I'll follow …"
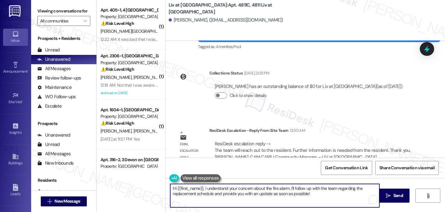
drag, startPoint x: 310, startPoint y: 197, endPoint x: 141, endPoint y: 190, distance: 168.6
click at [141, 190] on div "( 1 ) Apt. 405~1, 4 [GEOGRAPHIC_DATA] on Northgate Property: [GEOGRAPHIC_DATA] …" at bounding box center [271, 106] width 349 height 212
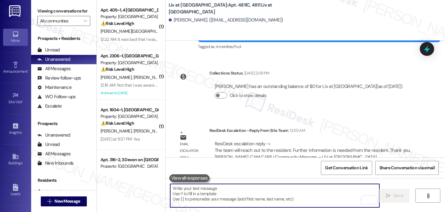
paste textarea "Hi {{first_name}}! Just a quick update on your concern. The office team may rea…"
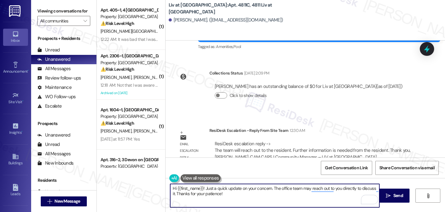
click at [278, 188] on textarea "Hi {{first_name}}! Just a quick update on your concern. The office team may rea…" at bounding box center [274, 195] width 209 height 23
click at [300, 189] on textarea "Hi {{first_name}}! Just a quick update on your concern. The office team may rea…" at bounding box center [274, 195] width 209 height 23
click at [338, 188] on textarea "Hi {{first_name}}! Just a quick update on your concern. The office team said th…" at bounding box center [274, 195] width 209 height 23
type textarea "Hi {{first_name}}! Just a quick update on your concern. The office team said th…"
click at [323, 196] on textarea "Hi {{first_name}}! Just a quick update on your concern. The office team said th…" at bounding box center [274, 195] width 209 height 23
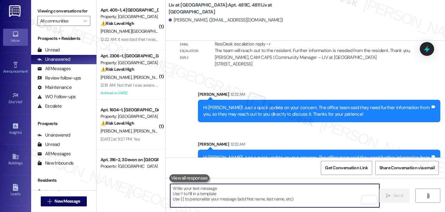
scroll to position [4826, 0]
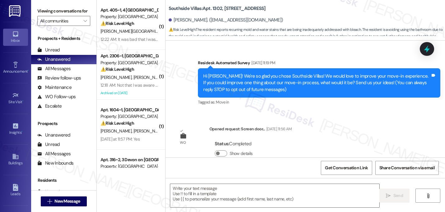
scroll to position [7309, 0]
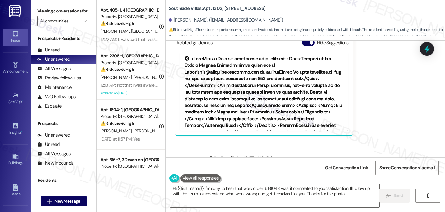
type textarea "Hi {{first_name}}, I'm sorry to hear that work order 16131048 wasn't completed …"
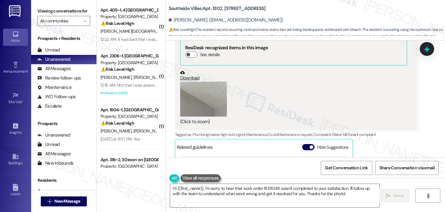
scroll to position [7180, 0]
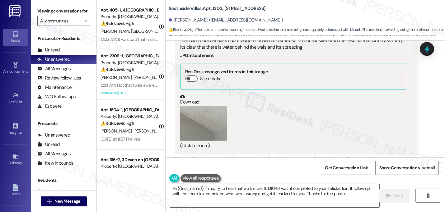
click at [306, 168] on button "Hide Suggestions" at bounding box center [308, 171] width 12 height 6
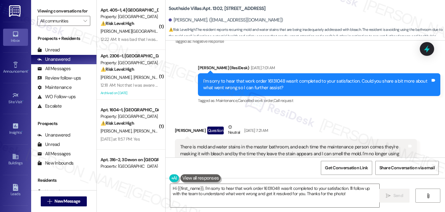
scroll to position [7095, 0]
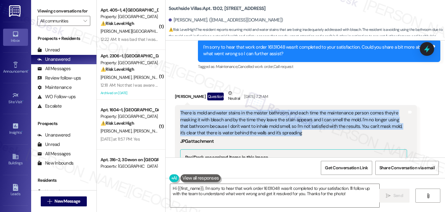
drag, startPoint x: 288, startPoint y: 94, endPoint x: 176, endPoint y: 71, distance: 114.5
click at [180, 110] on div "There is mold and water stains in the master bathroom, and each time the mainte…" at bounding box center [294, 172] width 229 height 125
copy div "There is mold and water stains in the master bathroom, and each time the mainte…"
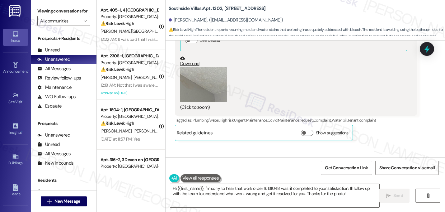
scroll to position [7224, 0]
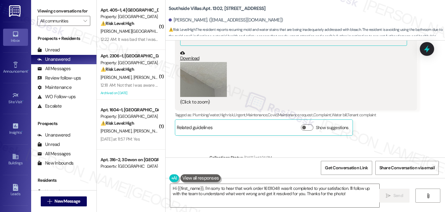
click at [389, 108] on div "Survey, sent via SMS Residesk Automated Survey [DATE] 11:19 PM Hi Jhana! We're …" at bounding box center [306, 98] width 280 height 117
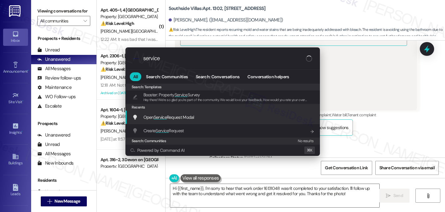
click at [151, 118] on span "Open Service Request Modal" at bounding box center [169, 117] width 51 height 6
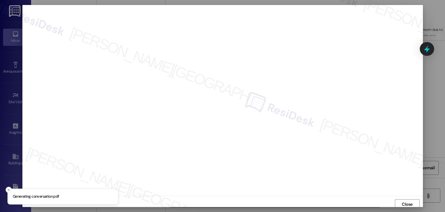
scroll to position [2, 0]
click at [406, 201] on span "Close" at bounding box center [407, 202] width 11 height 7
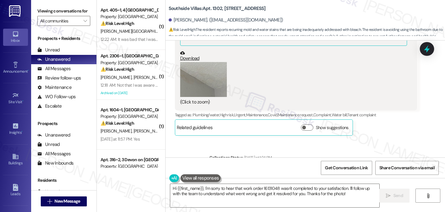
click at [369, 154] on div "Collections Status [DATE] at 1:24 PM" at bounding box center [297, 158] width 175 height 9
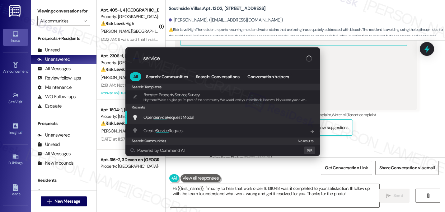
click at [169, 117] on span "Open Service Request Modal" at bounding box center [169, 117] width 51 height 6
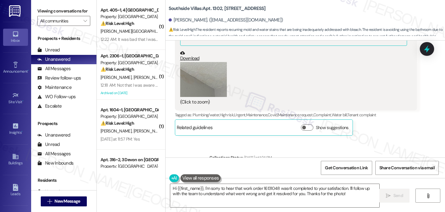
click at [377, 105] on div "Survey, sent via SMS Residesk Automated Survey [DATE] 11:19 PM Hi Jhana! We're …" at bounding box center [306, 98] width 280 height 117
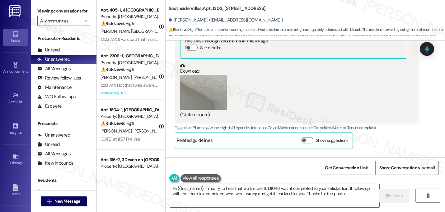
scroll to position [7224, 0]
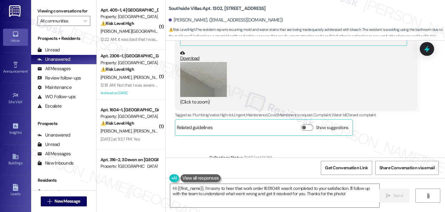
click at [355, 101] on div "Survey, sent via SMS Residesk Automated Survey [DATE] 11:19 PM Hi Jhana! We're …" at bounding box center [306, 98] width 280 height 117
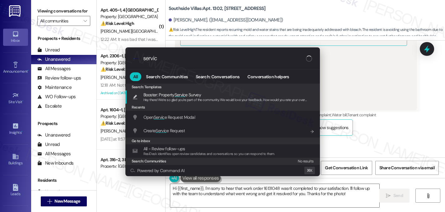
type input "servic"
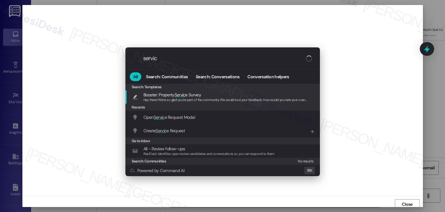
scroll to position [2, 0]
click at [370, 99] on div ".cls-1{fill:#0a055f;}.cls-2{fill:#0cc4c4;} resideskLogoBlueOrange servic All Se…" at bounding box center [222, 106] width 445 height 212
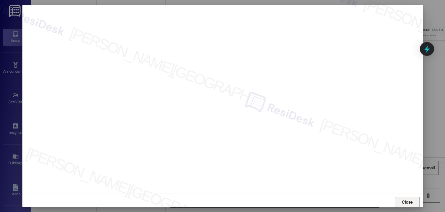
click at [411, 202] on span "Close" at bounding box center [407, 202] width 11 height 7
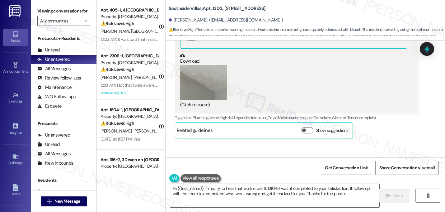
scroll to position [7224, 0]
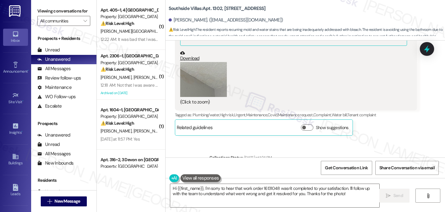
click at [283, 154] on div "Collections Status Yesterday at 1:24 PM" at bounding box center [297, 158] width 175 height 9
click at [259, 192] on textarea "Hi {{first_name}}, I'm sorry to hear that work order 16131048 wasn't completed …" at bounding box center [274, 195] width 209 height 23
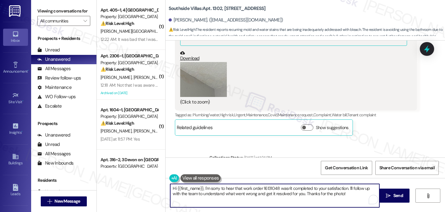
click at [259, 192] on textarea "Hi {{first_name}}, I'm sorry to hear that work order 16131048 wasn't completed …" at bounding box center [274, 195] width 209 height 23
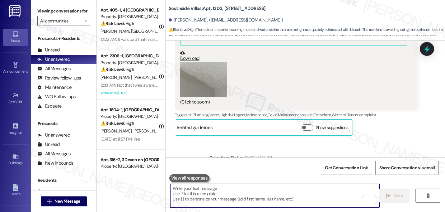
paste textarea "Hi there, thank you for letting me know and for sending the photo. I’m really s…"
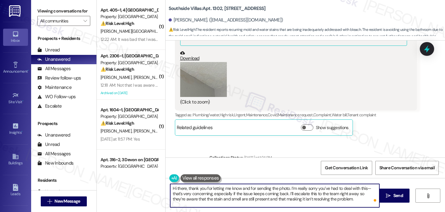
click at [184, 190] on textarea "Hi there, thank you for letting me know and for sending the photo. I’m really s…" at bounding box center [274, 195] width 209 height 23
click at [171, 195] on textarea "Hi Jhana, thank you for letting me know and for sending the photo. I’m really s…" at bounding box center [274, 195] width 209 height 23
drag, startPoint x: 338, startPoint y: 194, endPoint x: 350, endPoint y: 194, distance: 12.8
click at [350, 194] on textarea "Hi Jhana, thank you for letting me know and for sending the photo. I’m really s…" at bounding box center [274, 195] width 209 height 23
click at [357, 196] on textarea "Hi Jhana, thank you for letting me know and for sending the photo. I’m really s…" at bounding box center [274, 195] width 209 height 23
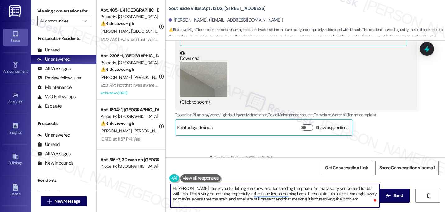
click at [357, 196] on textarea "Hi Jhana, thank you for letting me know and for sending the photo. I’m really s…" at bounding box center [274, 195] width 209 height 23
click at [329, 202] on textarea "Hi Jhana, thank you for letting me know and for sending the photo. I’m really s…" at bounding box center [274, 195] width 209 height 23
paste textarea "Do we have your permission to enter your unit while you're away (in case it's n…"
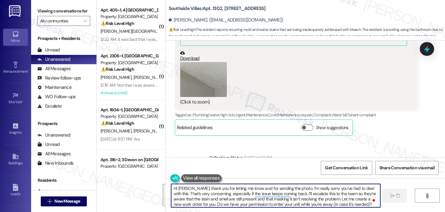
drag, startPoint x: 352, startPoint y: 205, endPoint x: 161, endPoint y: 178, distance: 192.7
click at [161, 178] on div "( 1 ) Apt. 405~1, 4 Devon on Northgate Property: Devon on Northgate ⚠️ Risk Lev…" at bounding box center [271, 106] width 349 height 212
click at [352, 196] on textarea "Hi Jhana, thank you for letting me know and for sending the photo. I’m really s…" at bounding box center [275, 195] width 209 height 23
click at [354, 203] on textarea "Hi Jhana, thank you for letting me know and for sending the photo. I’m really s…" at bounding box center [275, 195] width 209 height 23
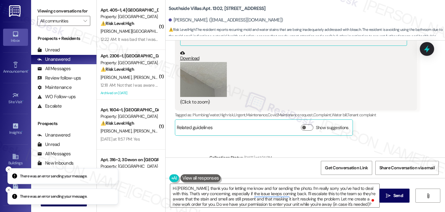
click at [384, 94] on div "Jhana Young Question Neutral Sep 13, 2025 at 7:21 AM There is mold and water st…" at bounding box center [296, 47] width 243 height 175
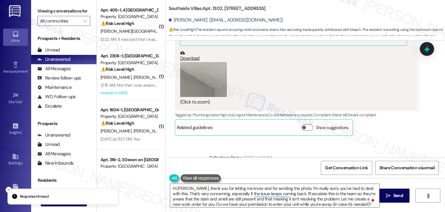
click at [35, 198] on p "Response timeout" at bounding box center [34, 197] width 29 height 6
click at [7, 190] on icon "Close toast" at bounding box center [9, 190] width 4 height 4
click at [354, 204] on textarea "Hi Jhana, thank you for letting me know and for sending the photo. I’m really s…" at bounding box center [274, 195] width 209 height 23
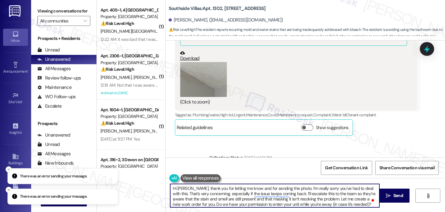
click at [62, 175] on p "There was an error sending your message." at bounding box center [54, 176] width 68 height 6
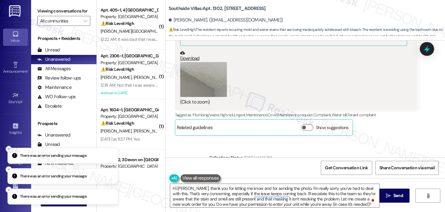
click at [62, 176] on p "There was an error sending your message." at bounding box center [54, 176] width 68 height 6
click at [9, 146] on button "Close toast" at bounding box center [9, 149] width 6 height 6
click at [8, 169] on icon "Close toast" at bounding box center [9, 169] width 4 height 4
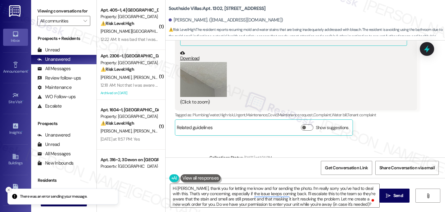
click at [8, 188] on icon "Close toast" at bounding box center [9, 190] width 4 height 4
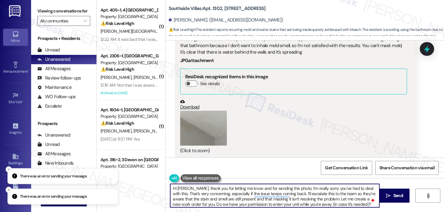
click at [328, 201] on textarea "Hi Jhana, thank you for letting me know and for sending the photo. I’m really s…" at bounding box center [274, 195] width 209 height 23
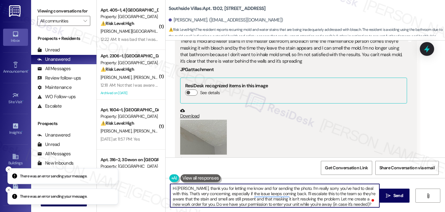
click at [327, 200] on textarea "Hi Jhana, thank you for letting me know and for sending the photo. I’m really s…" at bounding box center [274, 195] width 209 height 23
click at [326, 199] on textarea "Hi Jhana, thank you for letting me know and for sending the photo. I’m really s…" at bounding box center [274, 195] width 209 height 23
click at [356, 205] on textarea "Hi Jhana, thank you for letting me know and for sending the photo. I’m really s…" at bounding box center [274, 195] width 209 height 23
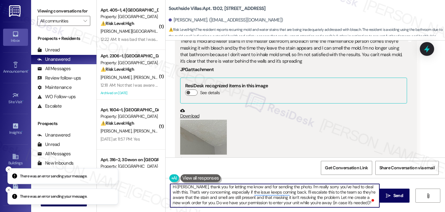
scroll to position [0, 0]
drag, startPoint x: 356, startPoint y: 205, endPoint x: 171, endPoint y: 164, distance: 190.2
click at [171, 164] on div "Survey, sent via SMS Residesk Automated Survey Jul 19, 2024 at 11:19 PM Hi Jhan…" at bounding box center [306, 146] width 280 height 212
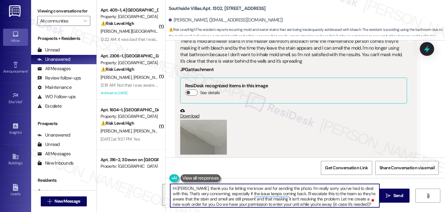
click at [269, 153] on div "Received via SMS Jhana Young Question Neutral Sep 13, 2025 at 7:21 AM There is …" at bounding box center [296, 105] width 252 height 184
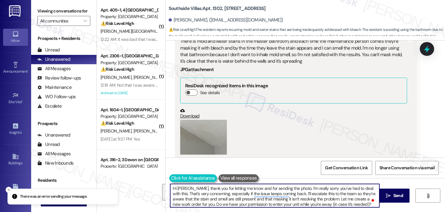
drag, startPoint x: 325, startPoint y: 199, endPoint x: 173, endPoint y: 178, distance: 154.1
click at [173, 183] on div "Hi Jhana, thank you for letting me know and for sending the photo. I’m really s…" at bounding box center [272, 195] width 210 height 24
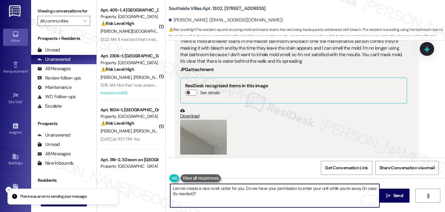
type textarea "Let me create a new work order for you. Do we have your permission to enter you…"
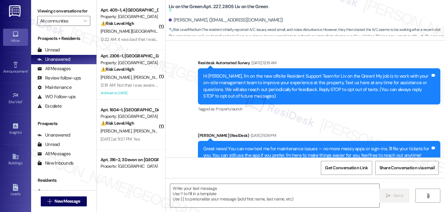
scroll to position [5759, 0]
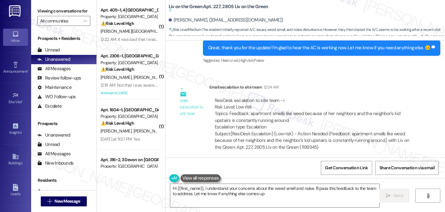
type textarea "Hi {{first_name}}, I understand your concerns about the weed smell and noise. I…"
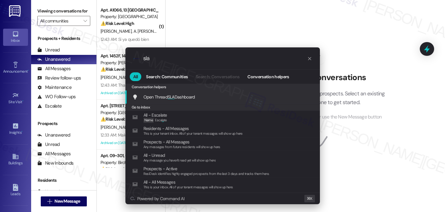
click at [161, 96] on span "Open Thread SLA Dashboard" at bounding box center [170, 97] width 52 height 6
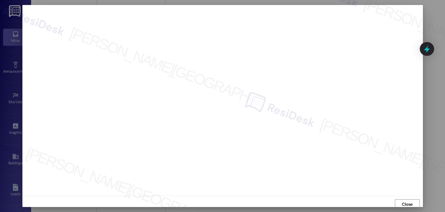
click at [434, 21] on div at bounding box center [222, 106] width 445 height 212
click at [407, 198] on span "Close" at bounding box center [407, 201] width 13 height 9
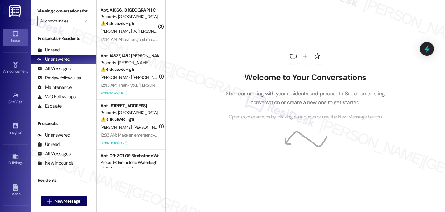
click at [324, 78] on h2 "Welcome to Your Conversations" at bounding box center [305, 78] width 178 height 10
click at [329, 74] on h2 "Welcome to Your Conversations" at bounding box center [305, 78] width 178 height 10
click at [264, 89] on p "Start connecting with your residents and prospects. Select an existing conversa…" at bounding box center [305, 98] width 178 height 18
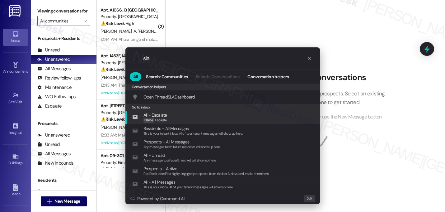
type input "sla"
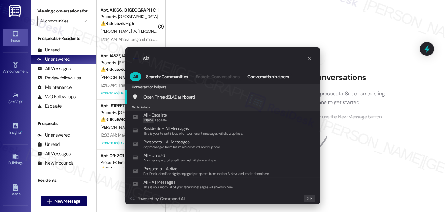
click at [174, 96] on span "SLA" at bounding box center [171, 97] width 7 height 6
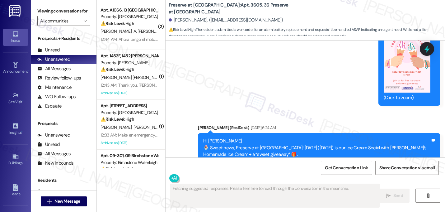
scroll to position [11759, 0]
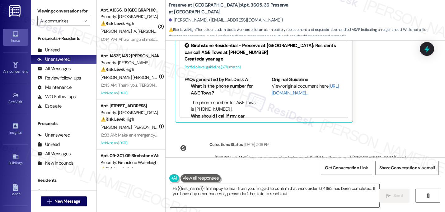
type textarea "Hi {{first_name}}! I'm happy to hear from you. I'm glad to confirm that work or…"
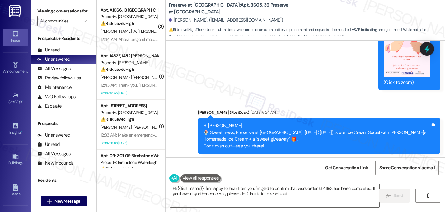
scroll to position [11624, 0]
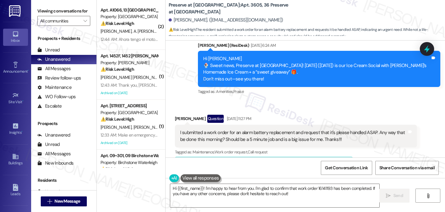
click at [310, 163] on span "button" at bounding box center [312, 165] width 4 height 4
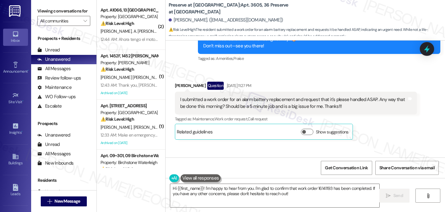
scroll to position [11675, 0]
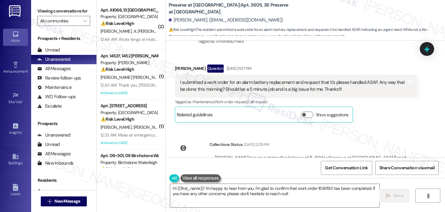
click at [353, 136] on div "Collections Status [DATE] 2:09 PM [PERSON_NAME] has an outstanding balance of $…" at bounding box center [296, 163] width 252 height 55
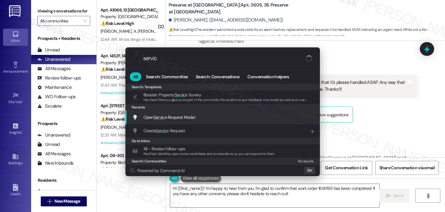
type input "servic"
click at [184, 116] on span "Open Servic e Request Modal" at bounding box center [170, 117] width 52 height 6
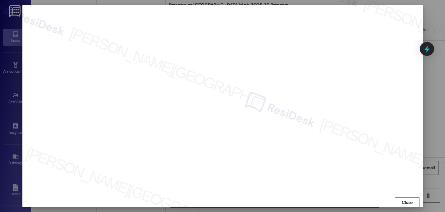
scroll to position [5, 0]
click at [405, 198] on span "Close" at bounding box center [407, 199] width 11 height 7
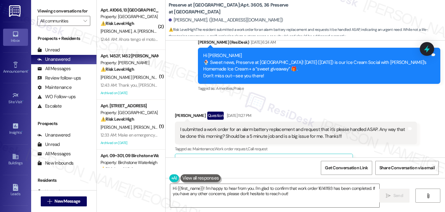
scroll to position [11675, 0]
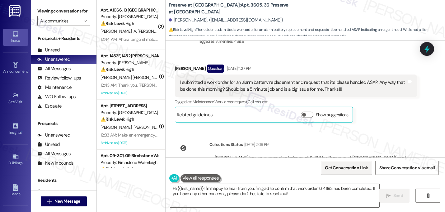
click at [352, 168] on span "Get Conversation Link" at bounding box center [346, 167] width 43 height 7
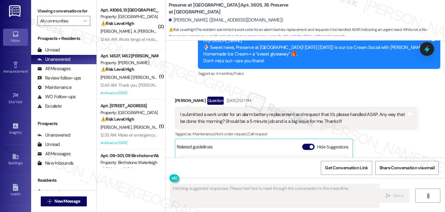
scroll to position [1, 0]
click at [313, 144] on div "Hide Suggestions" at bounding box center [326, 147] width 49 height 7
click at [310, 145] on span "button" at bounding box center [312, 147] width 4 height 4
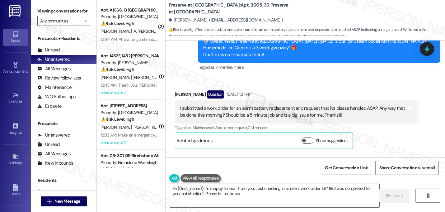
type textarea "Hi {{first_name}}! I'm happy to hear from you. Just checking in to see if work …"
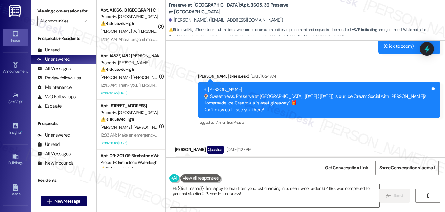
scroll to position [11675, 0]
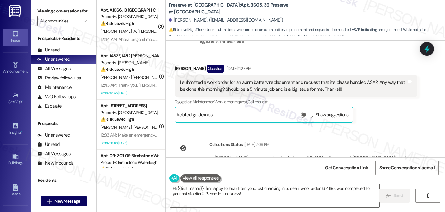
drag, startPoint x: 362, startPoint y: 128, endPoint x: 378, endPoint y: 128, distance: 15.6
copy div "16141193"
click at [378, 150] on div "[PERSON_NAME] has an outstanding balance of $-318 for Preserve at [GEOGRAPHIC_D…" at bounding box center [314, 168] width 208 height 36
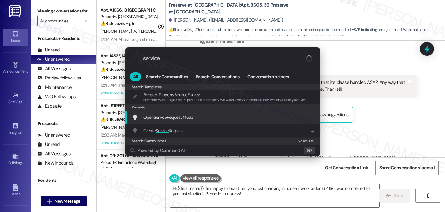
click at [168, 121] on div "Open Service Request Modal Add shortcut" at bounding box center [223, 117] width 195 height 13
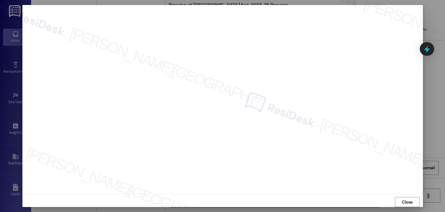
scroll to position [5, 0]
click at [410, 198] on span "Close" at bounding box center [407, 199] width 11 height 7
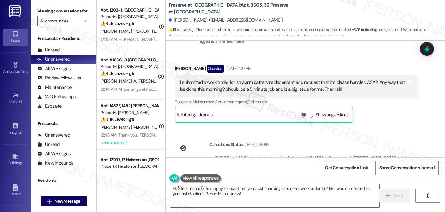
scroll to position [11675, 0]
click at [313, 27] on span "⚠️ Risk Level: High : The resident submitted a work order for an alarm battery …" at bounding box center [307, 32] width 277 height 13
click at [312, 150] on div "Ginger Gibbs has an outstanding balance of $-318 for Preserve at Preston (as of…" at bounding box center [314, 168] width 208 height 36
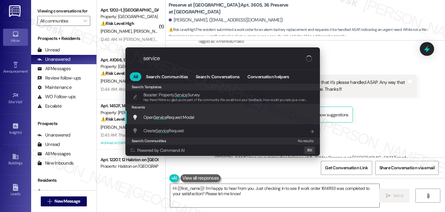
type input "service"
click at [174, 117] on span "Open Service Request Modal" at bounding box center [169, 117] width 51 height 6
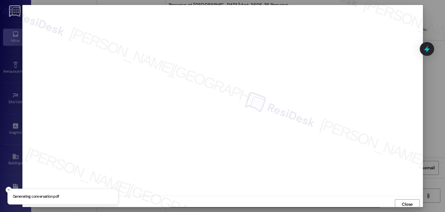
scroll to position [2, 0]
click at [405, 202] on span "Close" at bounding box center [407, 202] width 11 height 7
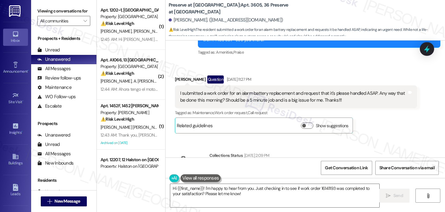
scroll to position [11675, 0]
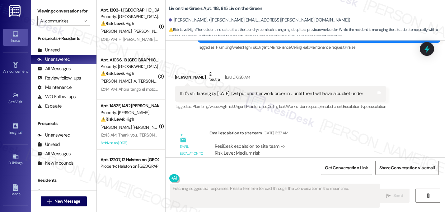
scroll to position [3811, 0]
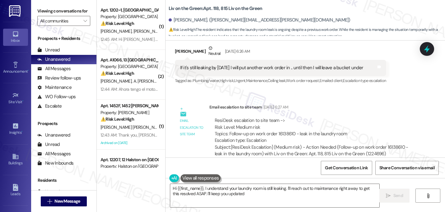
type textarea "Hi {{first_name}}, I understand your laundry room is still leaking. I'll reach …"
click at [353, 144] on div "Subject: [ResiDesk Escalation] (Medium risk) - Action Needed (Follow-up on work…" at bounding box center [313, 150] width 197 height 13
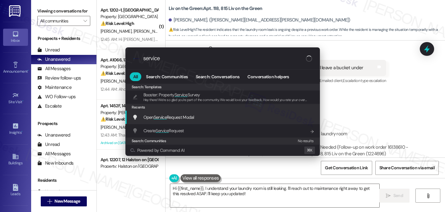
type input "service"
click at [206, 115] on div "Open Service Request Modal Add shortcut" at bounding box center [223, 117] width 182 height 7
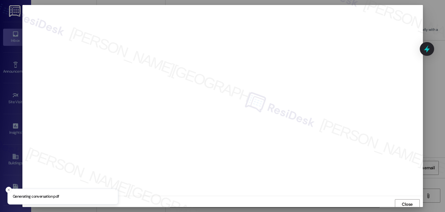
scroll to position [2, 0]
click at [398, 202] on button "Close" at bounding box center [407, 202] width 25 height 10
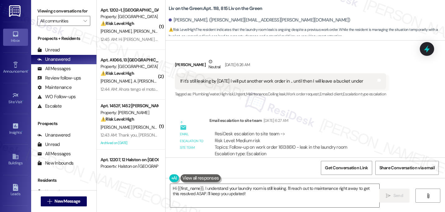
scroll to position [3811, 0]
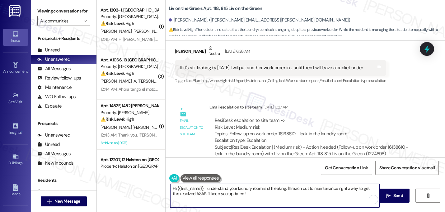
drag, startPoint x: 244, startPoint y: 194, endPoint x: 120, endPoint y: 181, distance: 125.0
click at [120, 181] on div "( 1 ) Apt. 1202~1, [GEOGRAPHIC_DATA] at [GEOGRAPHIC_DATA] Property: [GEOGRAPHIC…" at bounding box center [271, 106] width 349 height 212
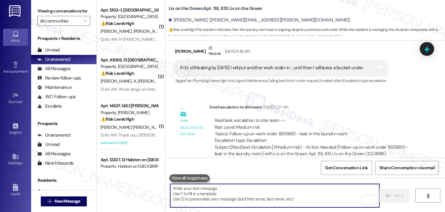
paste textarea "Hi {{first_name}}! Just a quick update on your concern. The office team may rea…"
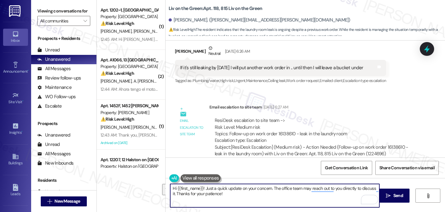
drag, startPoint x: 271, startPoint y: 188, endPoint x: 297, endPoint y: 196, distance: 27.7
click at [297, 196] on textarea "Hi {{first_name}}! Just a quick update on your concern. The office team may rea…" at bounding box center [274, 195] width 209 height 23
click at [377, 188] on textarea "Hi {{first_name}}! Just a quick update on your concern. The office team may rea…" at bounding box center [274, 195] width 209 height 23
type textarea "Hi {{first_name}}! Just a quick update on your concern. The office team said yo…"
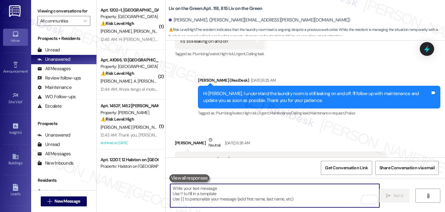
scroll to position [3861, 0]
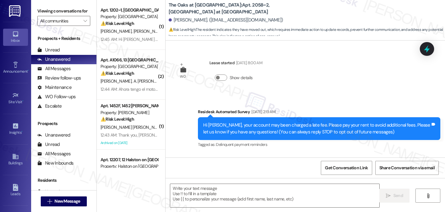
scroll to position [2613, 0]
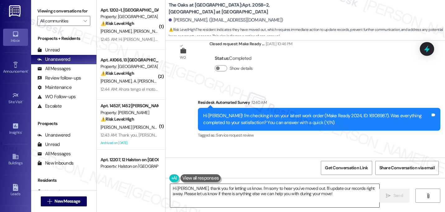
click at [194, 189] on textarea "Hi Cameron, thank you for letting us know. I'm sorry to hear you've moved out. …" at bounding box center [274, 195] width 209 height 23
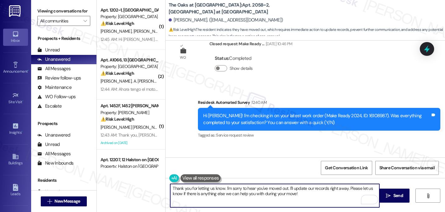
click at [223, 188] on textarea "Thank you for letting us know. I'm sorry to hear you've moved out. I'll update …" at bounding box center [274, 195] width 209 height 23
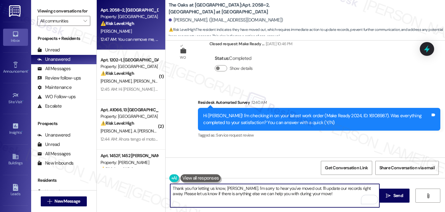
click at [306, 188] on textarea "Thank you for letting us know, Cameron. I'm sorry to hear you've moved out. I'l…" at bounding box center [274, 195] width 209 height 23
drag, startPoint x: 301, startPoint y: 189, endPoint x: 318, endPoint y: 200, distance: 19.9
click at [318, 200] on textarea "Thank you for letting us know, Cameron. I'll update our records right away. Ple…" at bounding box center [274, 195] width 209 height 23
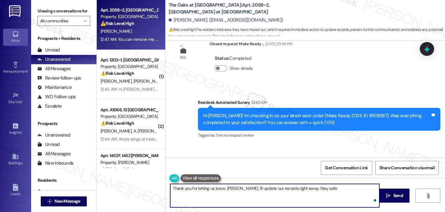
type textarea "Thank you for letting us know, Cameron. I'll update our records right away. Sta…"
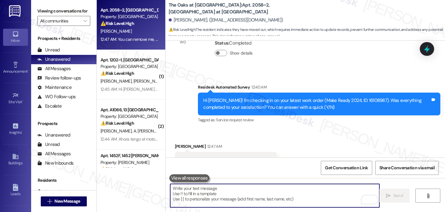
scroll to position [2657, 0]
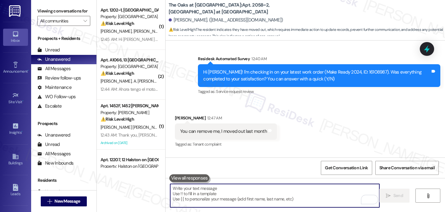
click at [303, 101] on div "Received via SMS Cameron Smith 12:47 AM You can remove me, I moved out last mon…" at bounding box center [306, 127] width 280 height 53
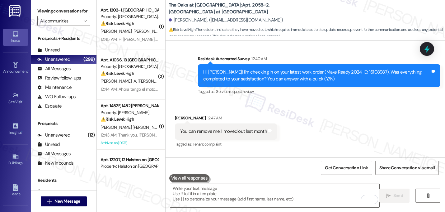
click at [303, 101] on div "Received via SMS Cameron Smith 12:47 AM You can remove me, I moved out last mon…" at bounding box center [306, 127] width 280 height 53
click at [301, 101] on div "Received via SMS Cameron Smith 12:47 AM You can remove me, I moved out last mon…" at bounding box center [306, 127] width 280 height 53
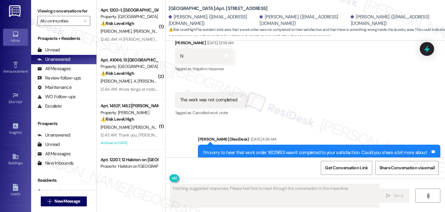
scroll to position [3949, 0]
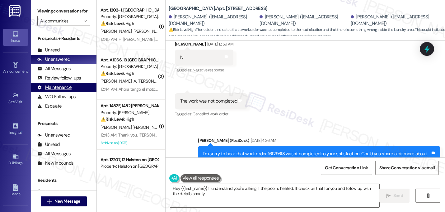
type textarea "Hey {{first_name}}! I understand you're asking if the pool is heated. I'll chec…"
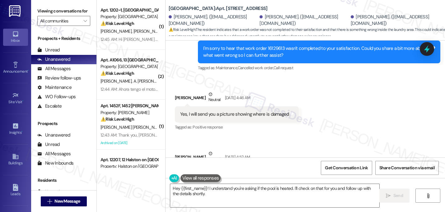
scroll to position [4054, 0]
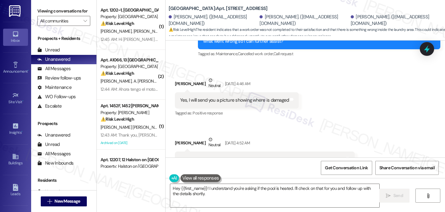
scroll to position [4069, 0]
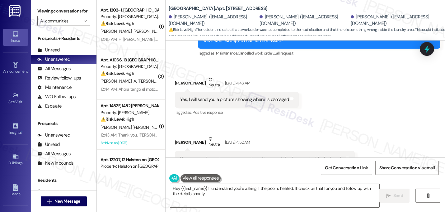
click at [216, 210] on button "Hide details" at bounding box center [221, 213] width 12 height 6
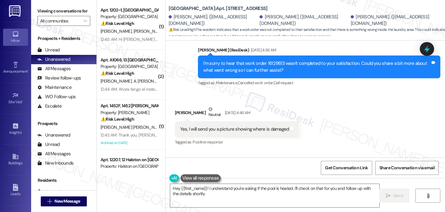
scroll to position [4055, 0]
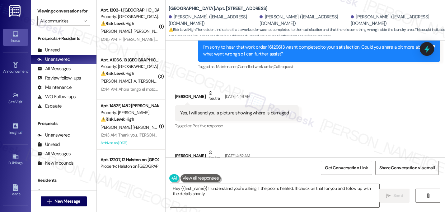
click at [357, 114] on div "WO Opened request: came in to ... [DATE] 6:37 PM Status : Completed Show detail…" at bounding box center [306, 98] width 280 height 117
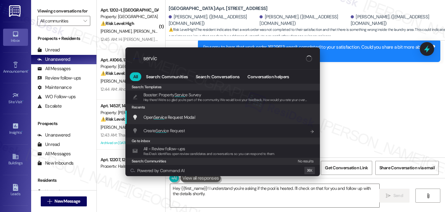
type input "servic"
click at [150, 113] on div "Open Servic e Request Modal Add shortcut" at bounding box center [223, 117] width 195 height 13
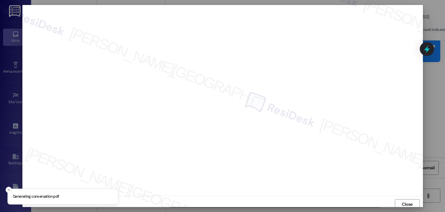
scroll to position [2, 0]
click at [407, 205] on span "Close" at bounding box center [407, 202] width 11 height 7
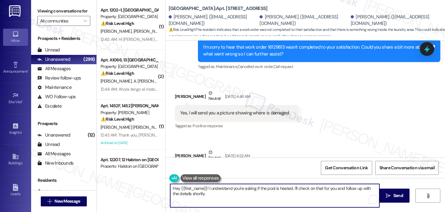
drag, startPoint x: 202, startPoint y: 195, endPoint x: 138, endPoint y: 181, distance: 66.0
click at [138, 181] on div "( 1 ) Apt. 1202~1, [GEOGRAPHIC_DATA] at [GEOGRAPHIC_DATA] Property: [GEOGRAPHIC…" at bounding box center [271, 106] width 349 height 212
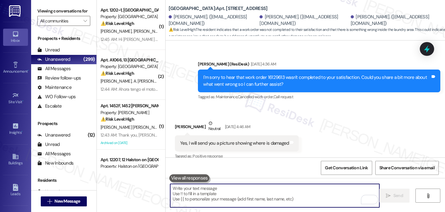
scroll to position [4017, 0]
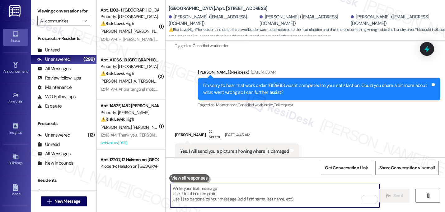
click at [212, 194] on textarea "To enrich screen reader interactions, please activate Accessibility in Grammarl…" at bounding box center [274, 195] width 209 height 23
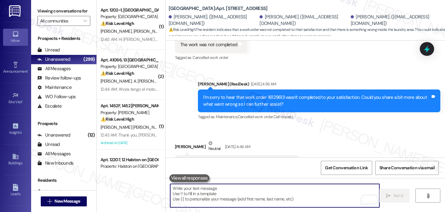
scroll to position [4005, 0]
click at [214, 197] on textarea "To enrich screen reader interactions, please activate Accessibility in Grammarl…" at bounding box center [274, 195] width 209 height 23
click at [207, 192] on textarea "To enrich screen reader interactions, please activate Accessibility in Grammarl…" at bounding box center [274, 195] width 209 height 23
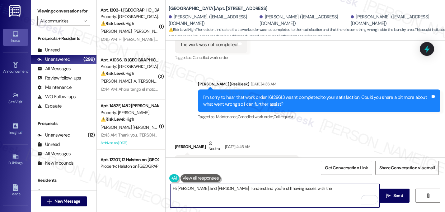
click at [299, 190] on textarea "Hi [PERSON_NAME] and [PERSON_NAME], I understand you're still having issues wit…" at bounding box center [274, 195] width 209 height 23
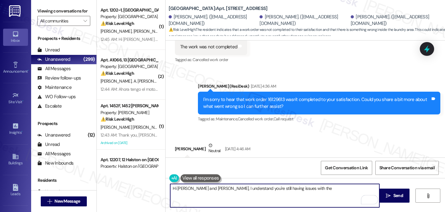
scroll to position [4004, 0]
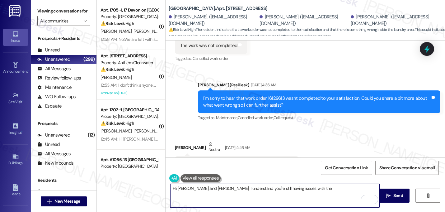
type textarea "Hi [PERSON_NAME] and [PERSON_NAME], I understand you're still having issues wit…"
